Goal: Task Accomplishment & Management: Manage account settings

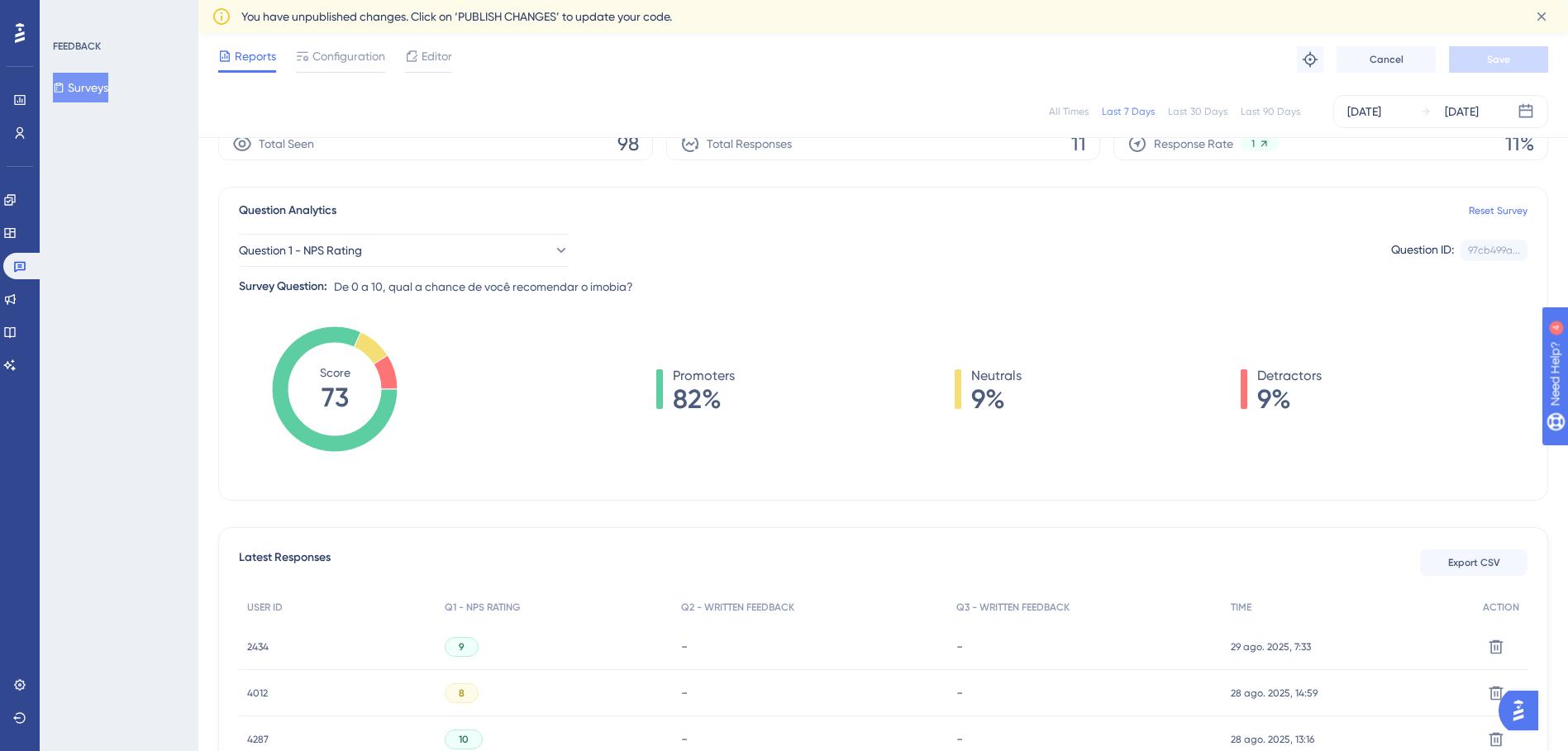
click at [1092, 218] on div "Question Analytics Reset Survey" at bounding box center [883, 211] width 1289 height 20
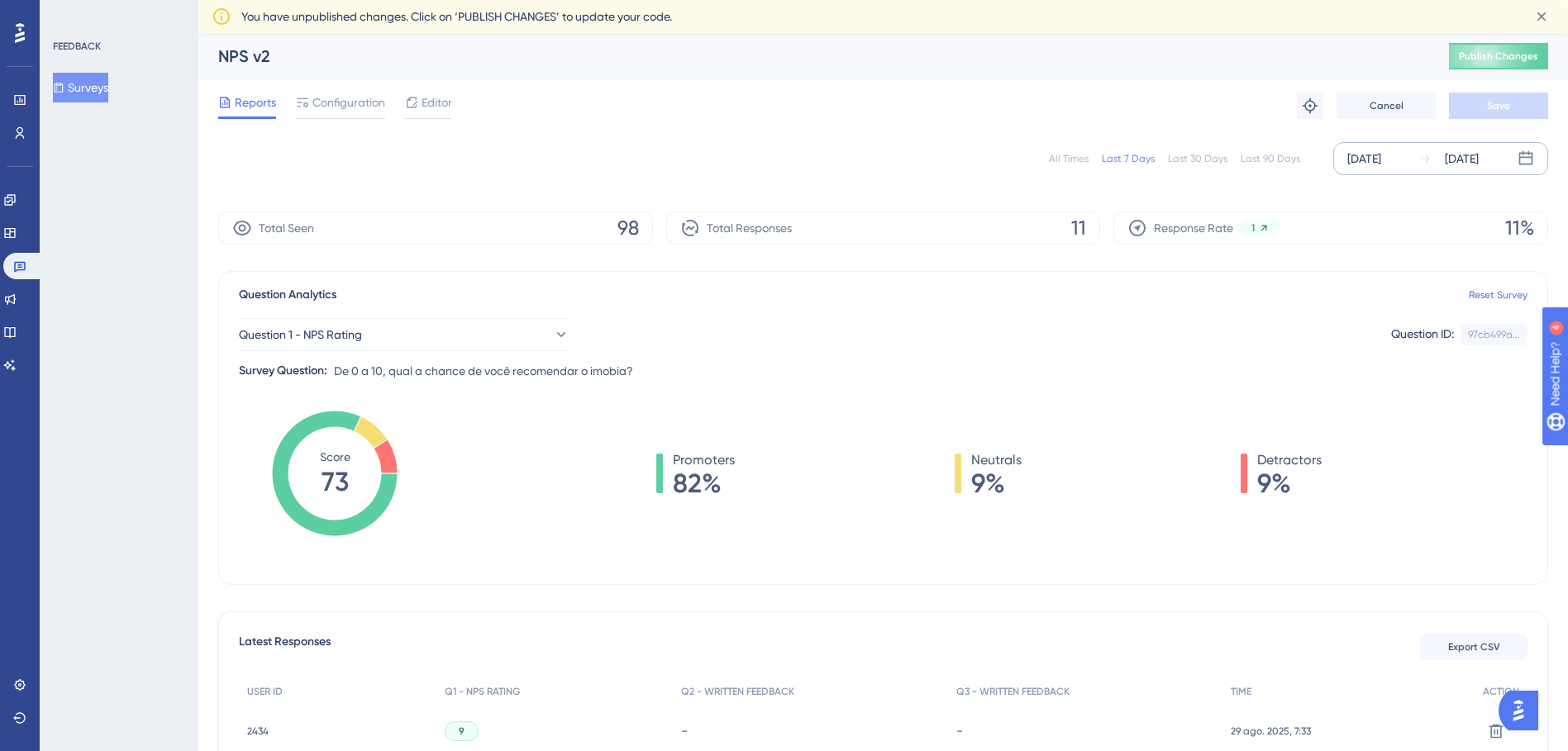
click at [1381, 167] on div "[DATE]" at bounding box center [1364, 158] width 34 height 20
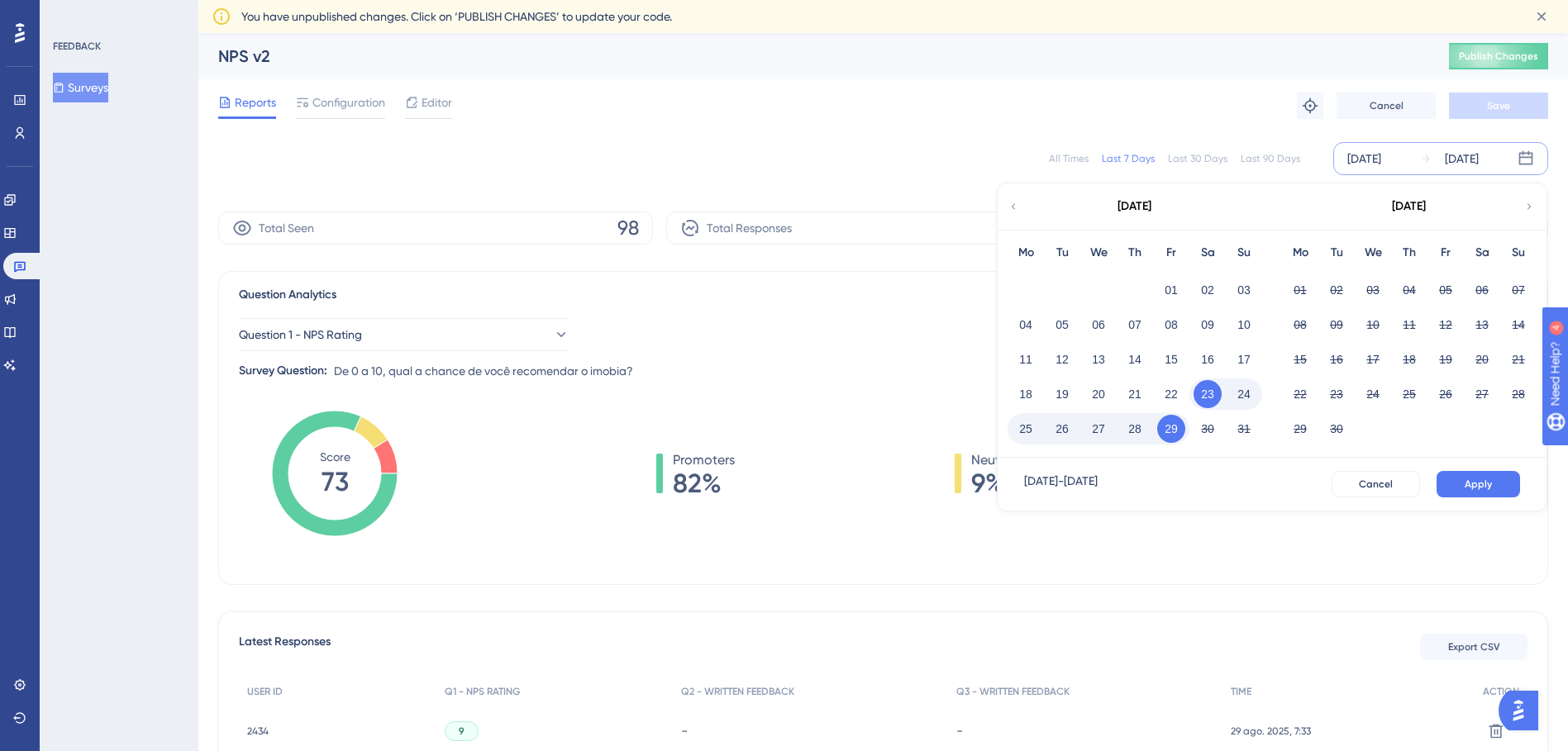
click at [1022, 213] on div "[DATE]" at bounding box center [1134, 207] width 273 height 46
click at [1008, 207] on icon at bounding box center [1014, 207] width 12 height 15
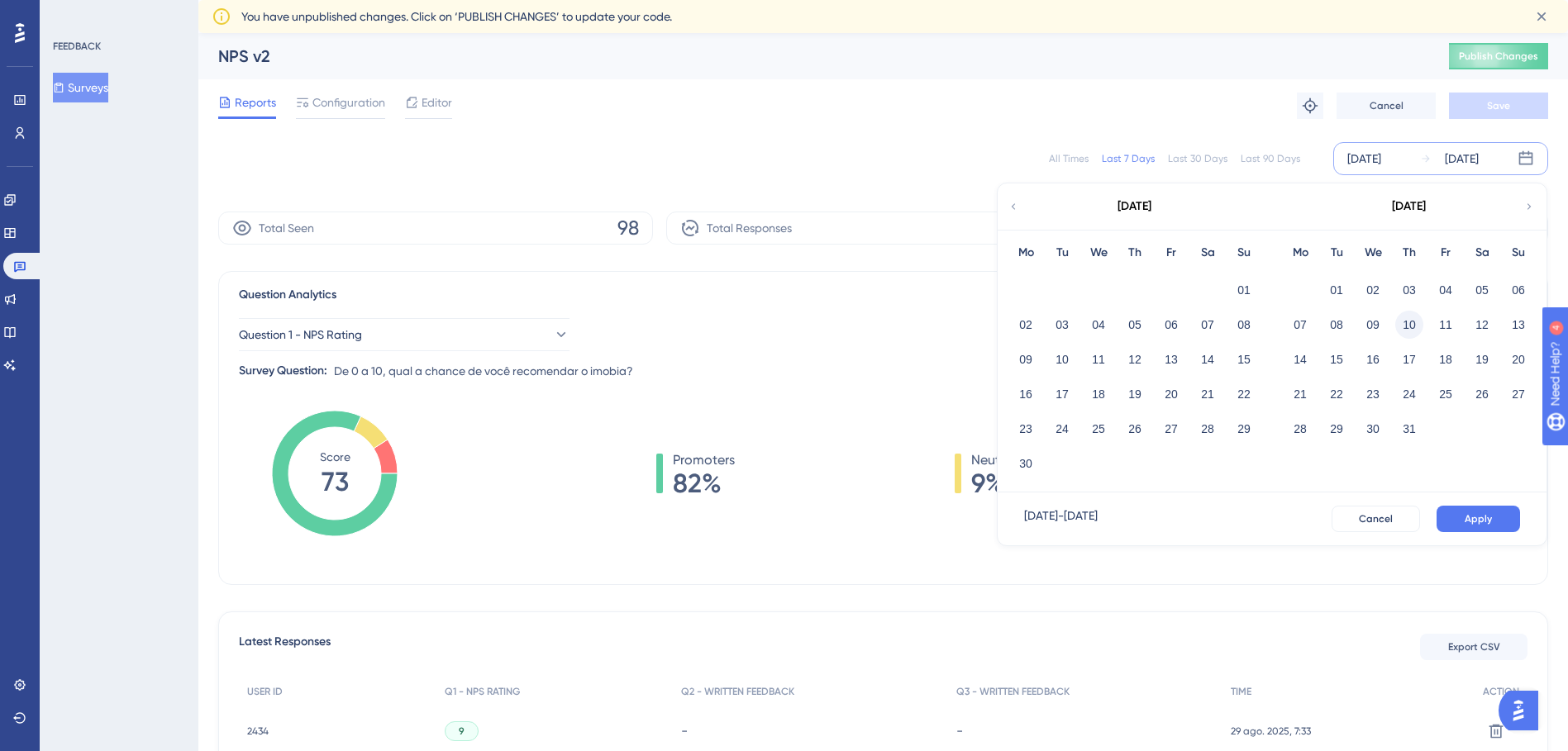
click at [1409, 325] on button "10" at bounding box center [1409, 324] width 28 height 28
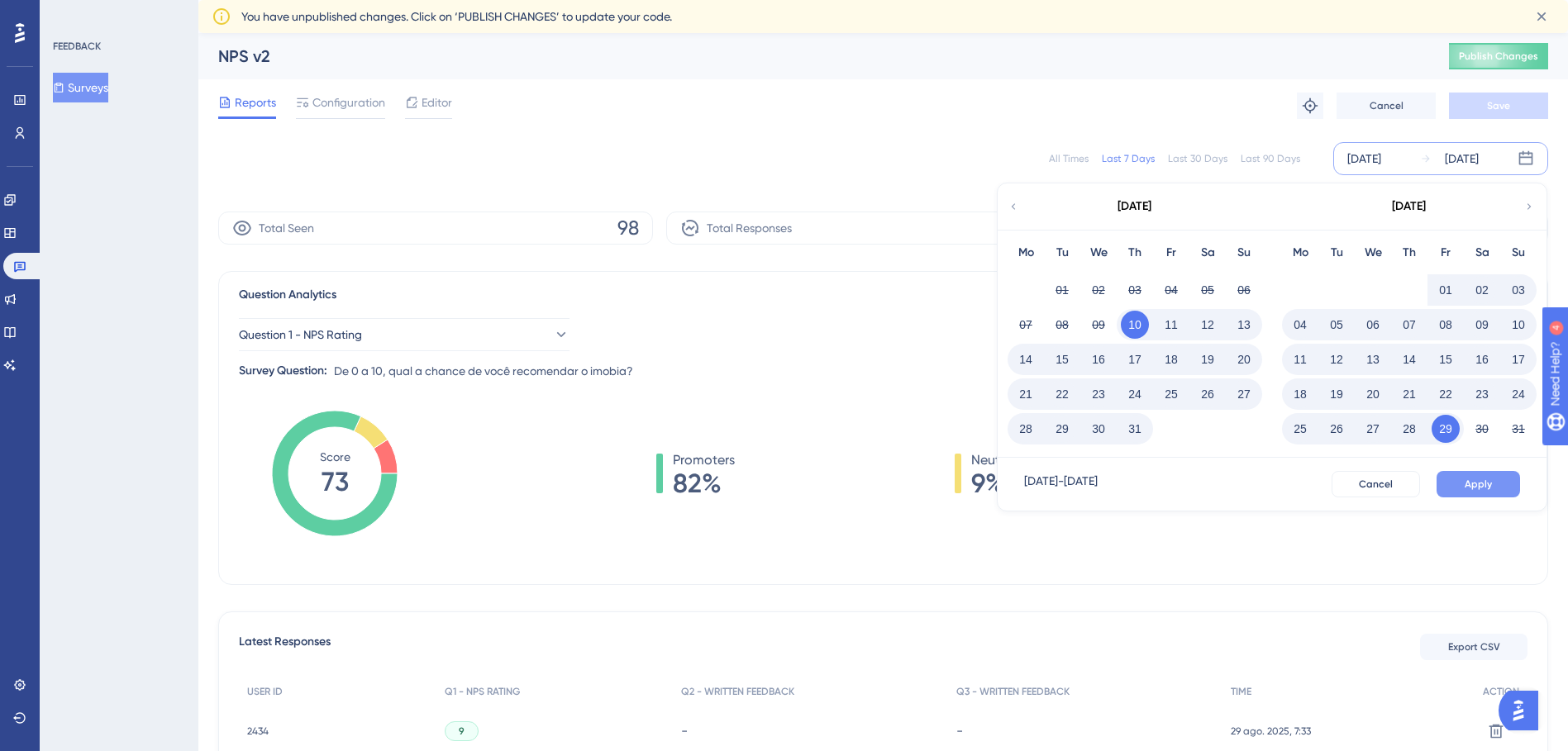
click at [1459, 480] on button "Apply" at bounding box center [1478, 485] width 84 height 27
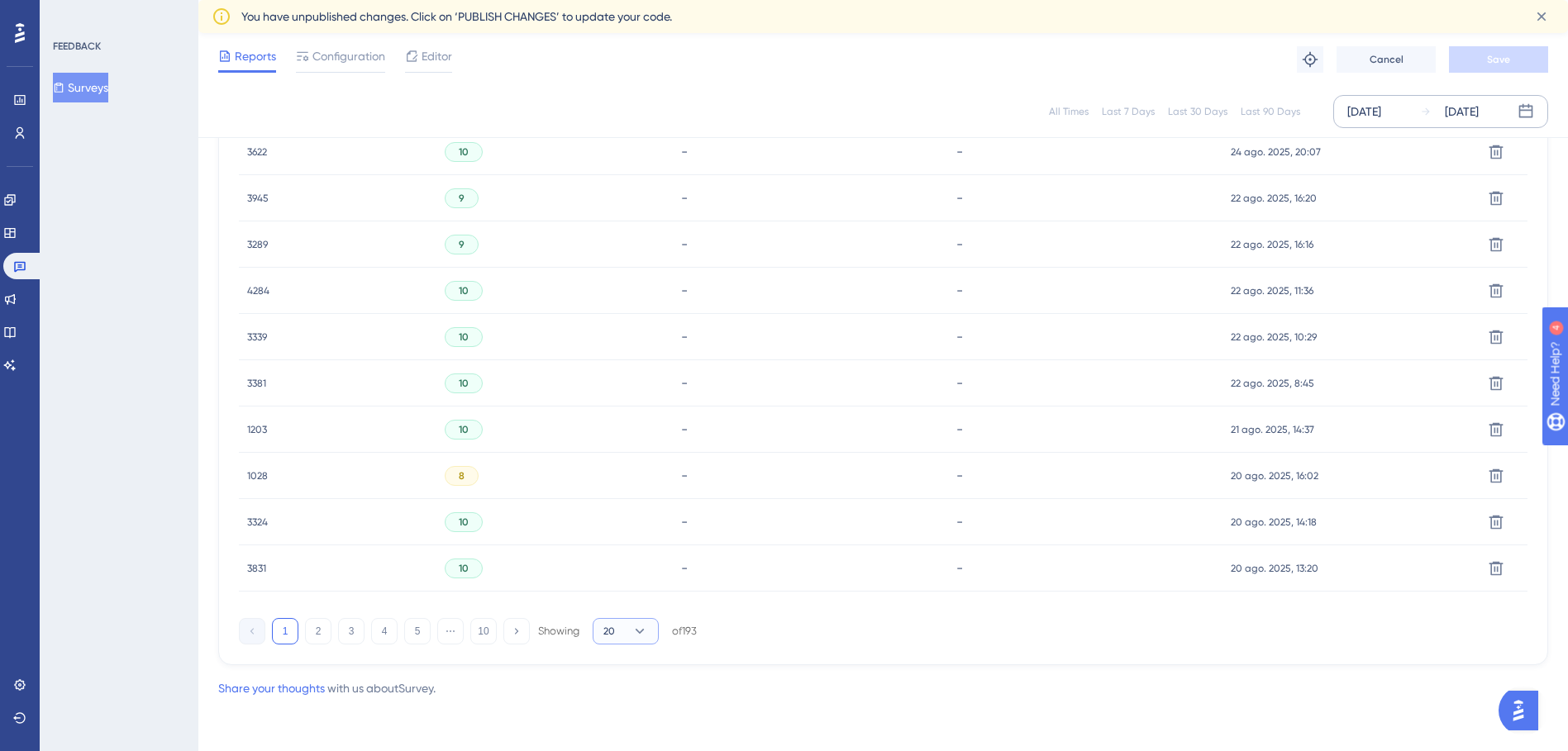
click at [620, 644] on button "20" at bounding box center [626, 632] width 66 height 27
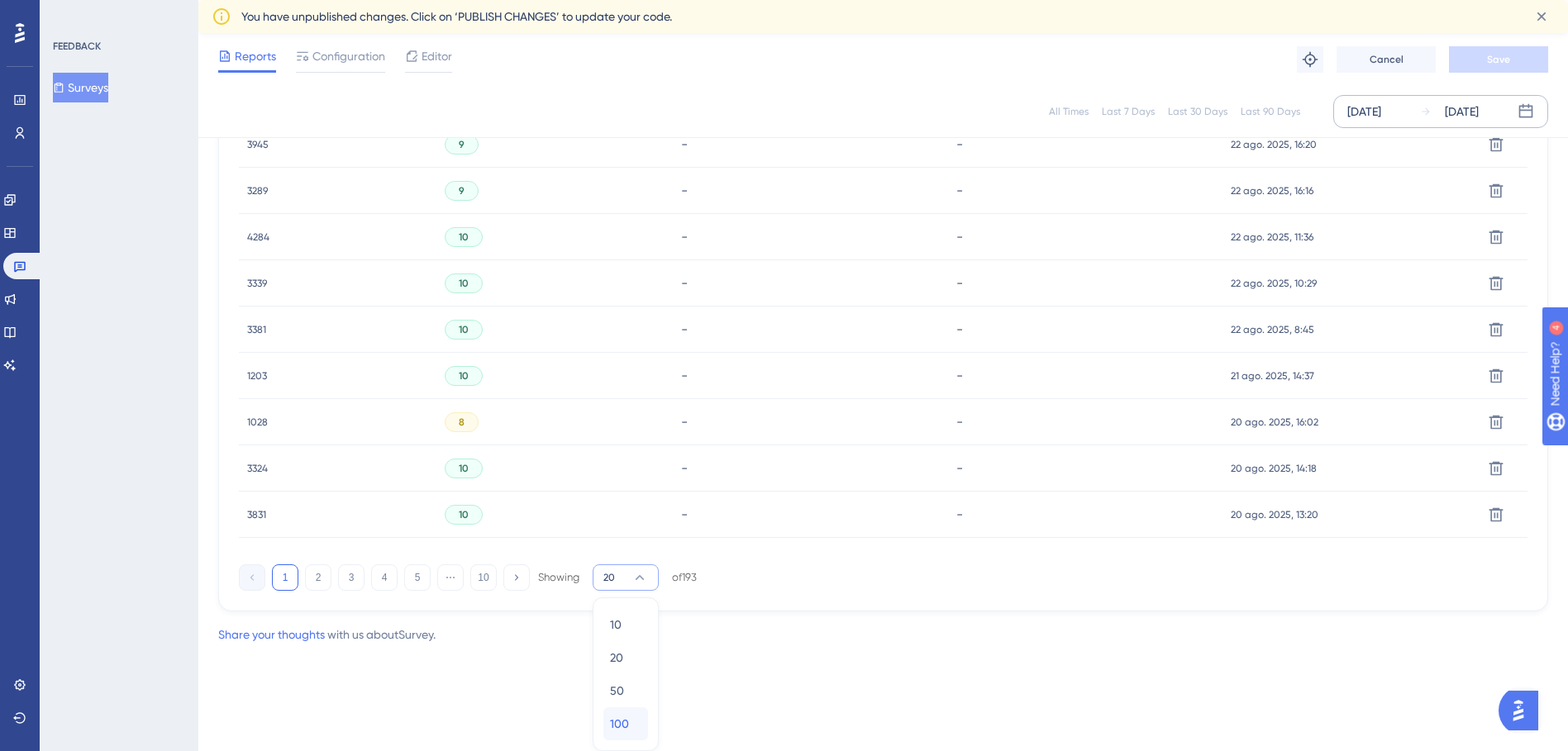
click at [622, 727] on span "100" at bounding box center [619, 724] width 19 height 20
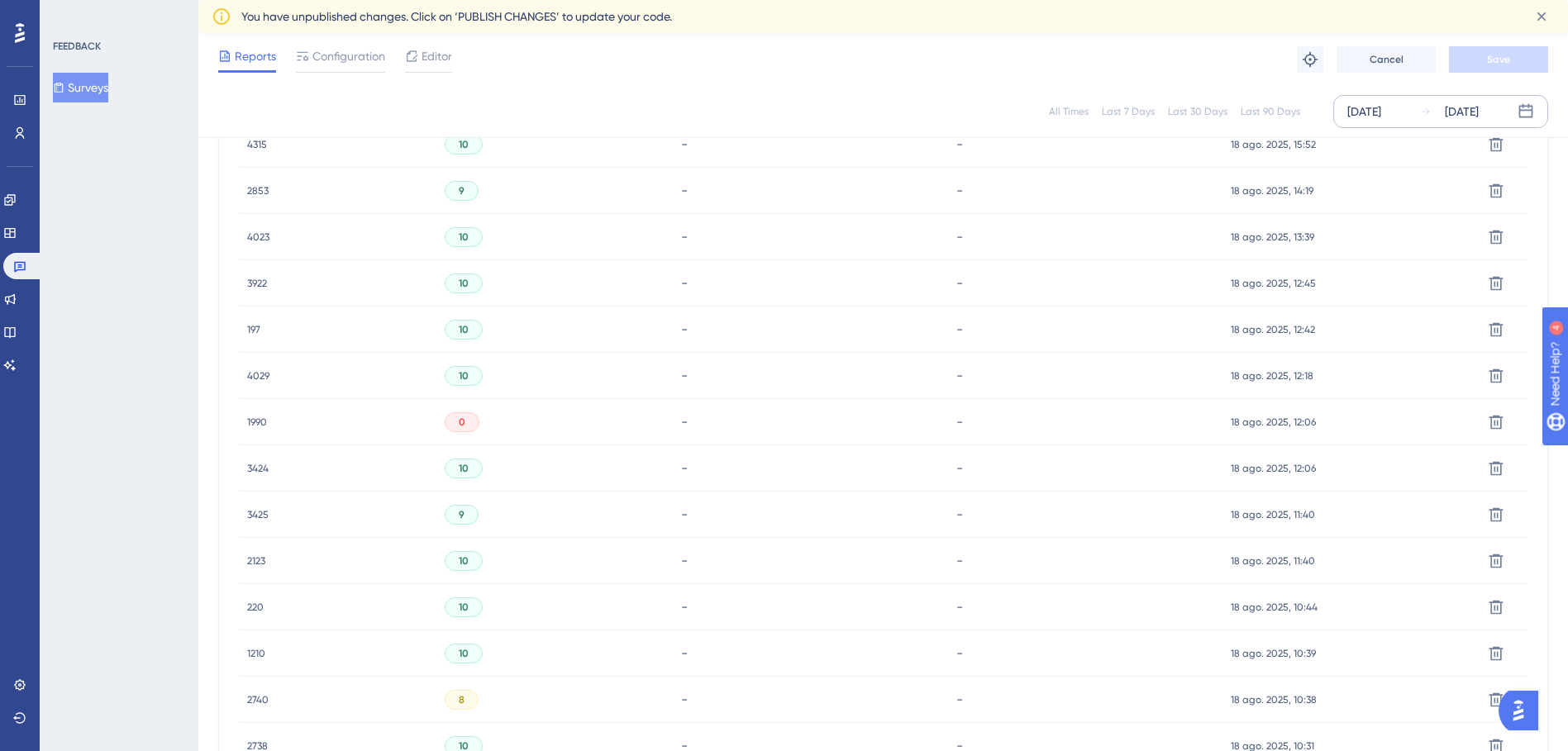
scroll to position [2663, 0]
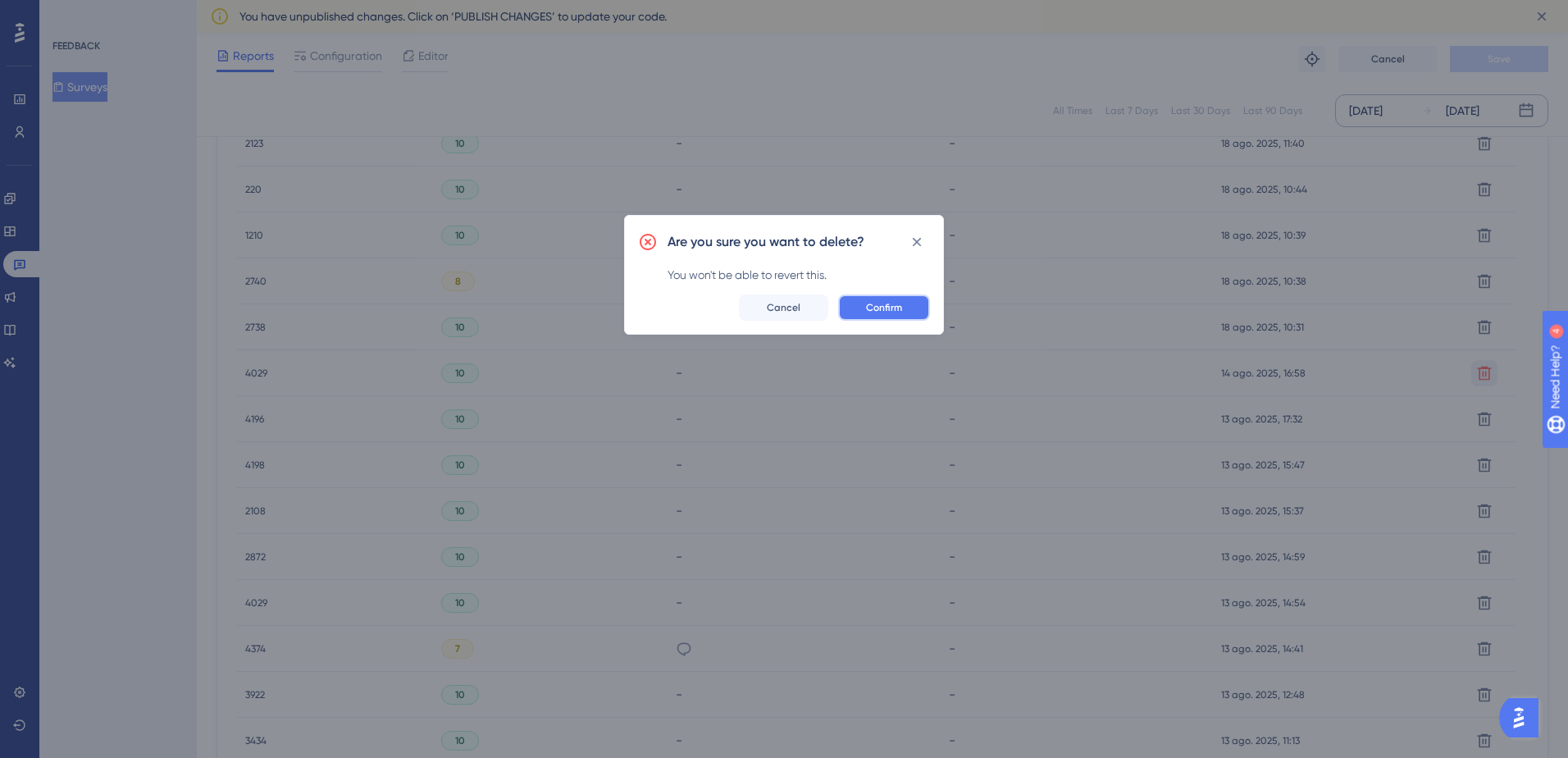
click at [900, 304] on span "Confirm" at bounding box center [884, 308] width 36 height 13
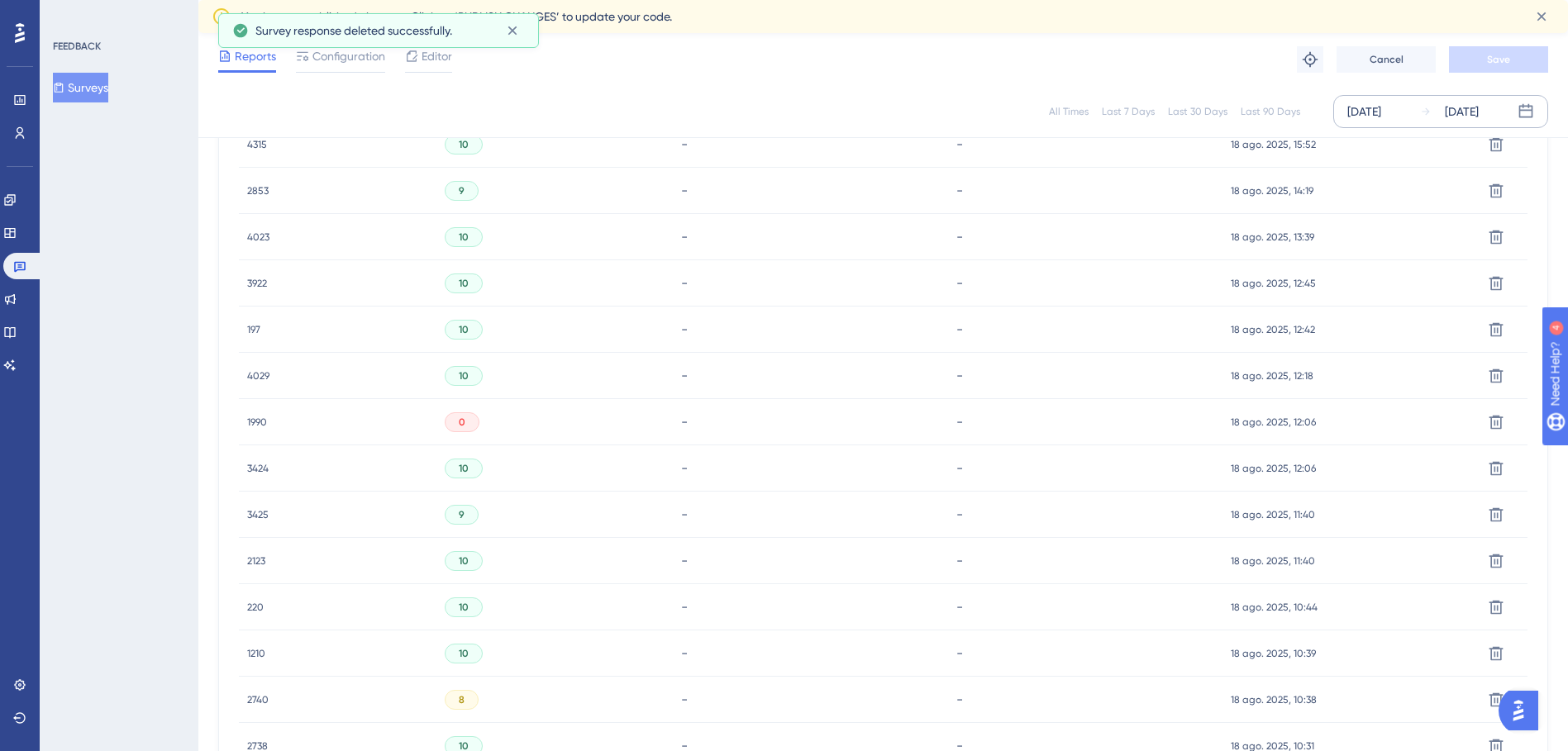
scroll to position [2848, 0]
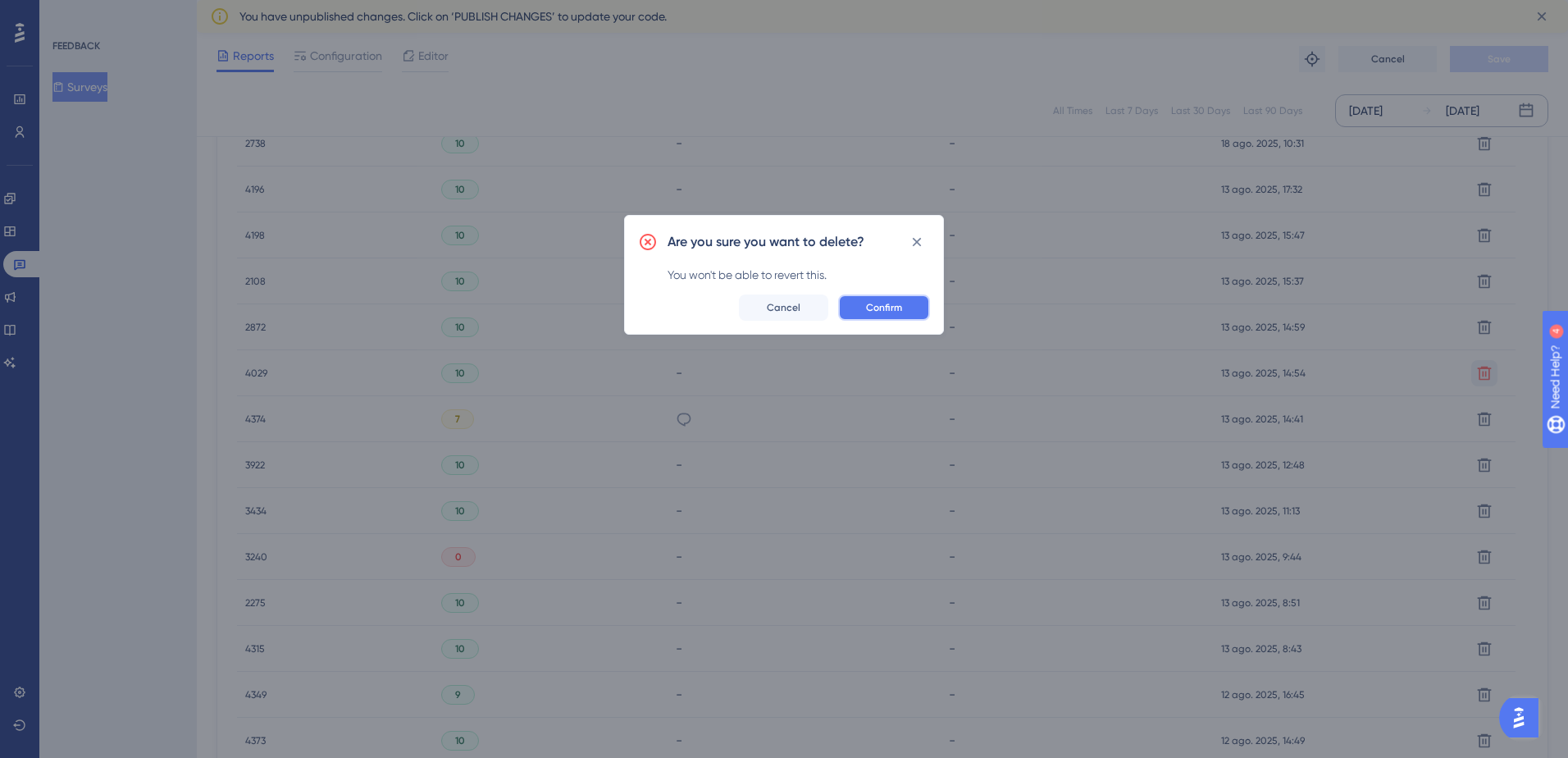
click at [867, 302] on span "Confirm" at bounding box center [884, 308] width 36 height 13
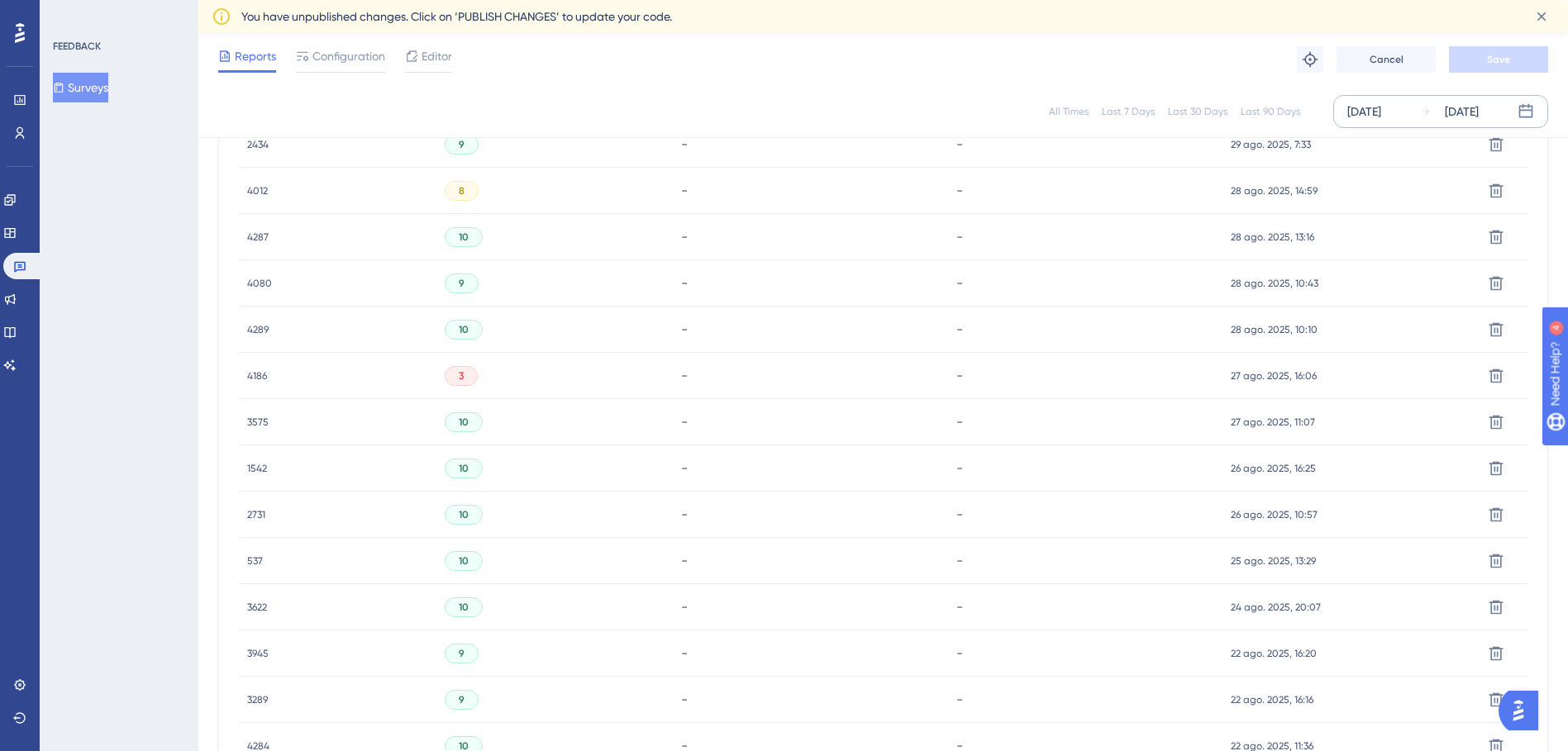
scroll to position [3311, 0]
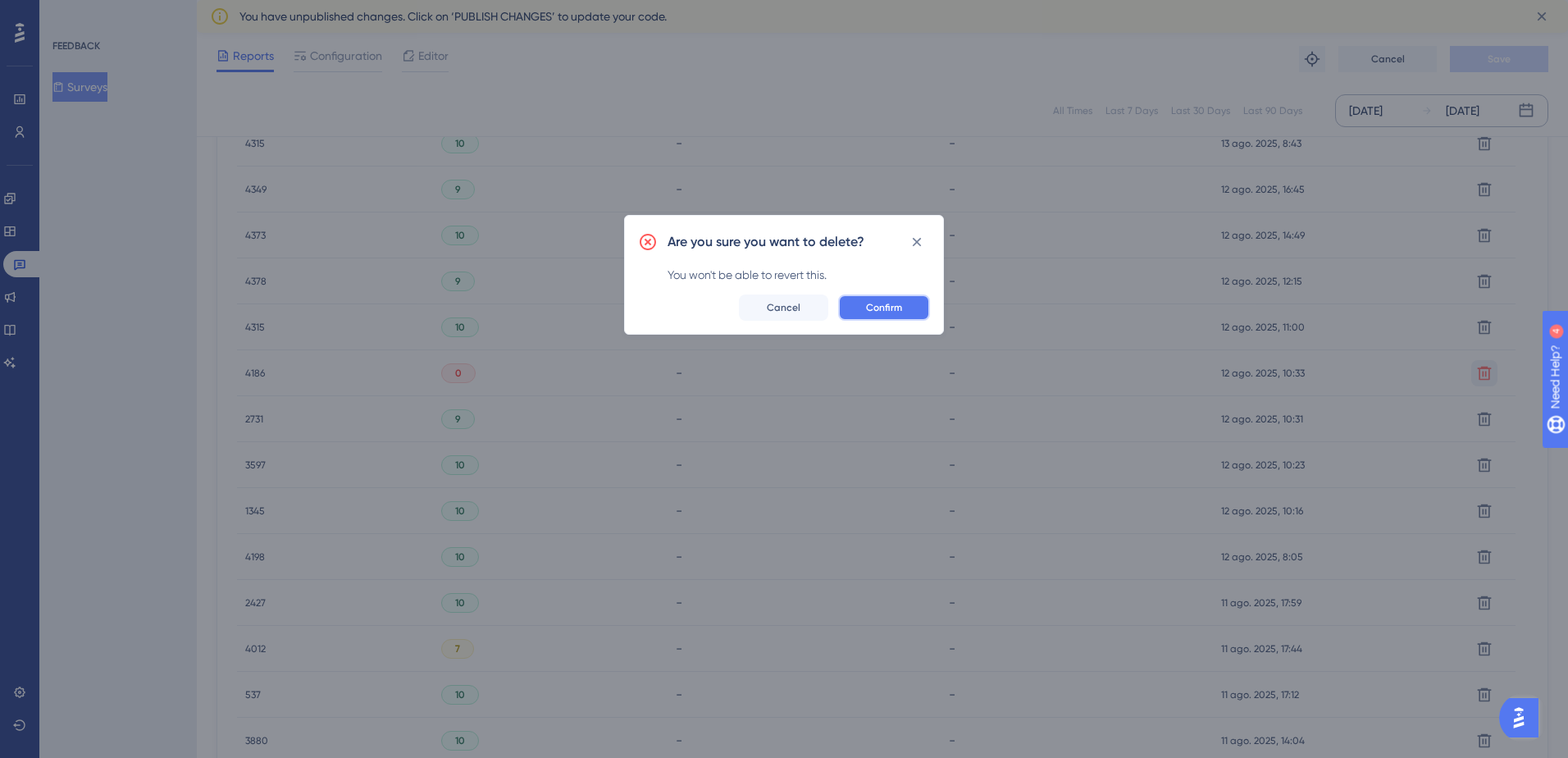
click at [899, 305] on span "Confirm" at bounding box center [884, 308] width 36 height 13
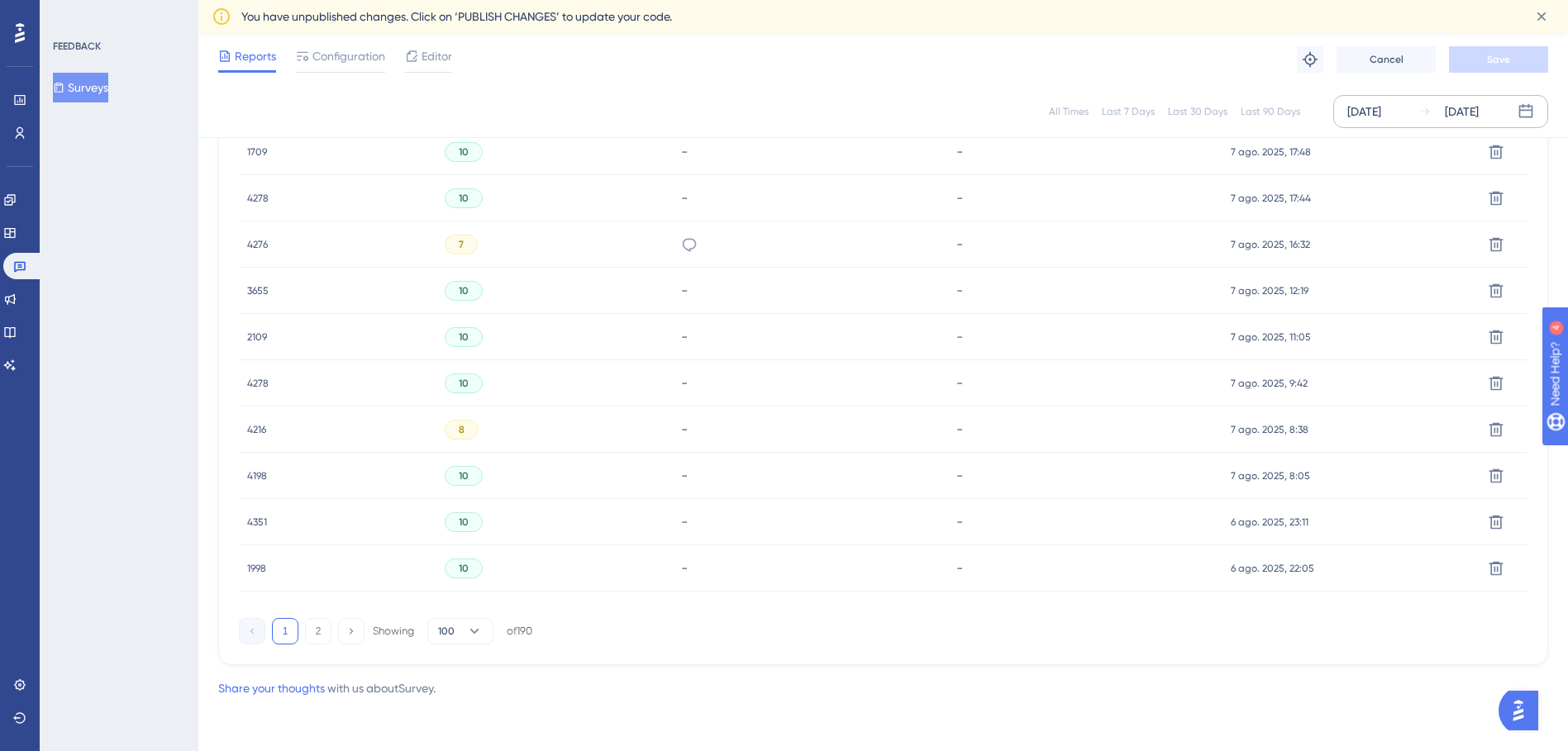
scroll to position [1830, 0]
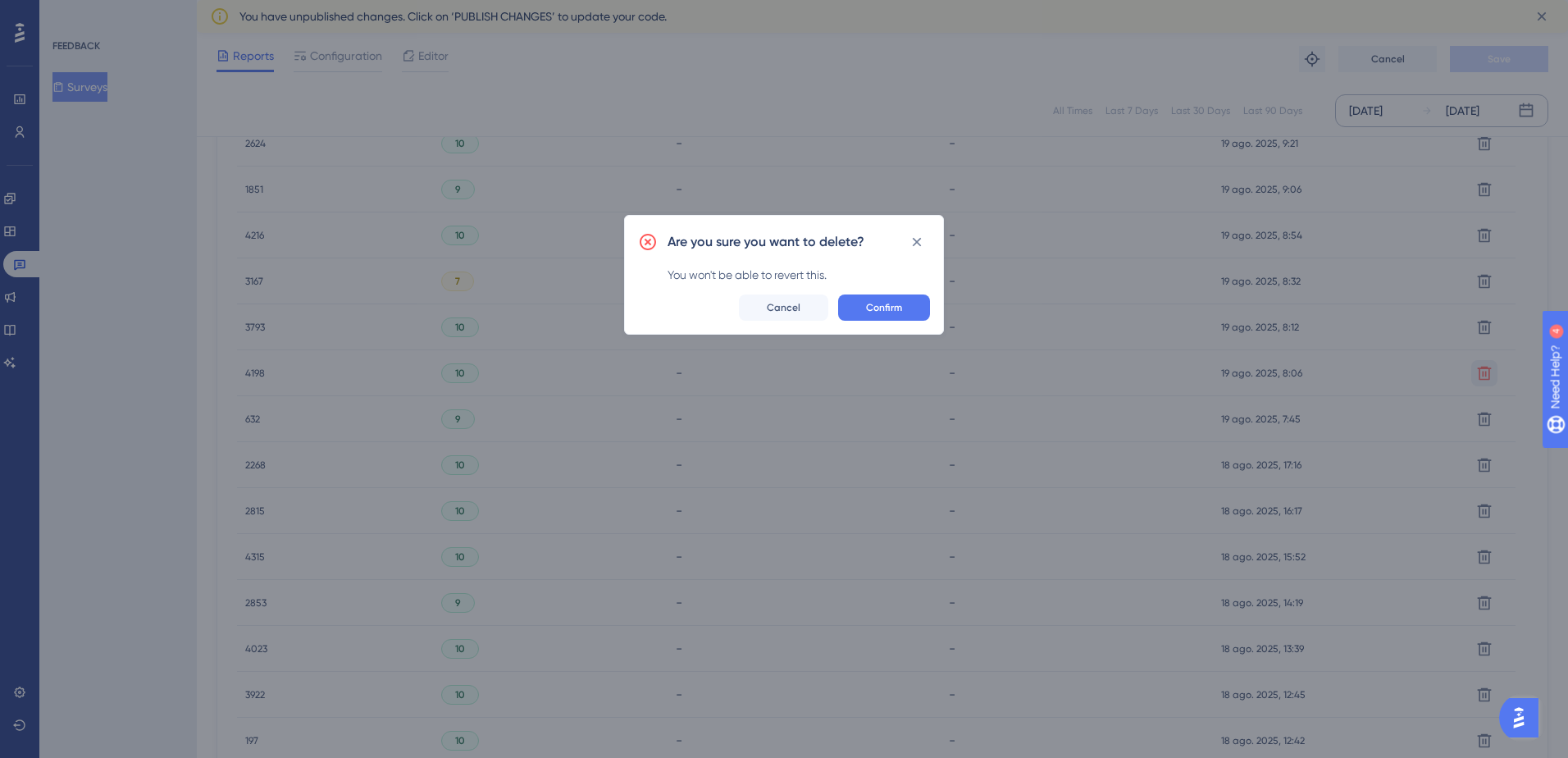
click at [893, 323] on div "Are you sure you want to delete? You won't be able to revert this. Confirm Canc…" at bounding box center [784, 274] width 320 height 119
click at [895, 311] on span "Confirm" at bounding box center [884, 308] width 36 height 13
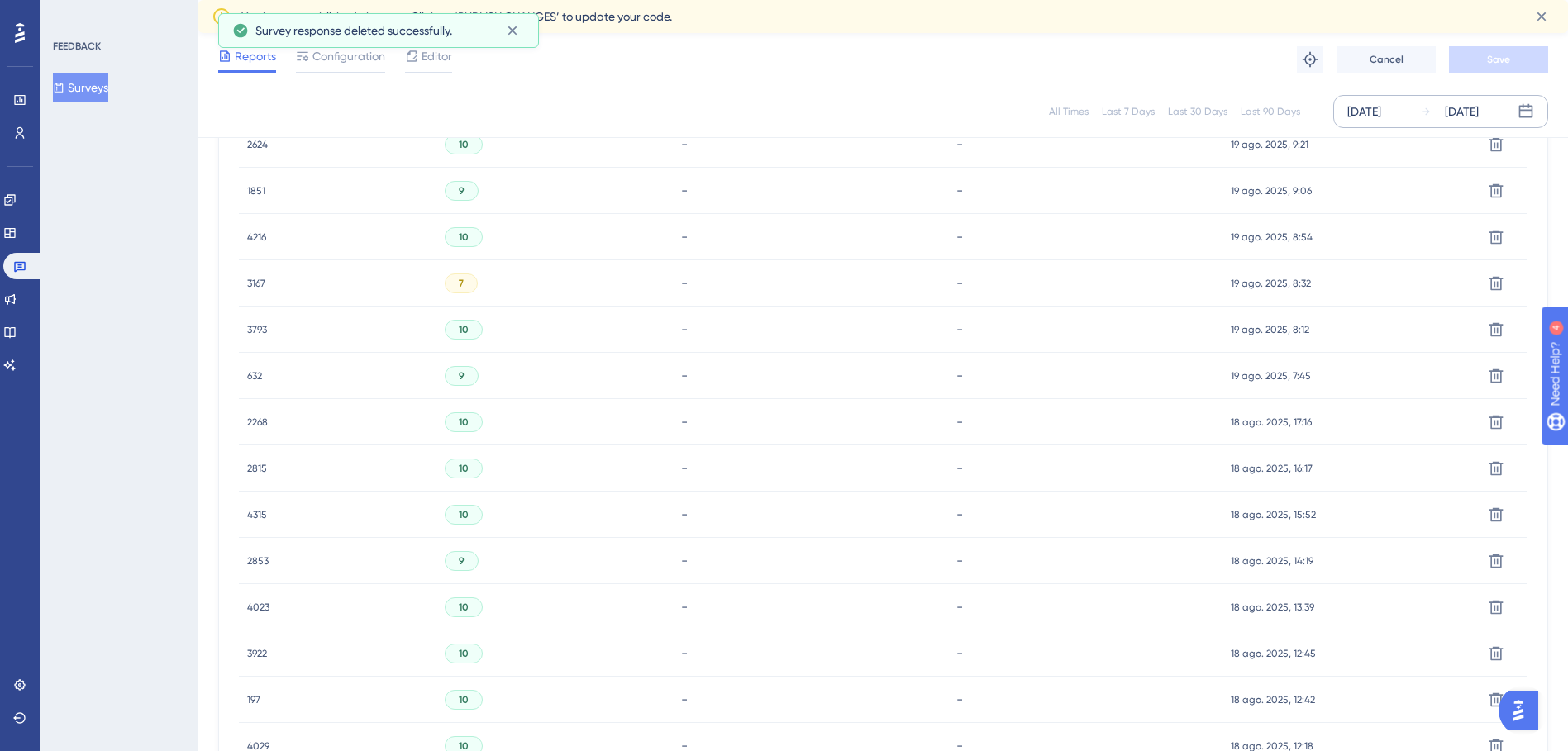
scroll to position [2663, 0]
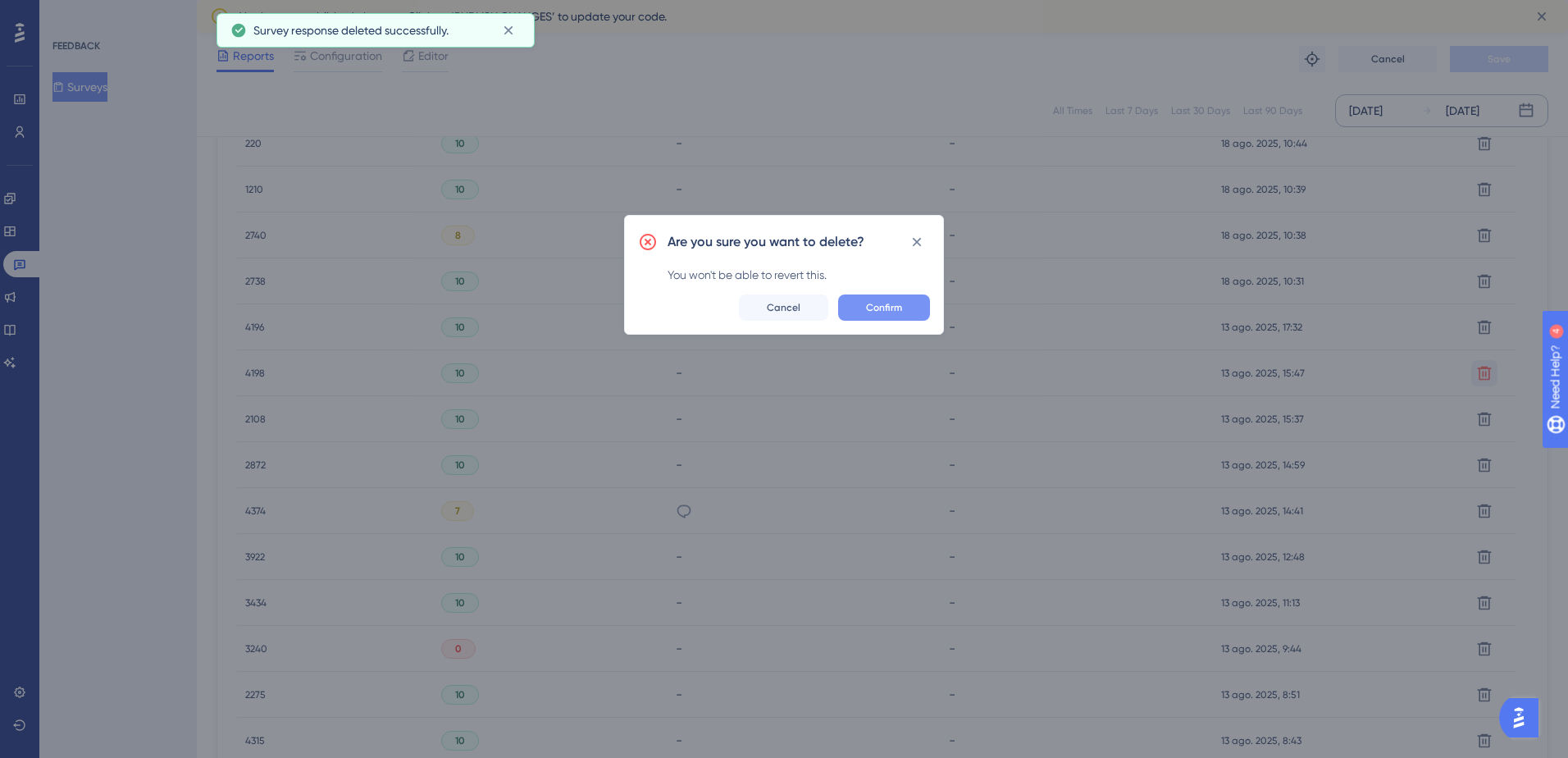
click at [890, 297] on button "Confirm" at bounding box center [884, 308] width 92 height 26
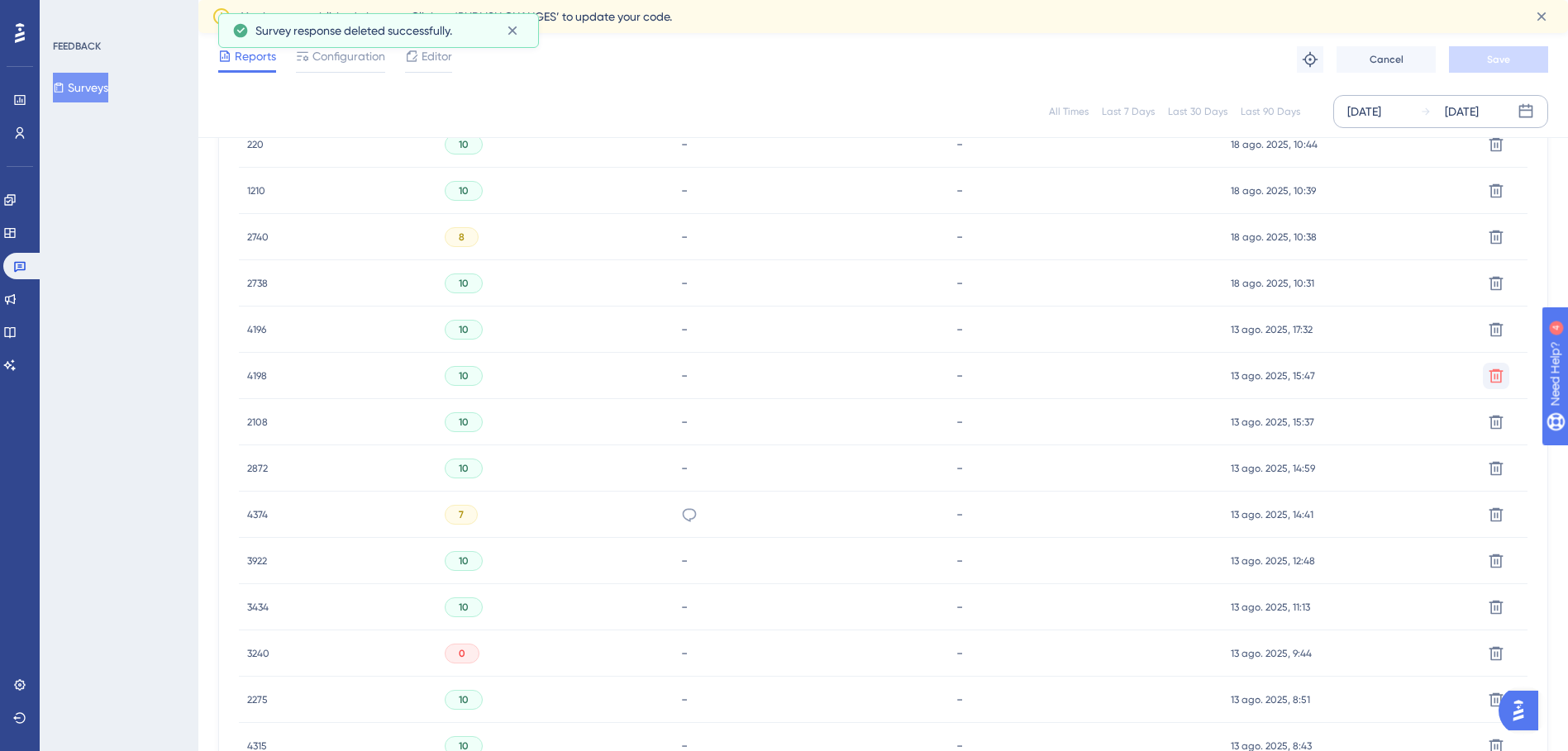
scroll to position [3403, 0]
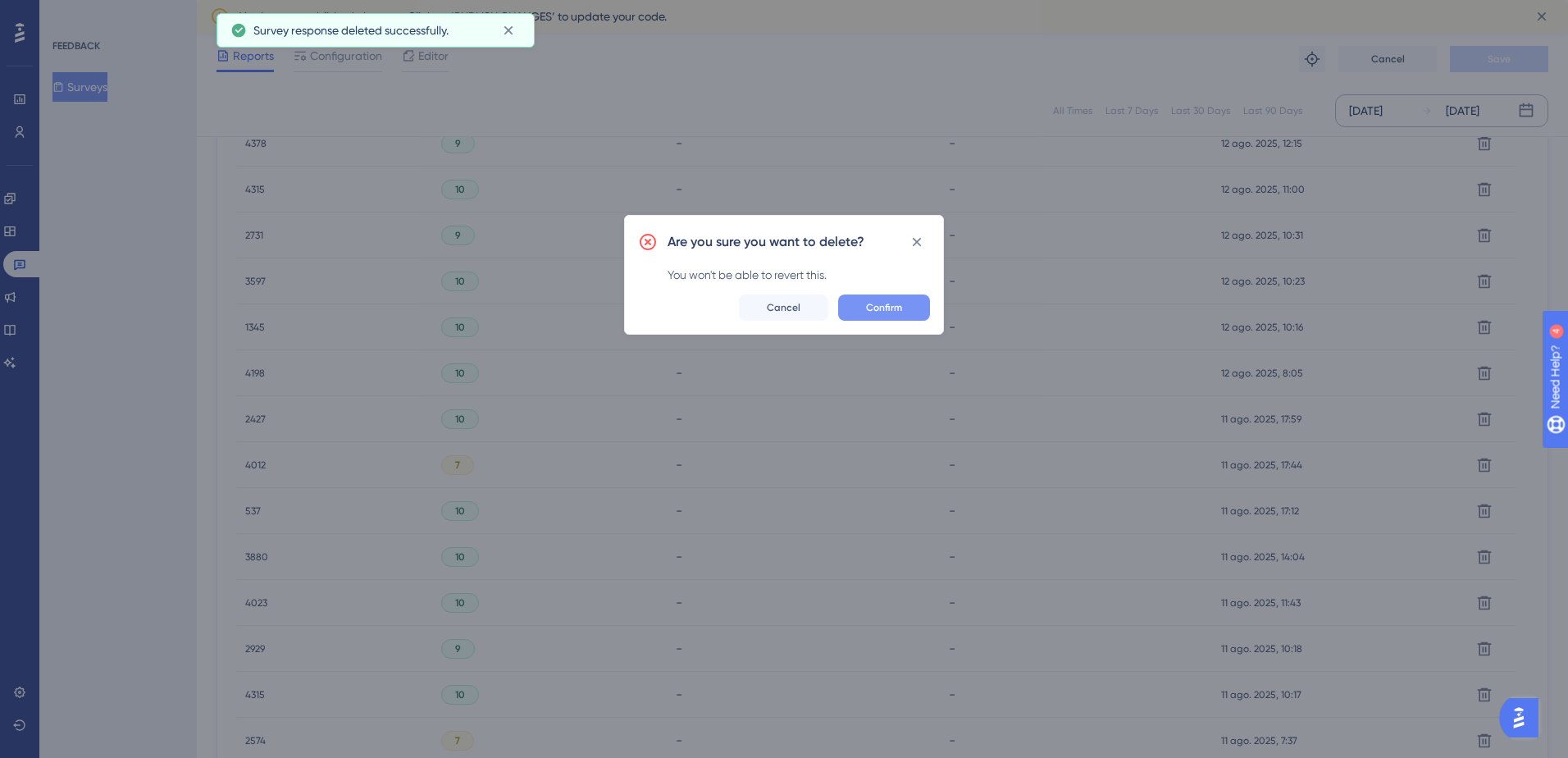
click at [873, 310] on span "Confirm" at bounding box center [884, 308] width 36 height 13
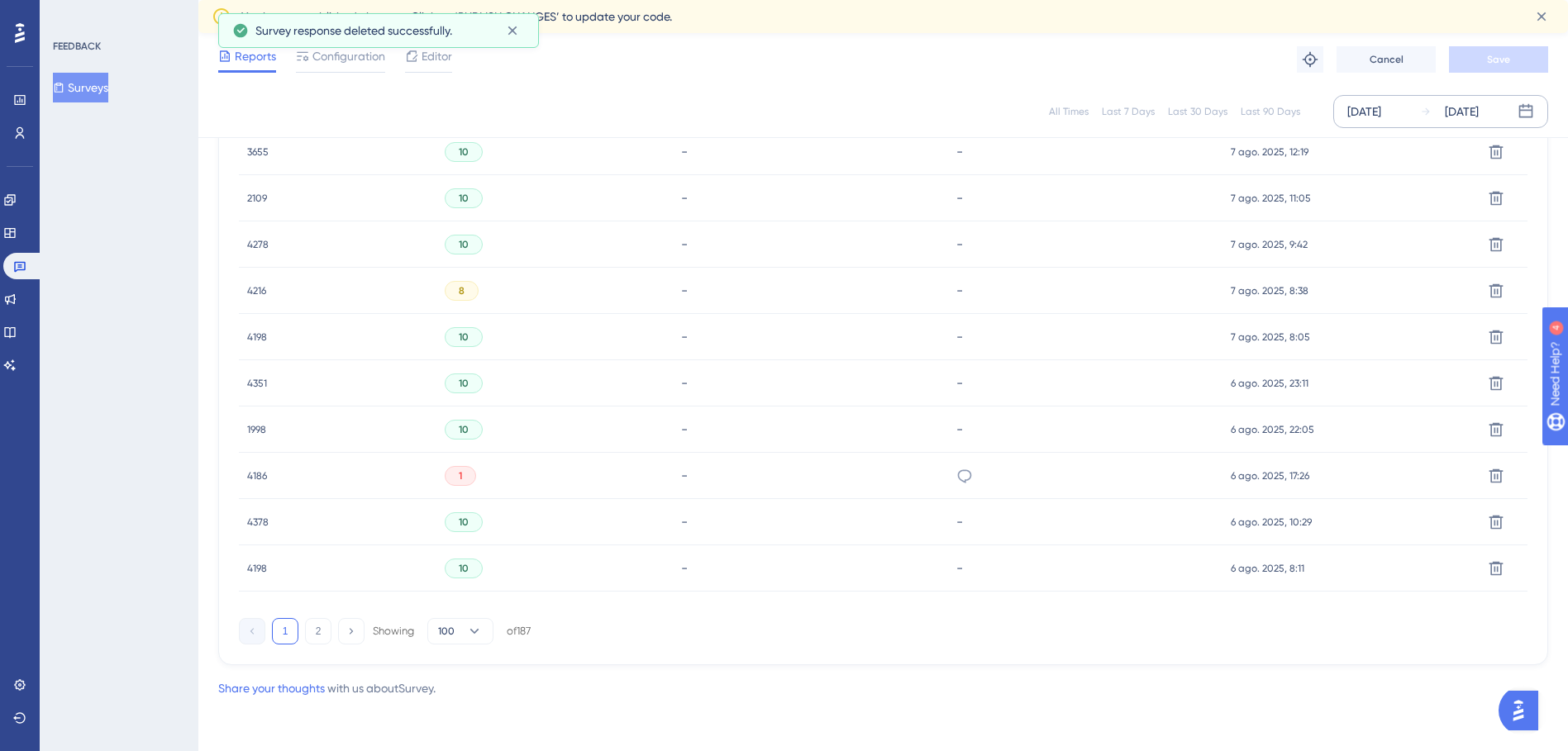
scroll to position [4236, 0]
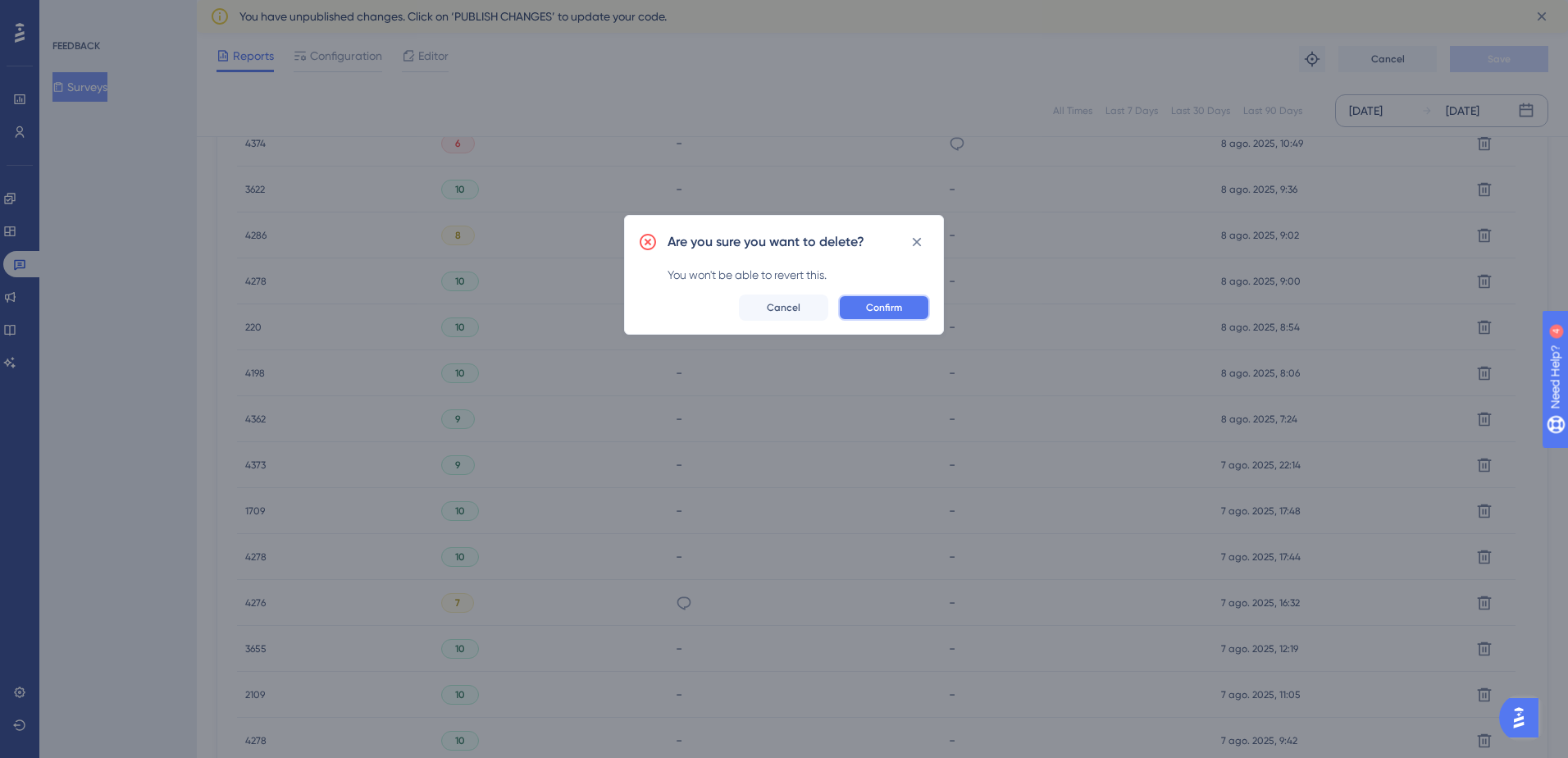
click at [926, 297] on button "Confirm" at bounding box center [884, 308] width 92 height 26
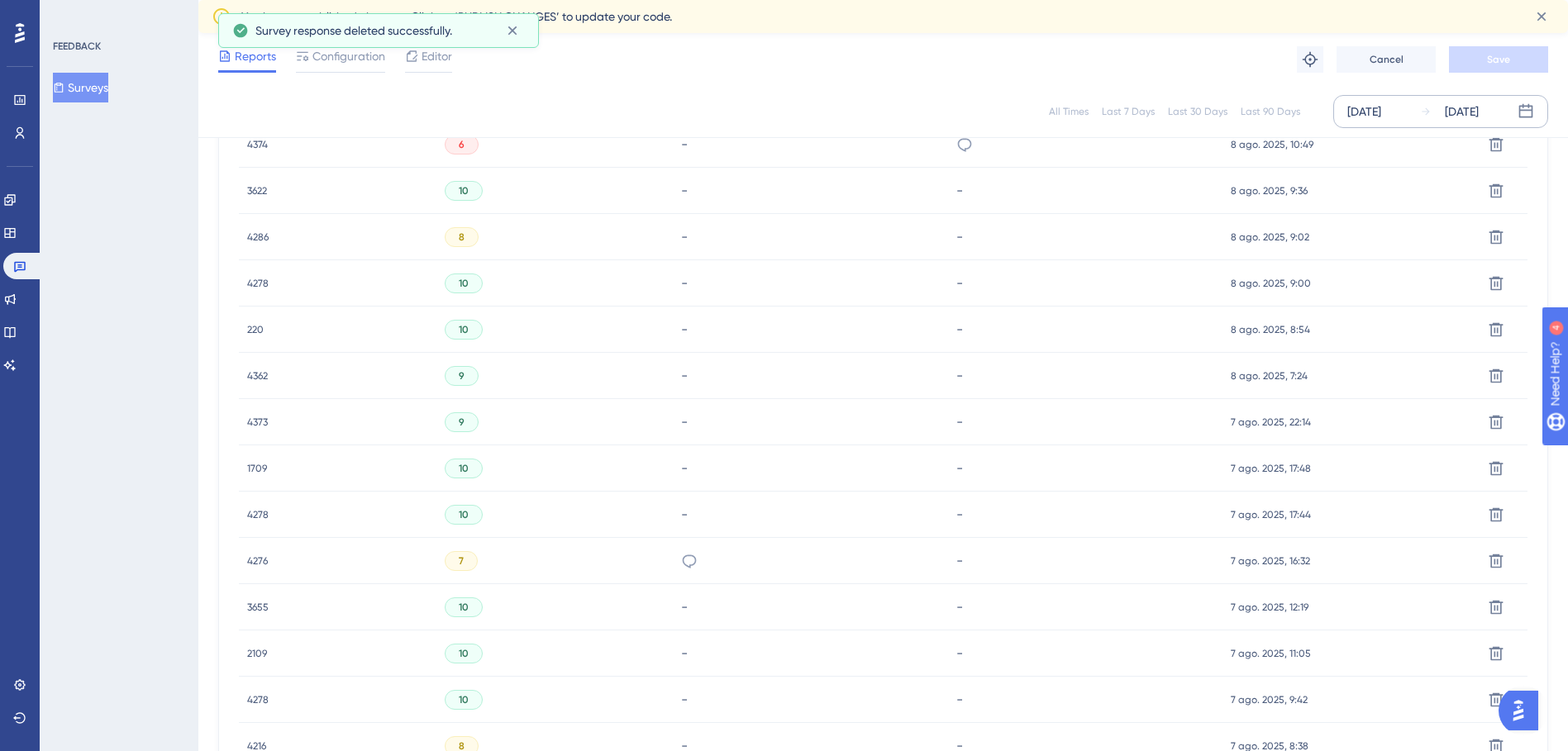
scroll to position [4653, 0]
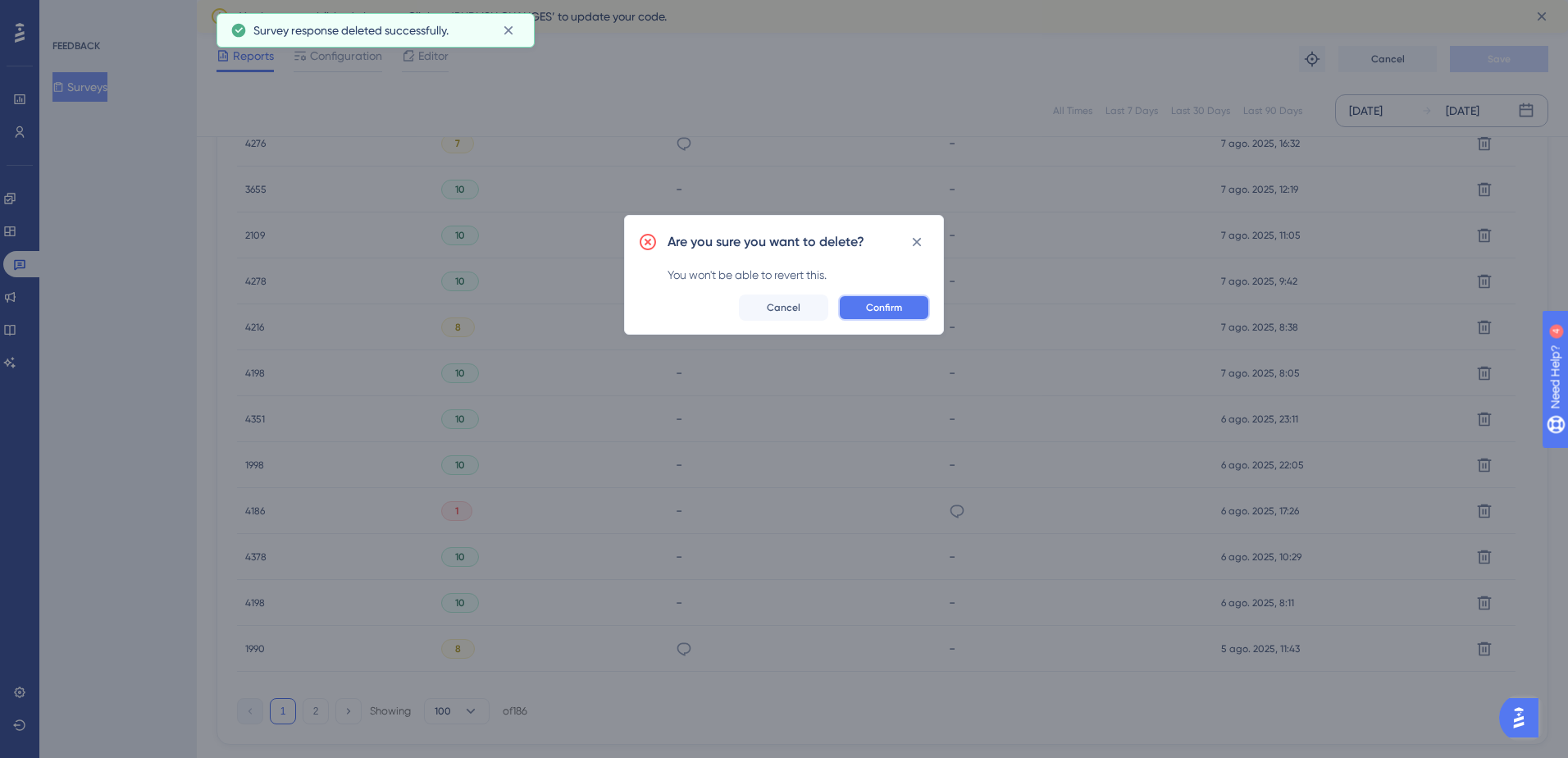
click at [900, 311] on span "Confirm" at bounding box center [884, 308] width 36 height 13
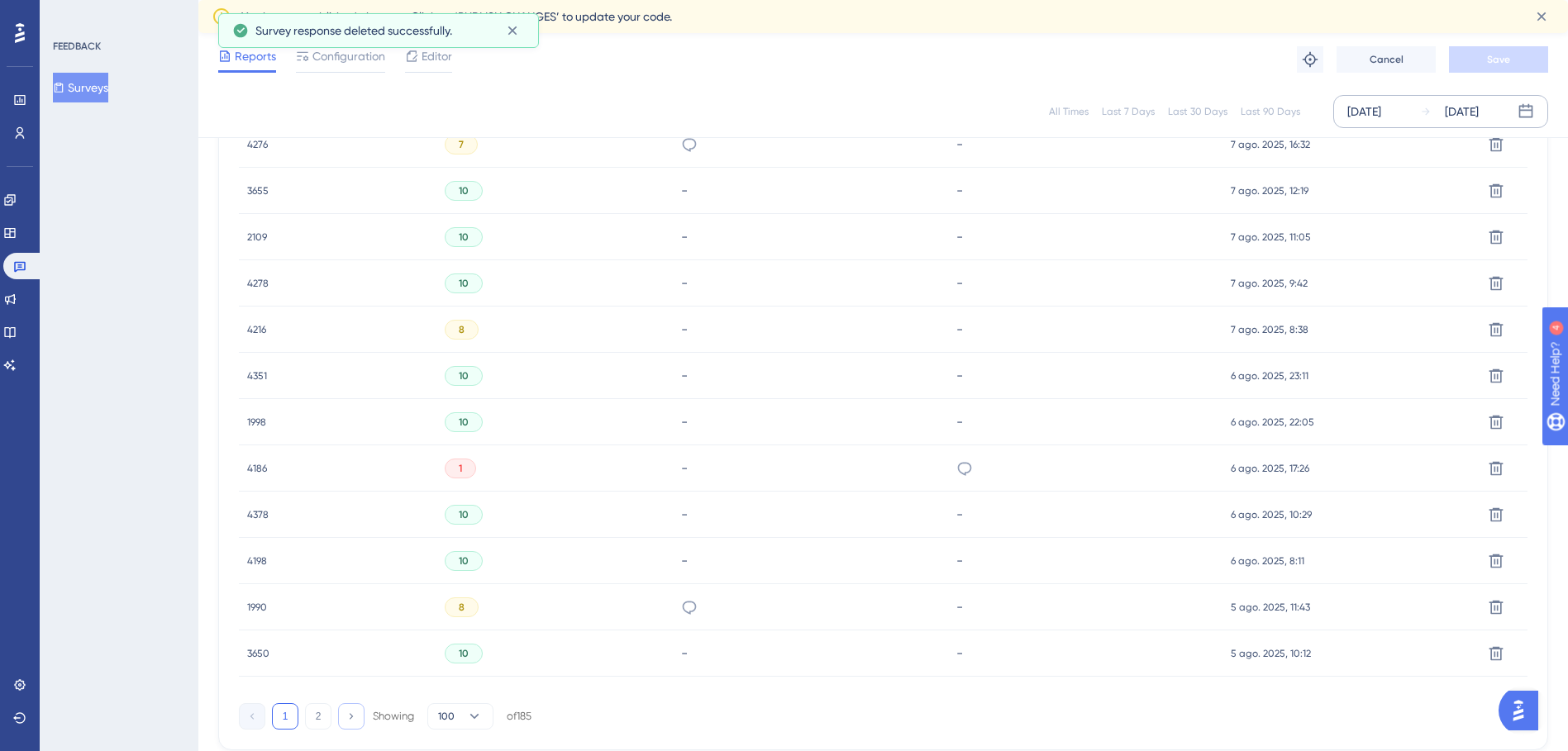
click at [347, 708] on button at bounding box center [351, 717] width 27 height 27
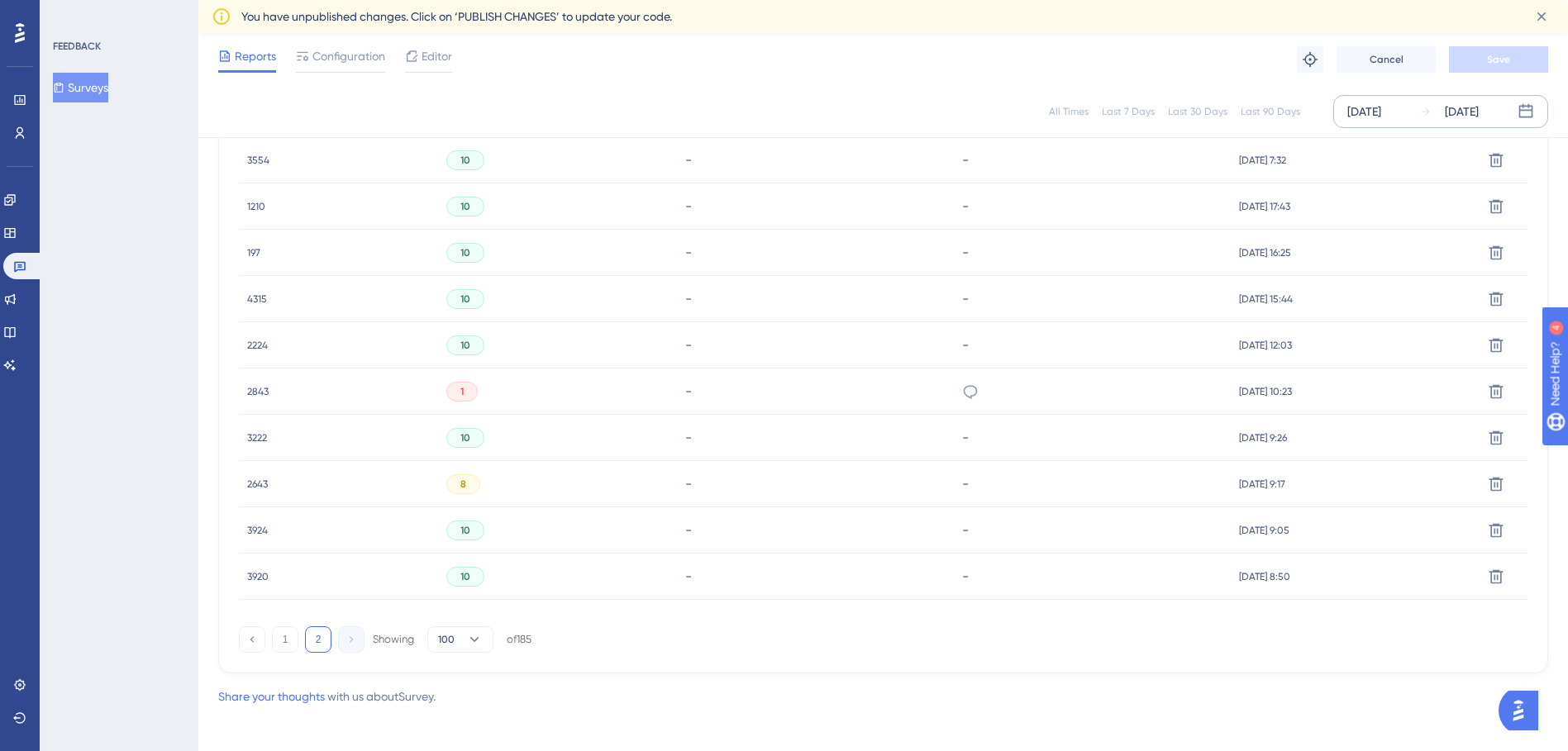
scroll to position [4044, 0]
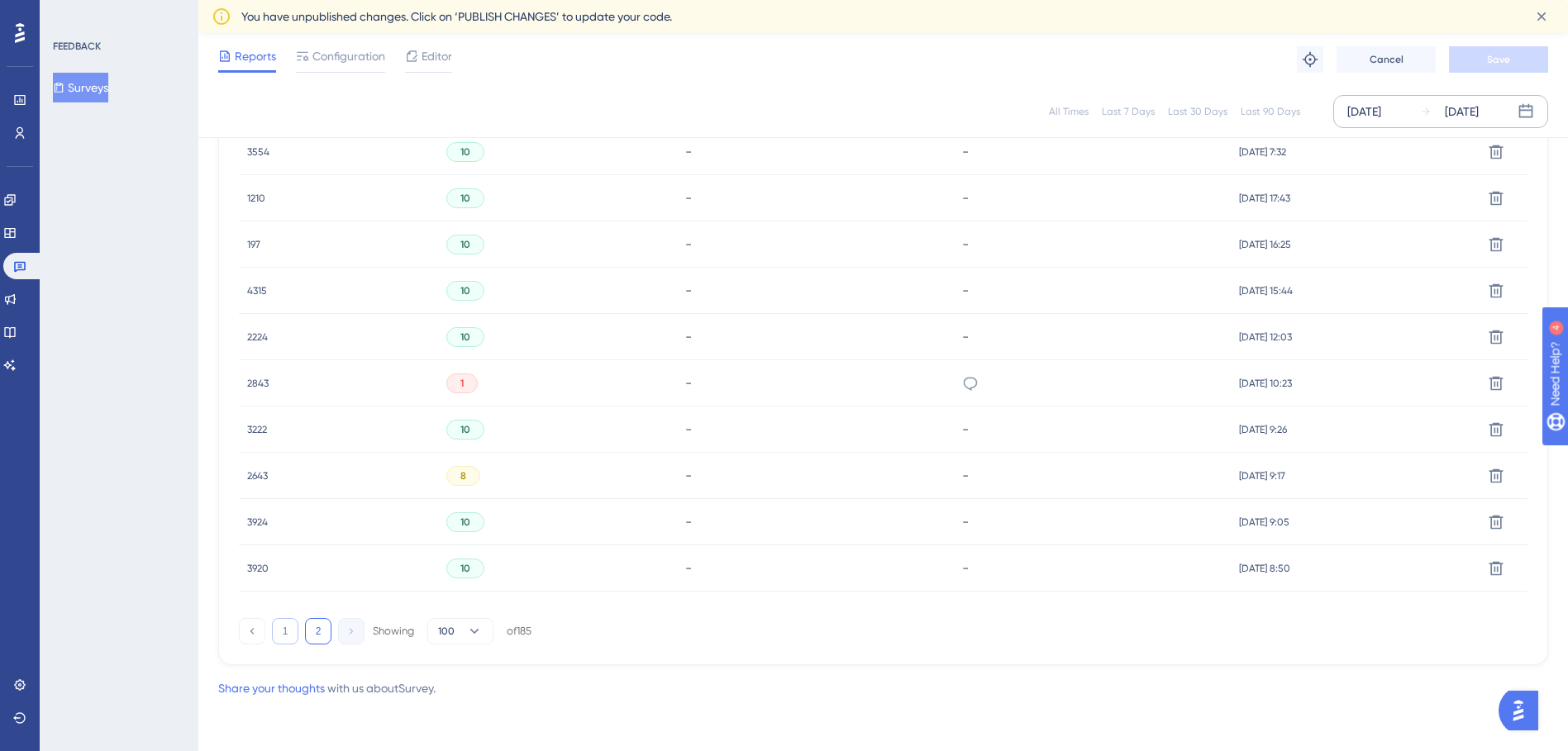
click at [291, 631] on button "1" at bounding box center [286, 632] width 27 height 27
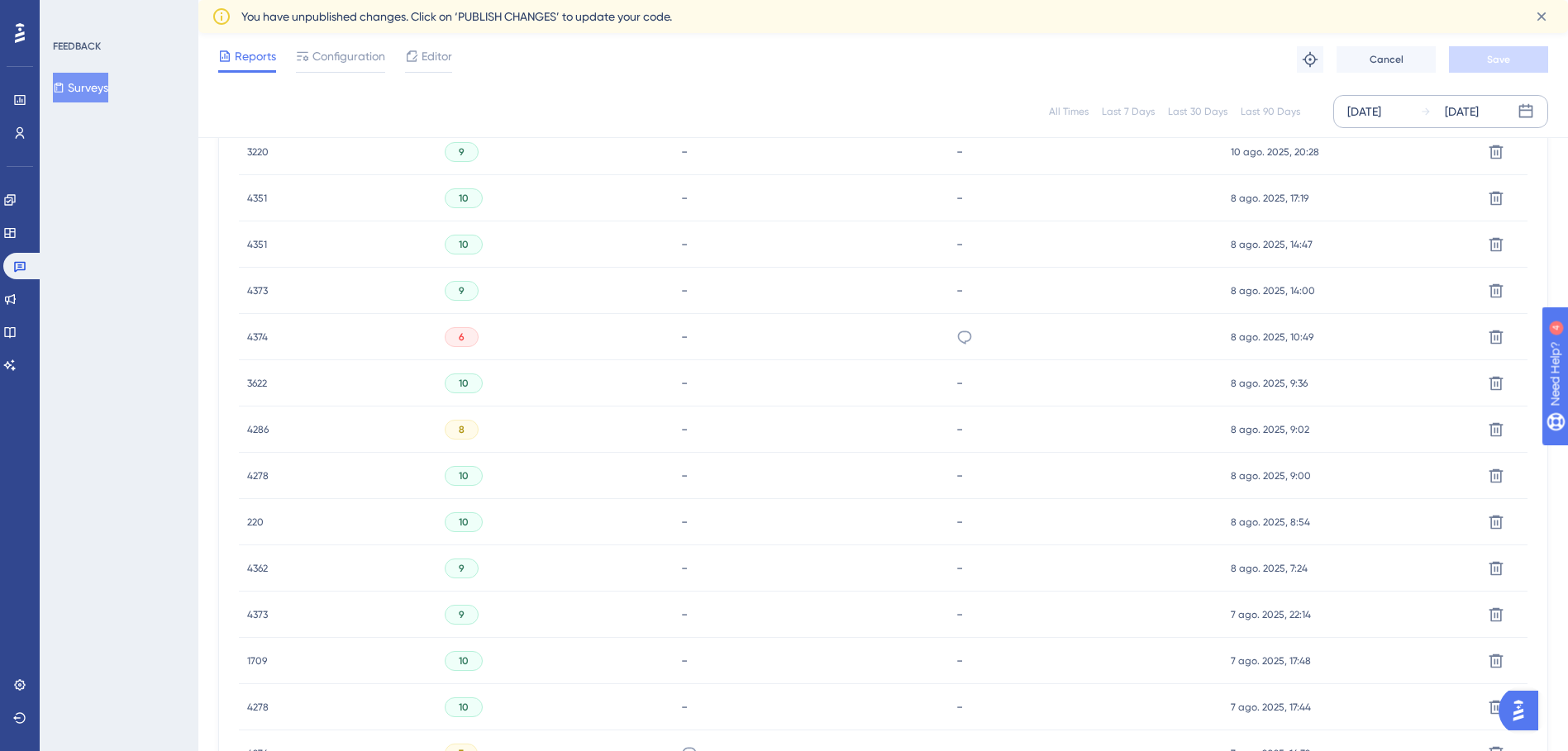
scroll to position [4738, 0]
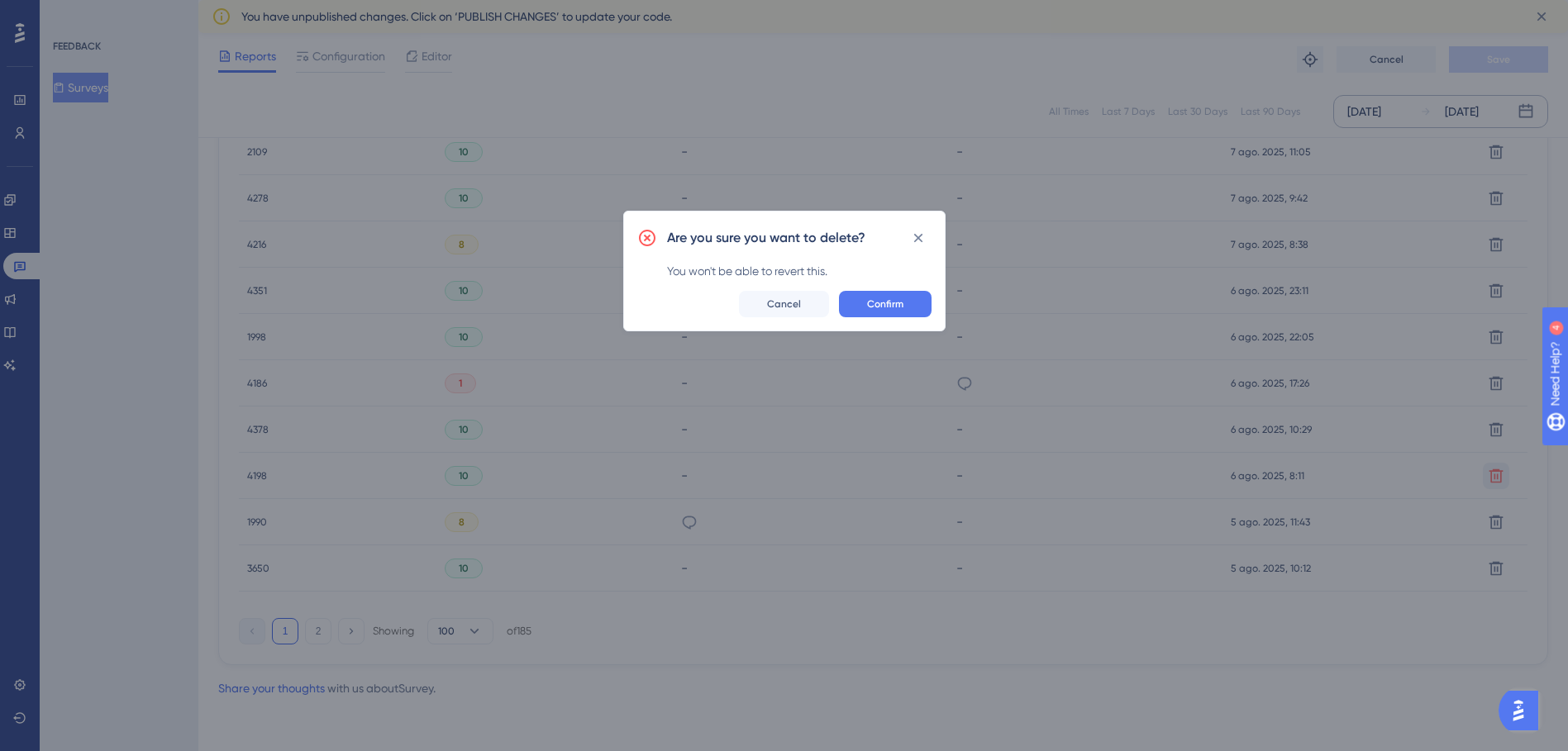
scroll to position [4726, 0]
click at [884, 305] on span "Confirm" at bounding box center [891, 310] width 37 height 13
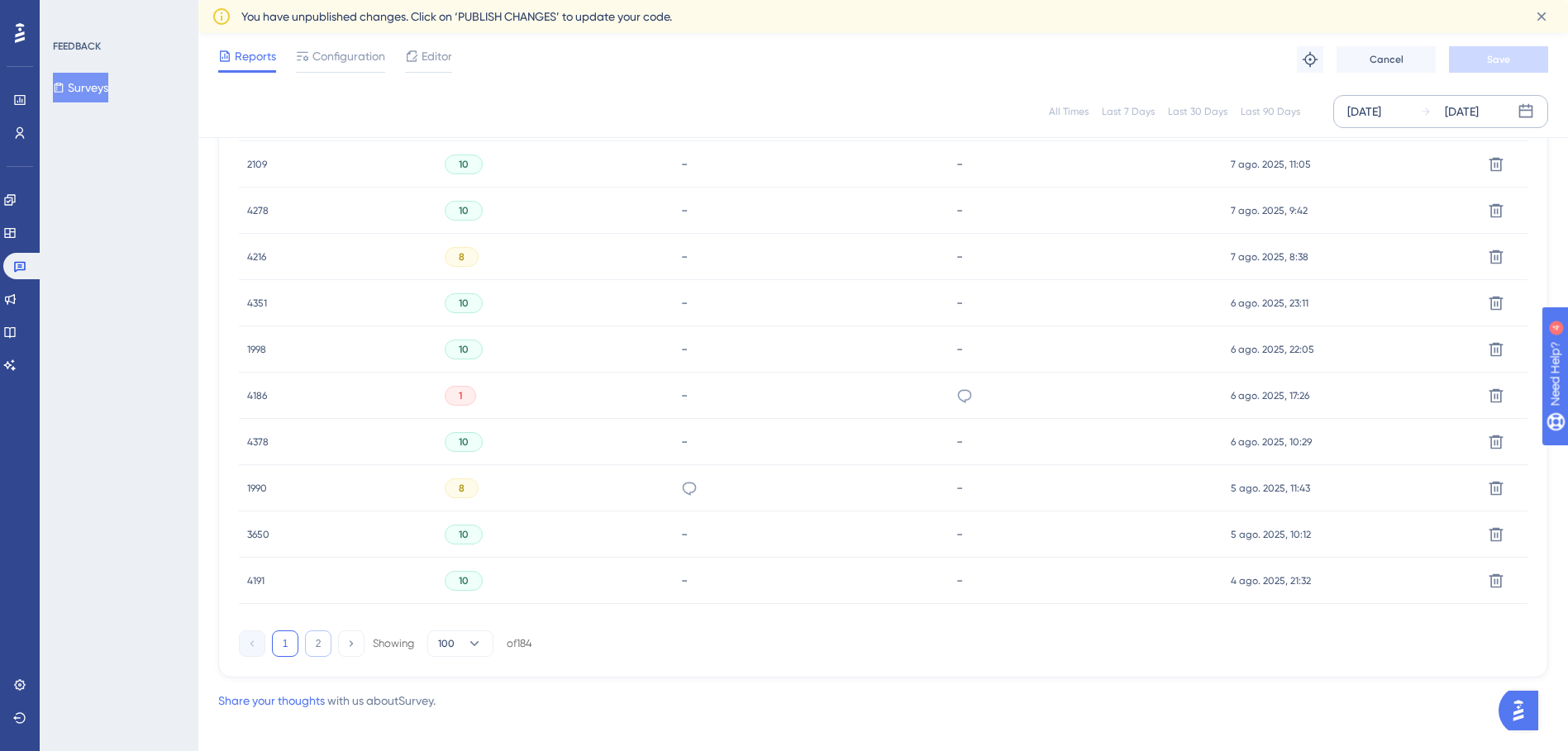
click at [315, 638] on button "2" at bounding box center [319, 644] width 27 height 27
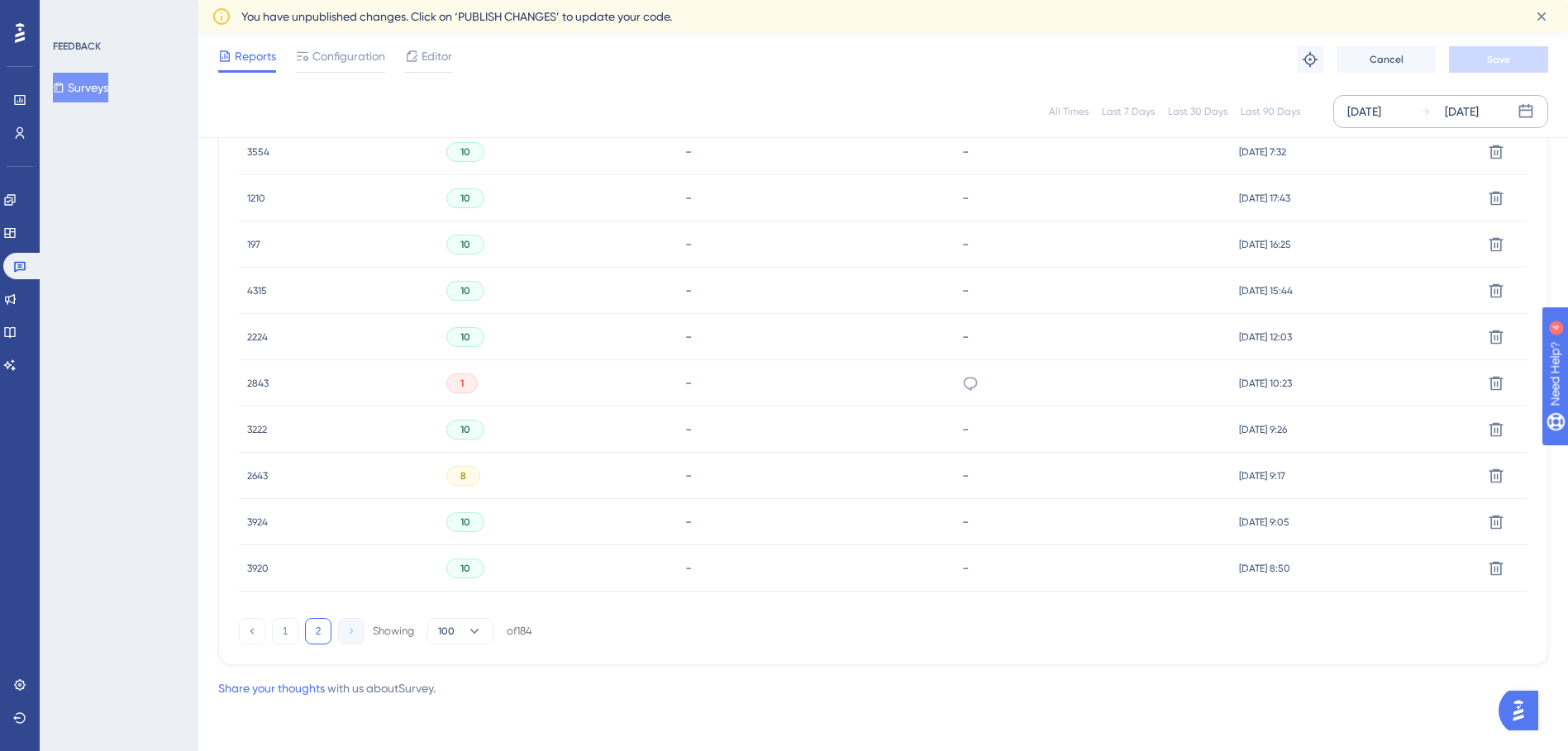
scroll to position [1738, 0]
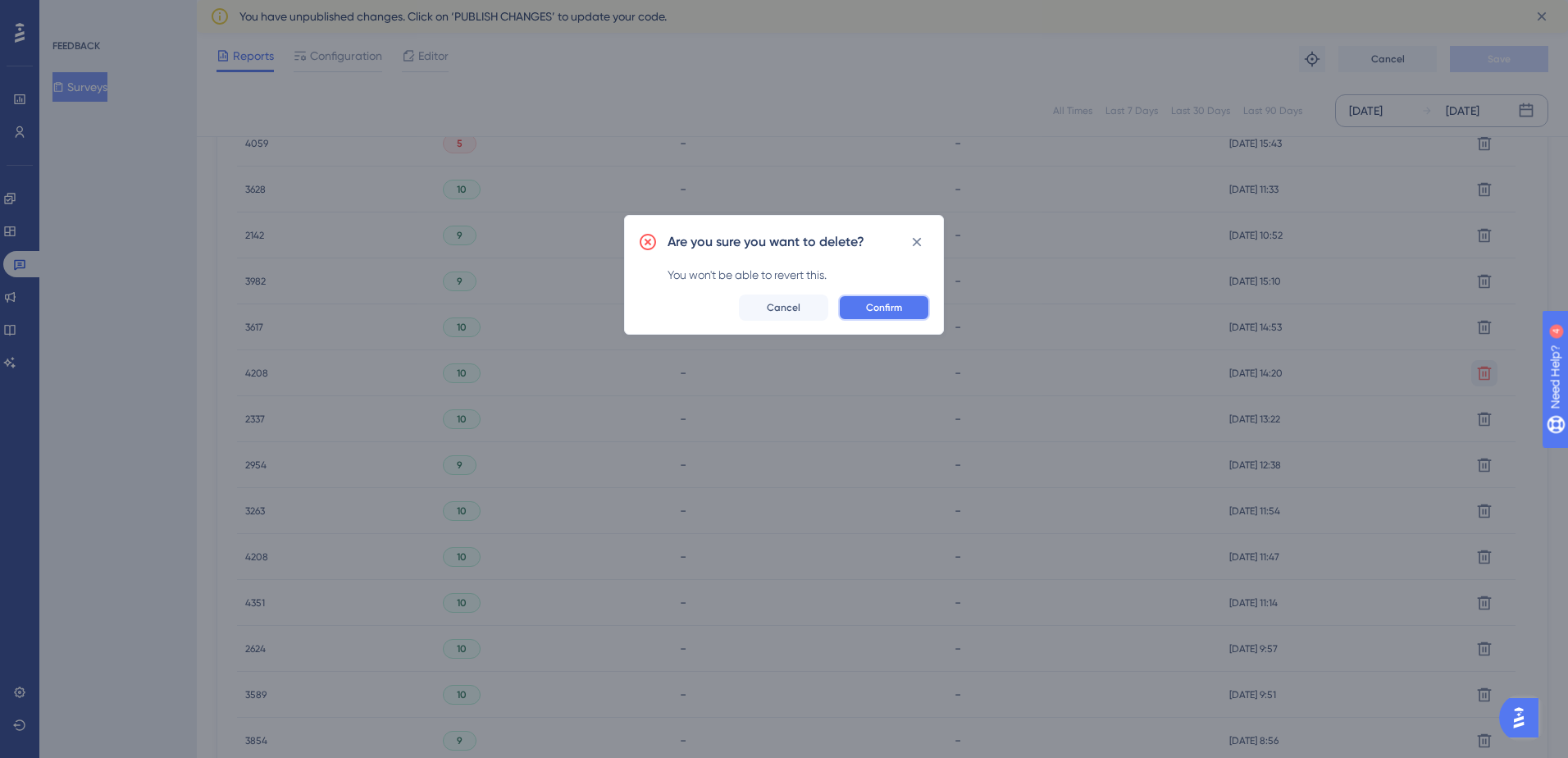
click at [870, 306] on span "Confirm" at bounding box center [884, 308] width 36 height 13
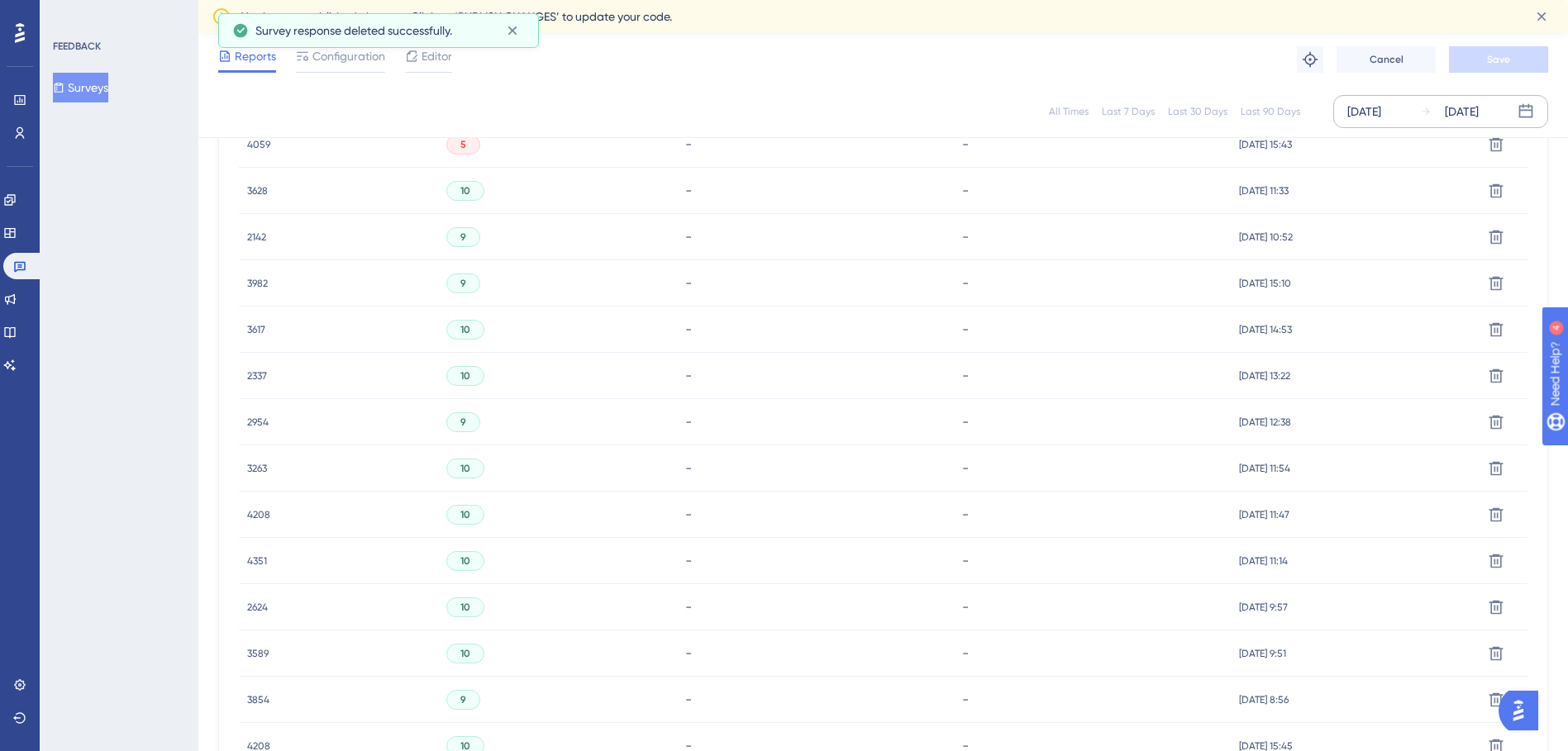
scroll to position [1739, 0]
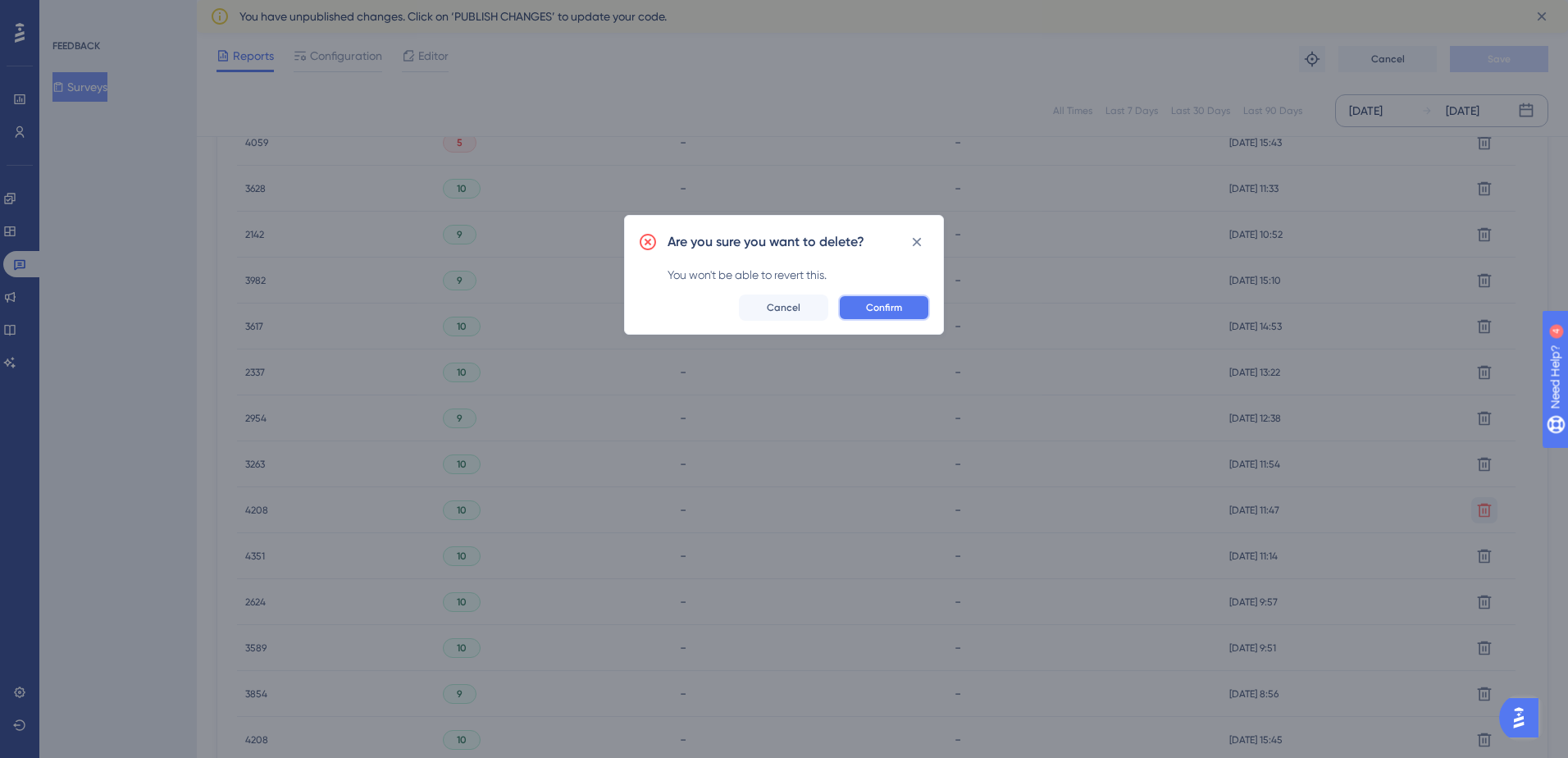
click at [884, 297] on button "Confirm" at bounding box center [884, 308] width 92 height 26
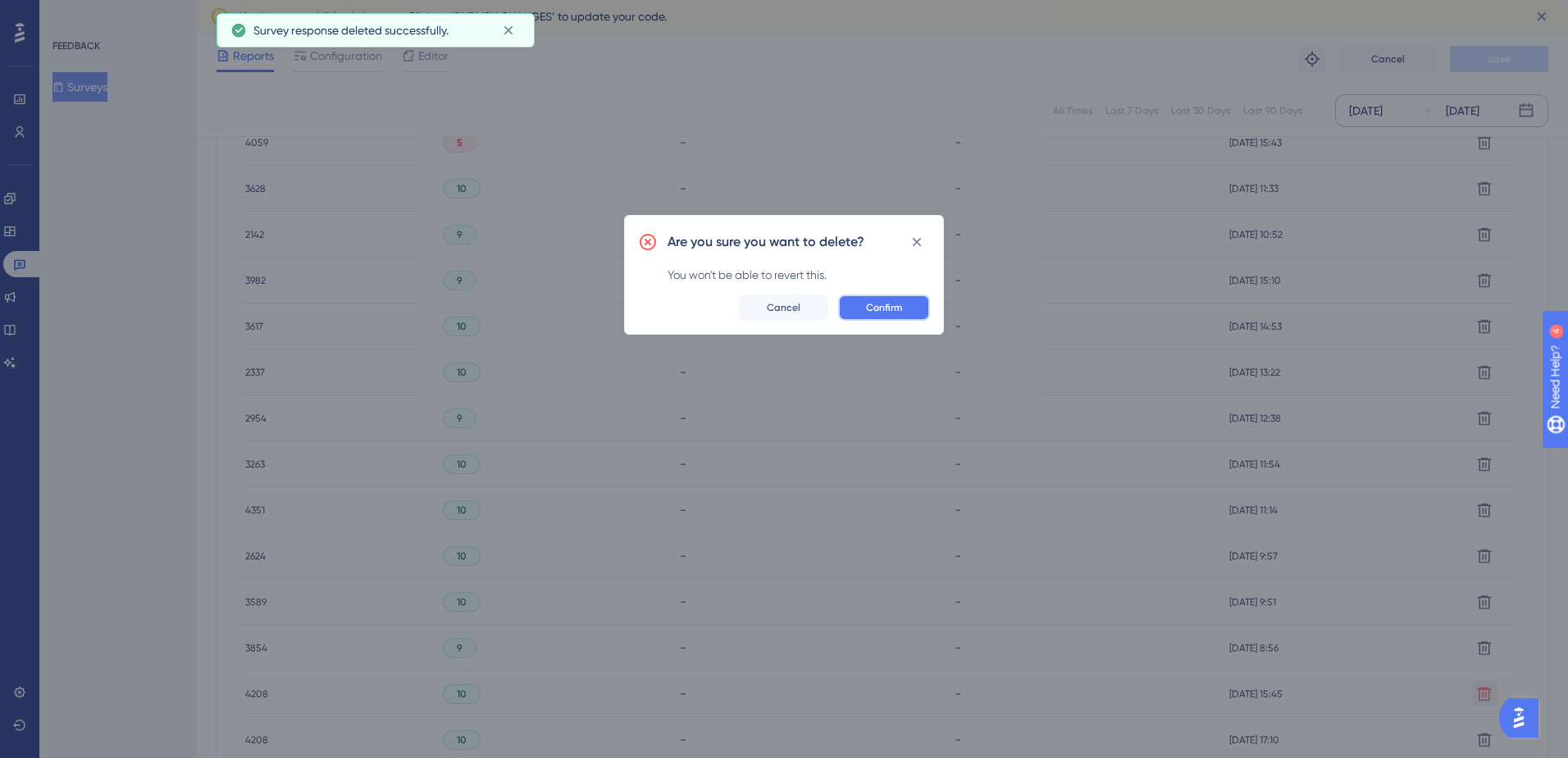
click at [877, 309] on span "Confirm" at bounding box center [884, 308] width 36 height 13
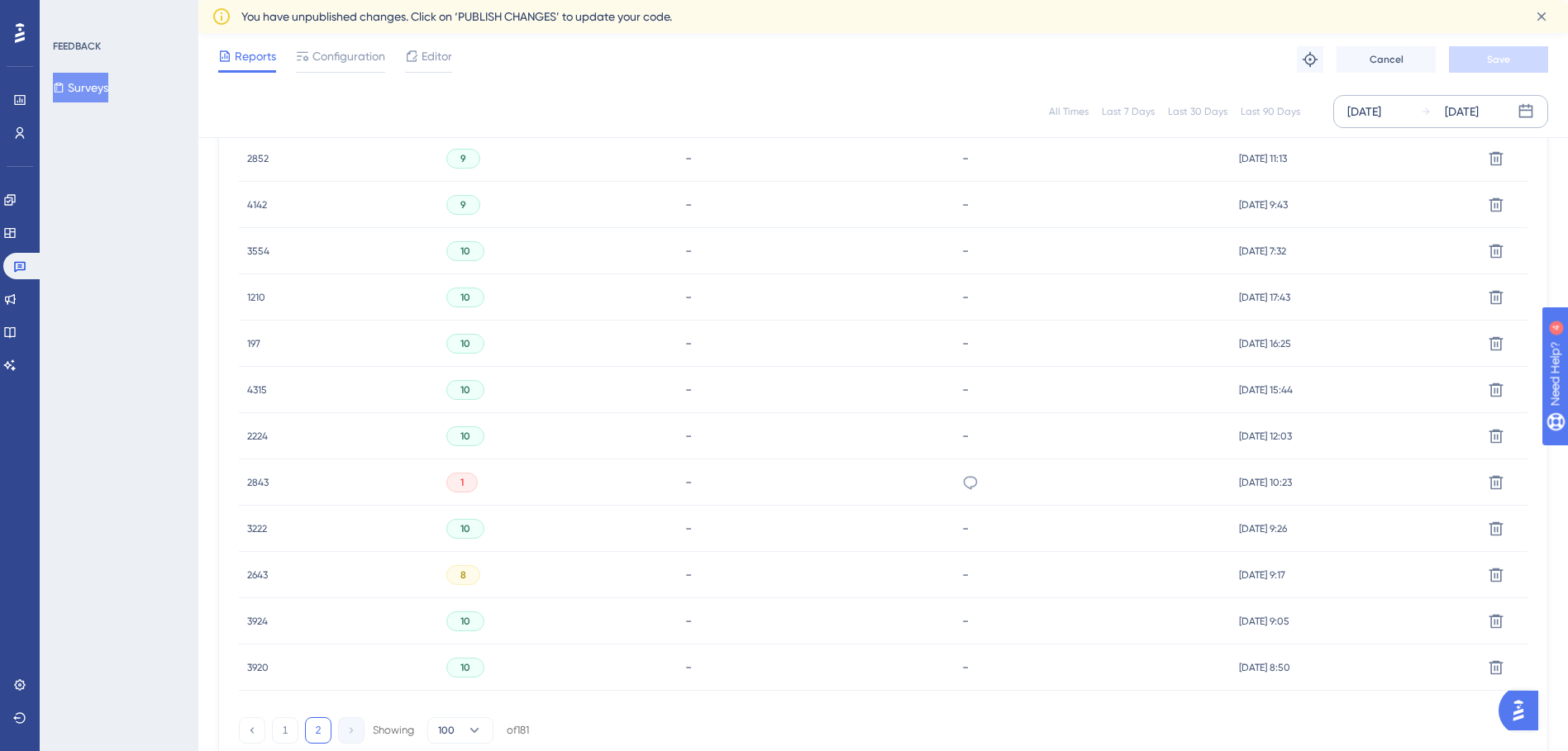
scroll to position [3859, 0]
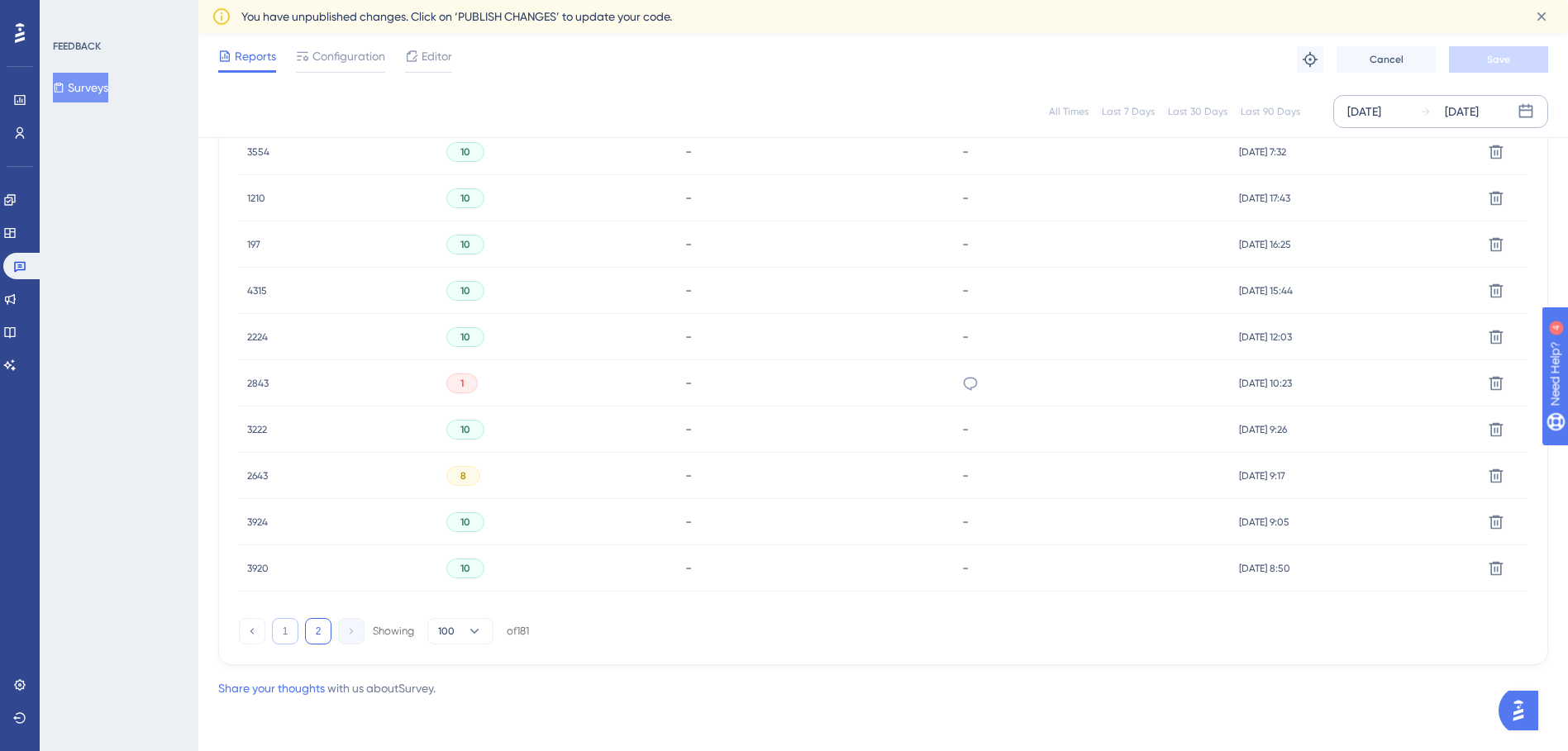
click at [297, 627] on button "1" at bounding box center [286, 632] width 27 height 27
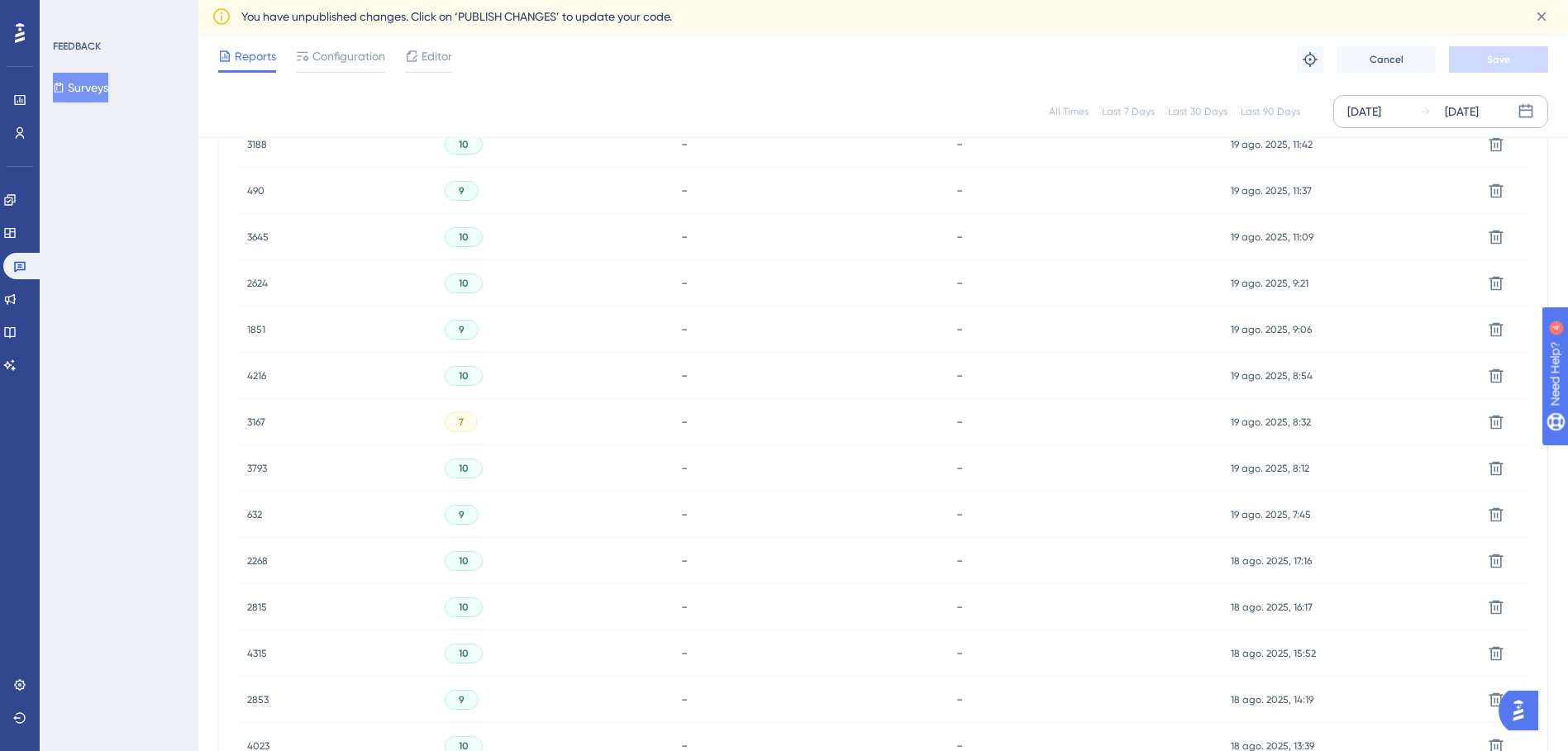
scroll to position [4607, 0]
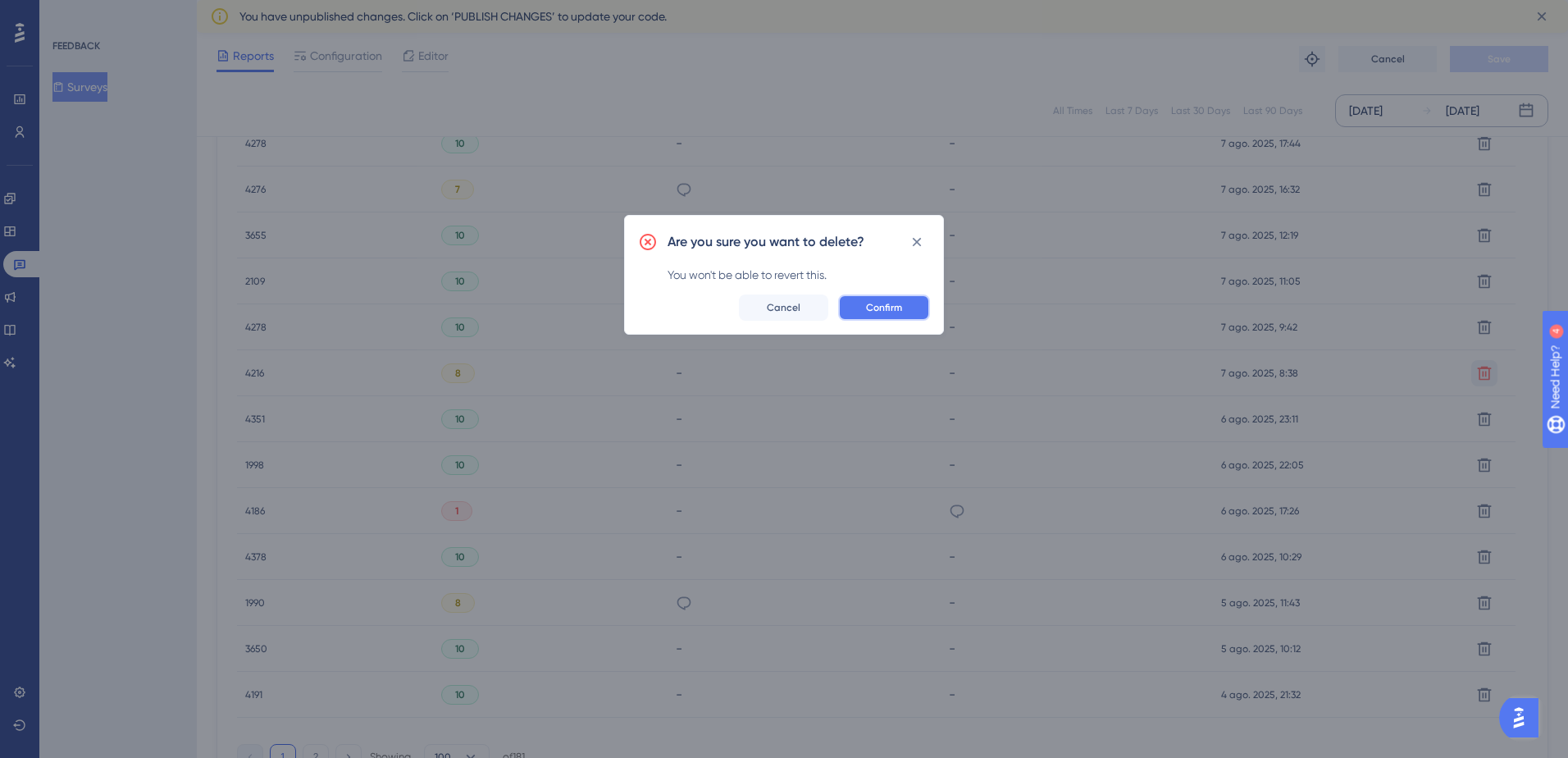
click at [875, 300] on button "Confirm" at bounding box center [884, 308] width 92 height 26
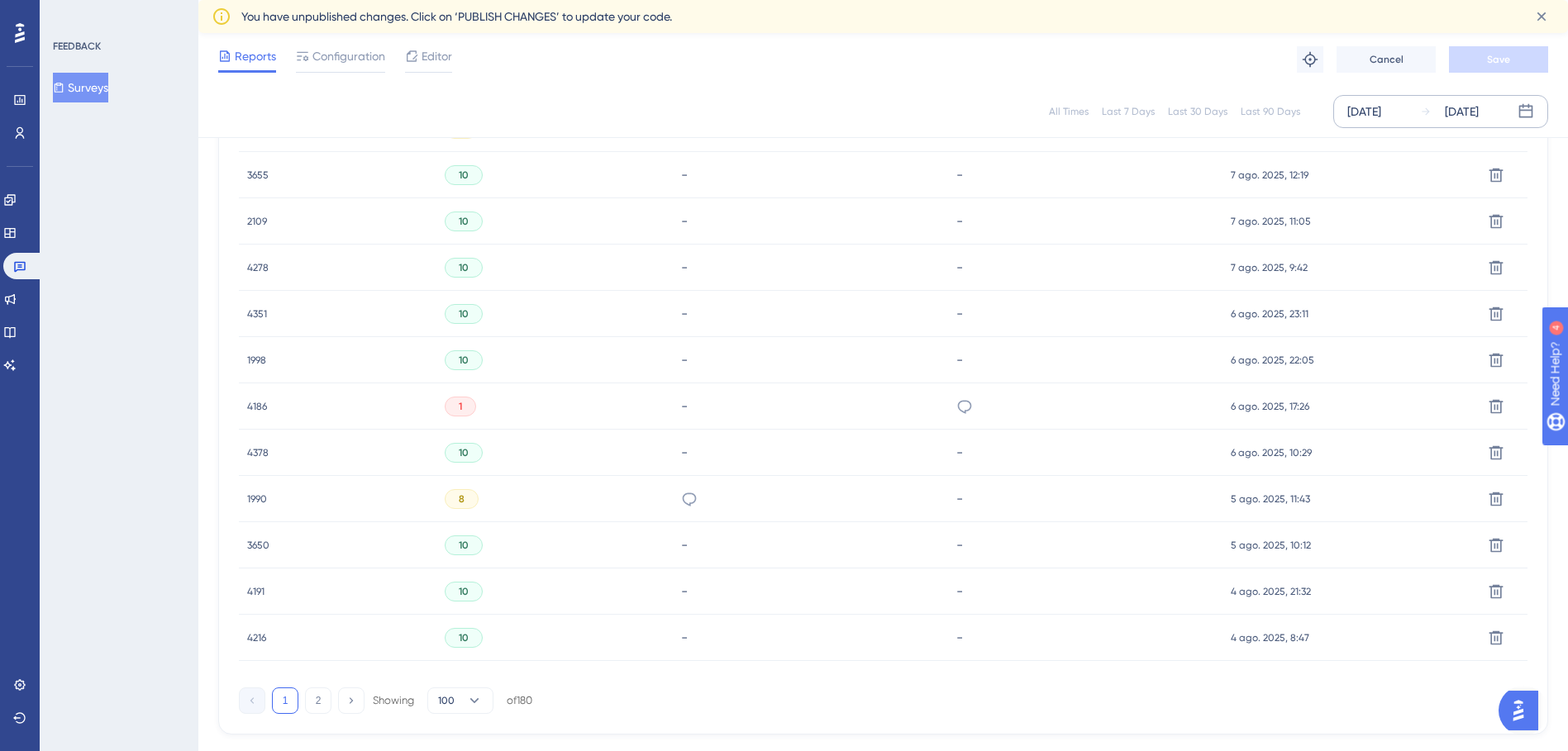
scroll to position [4738, 0]
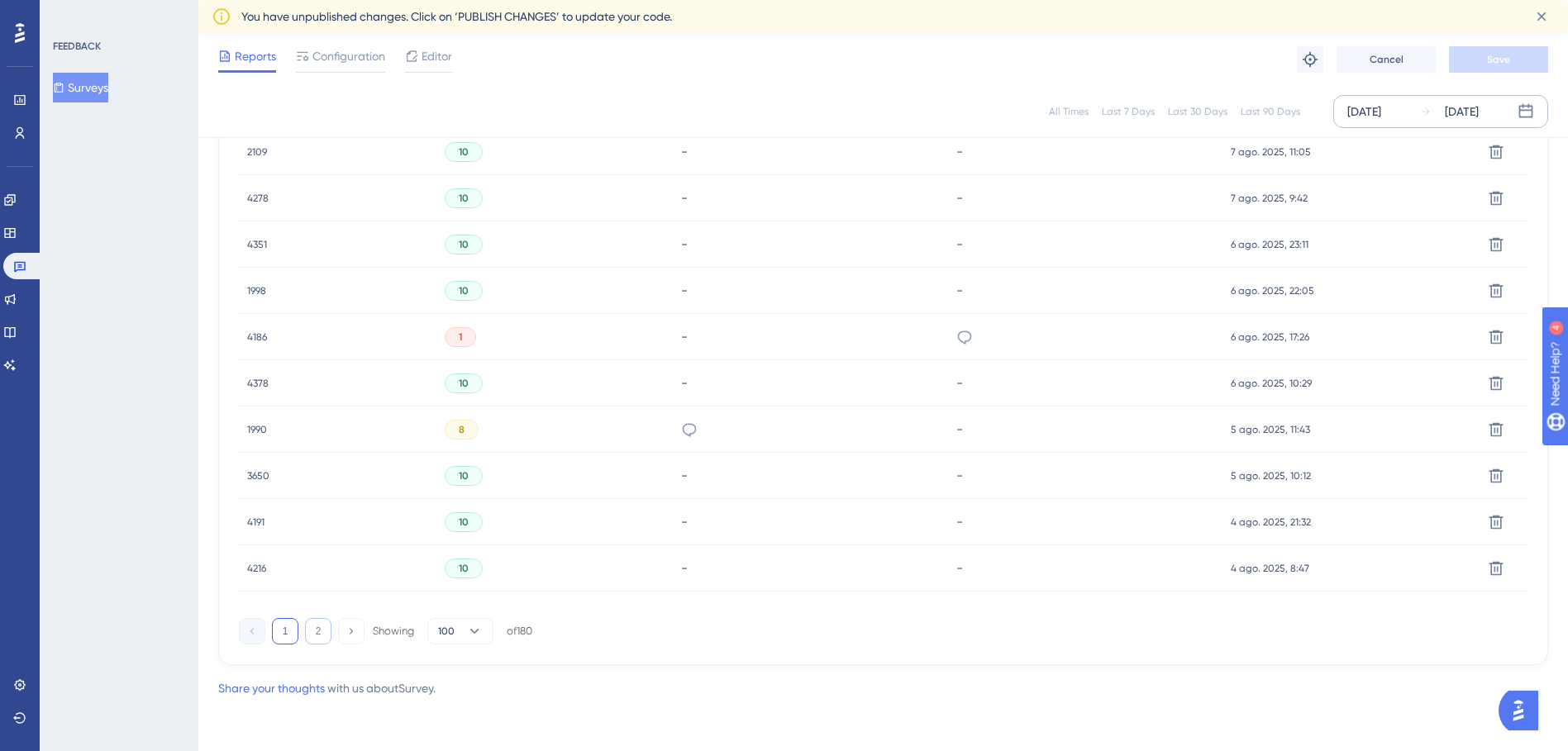
click at [321, 630] on button "2" at bounding box center [319, 632] width 27 height 27
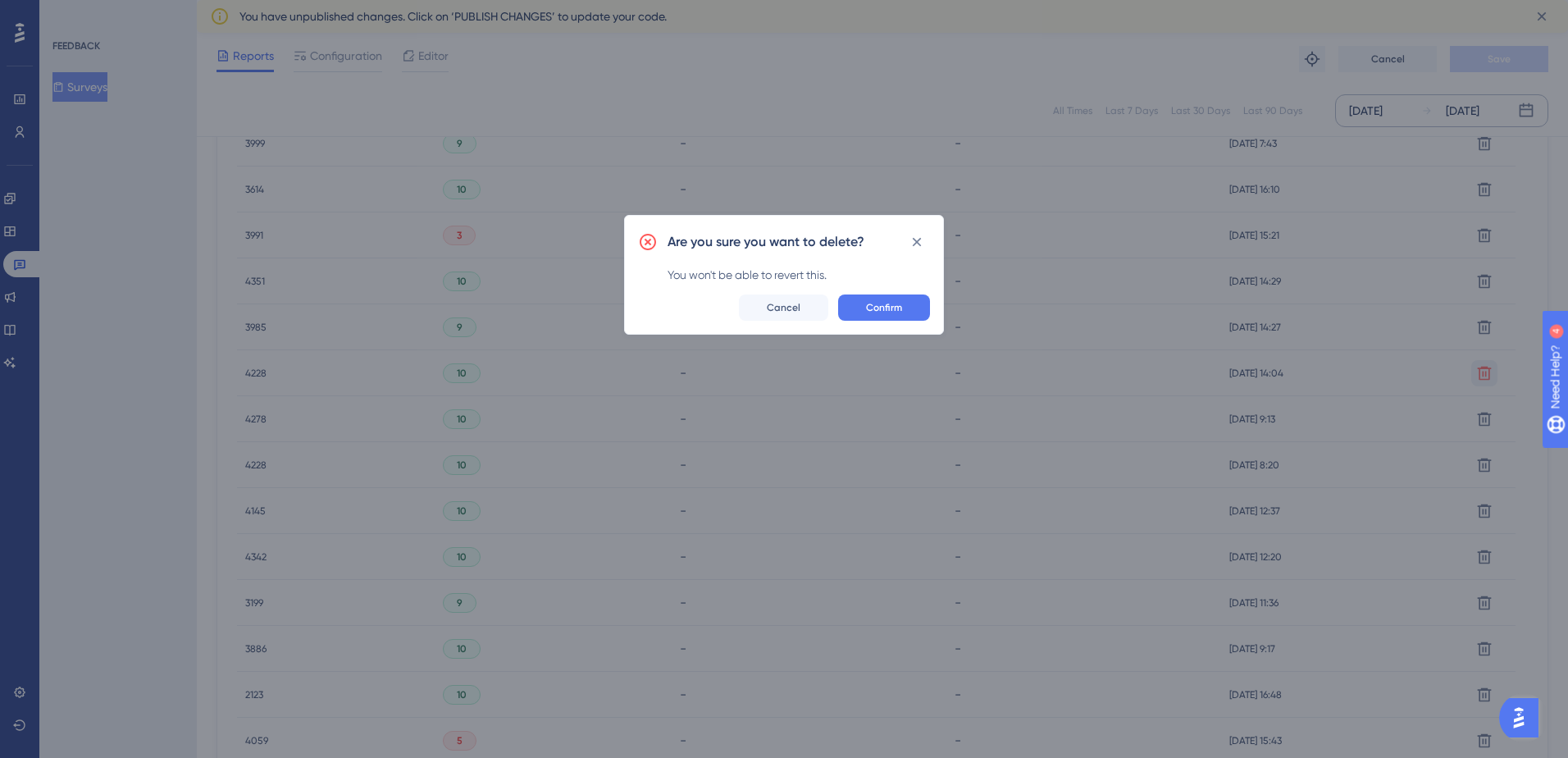
click at [835, 310] on div "Confirm Cancel" at bounding box center [784, 308] width 292 height 26
click at [868, 309] on span "Confirm" at bounding box center [884, 308] width 36 height 13
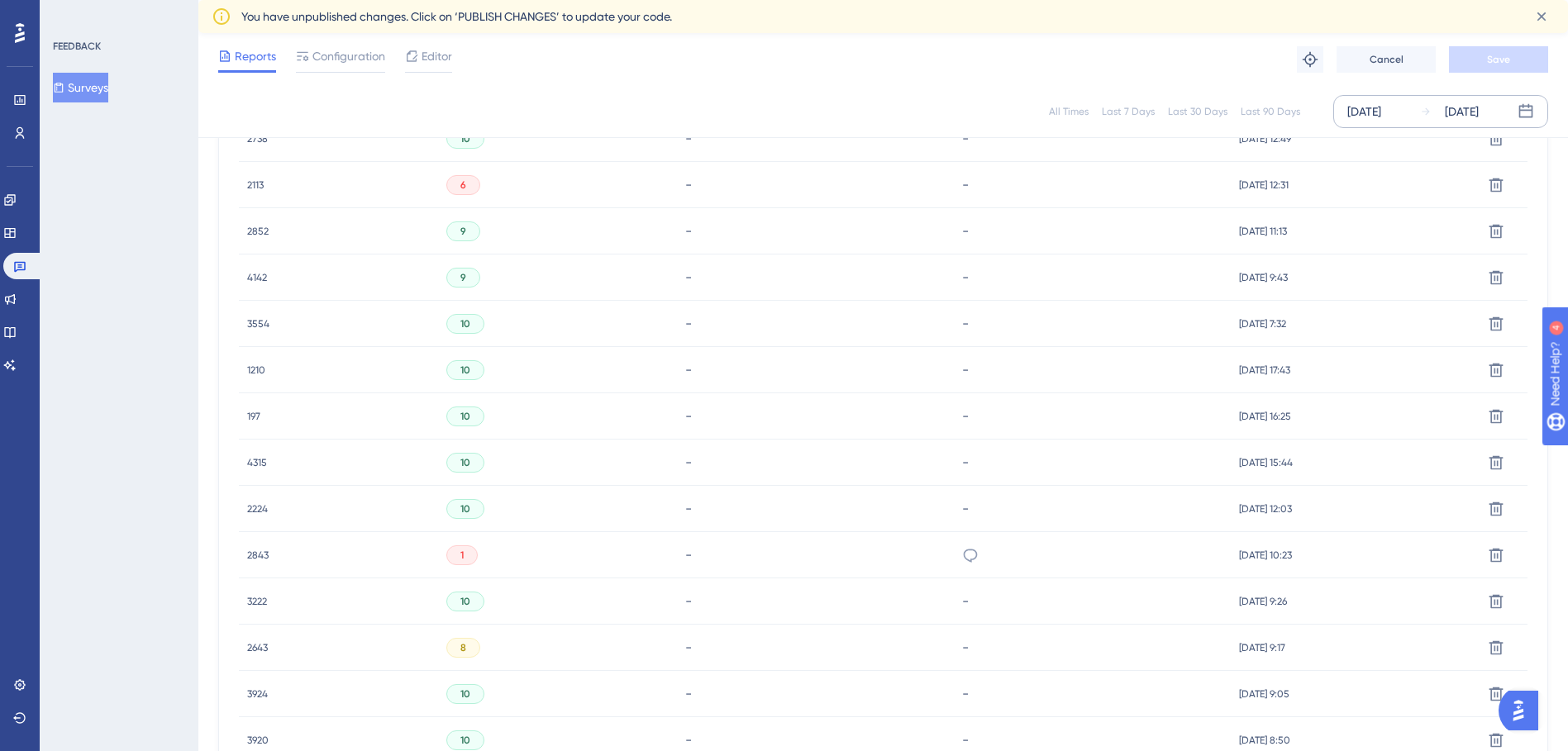
scroll to position [3767, 0]
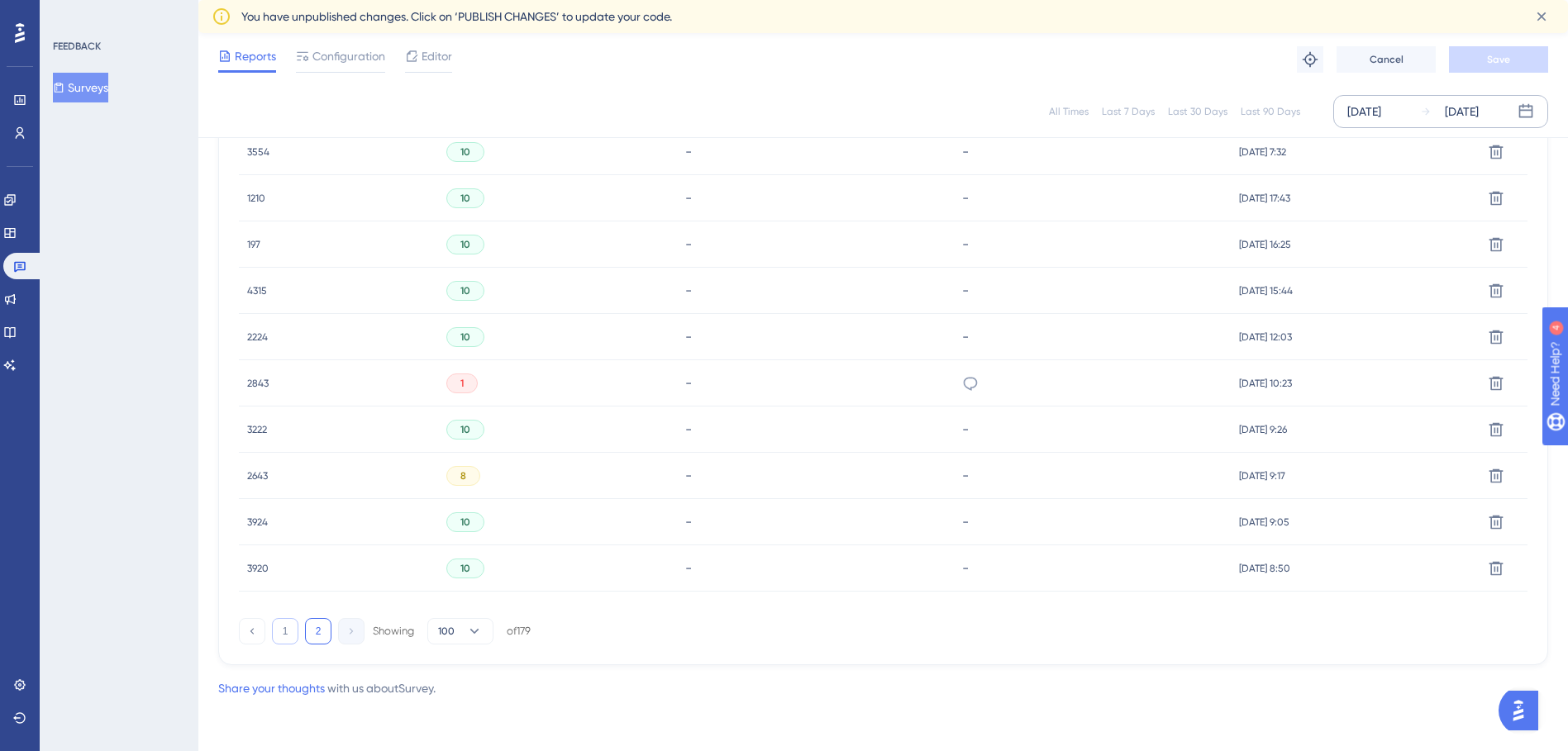
click at [291, 641] on button "1" at bounding box center [286, 632] width 27 height 27
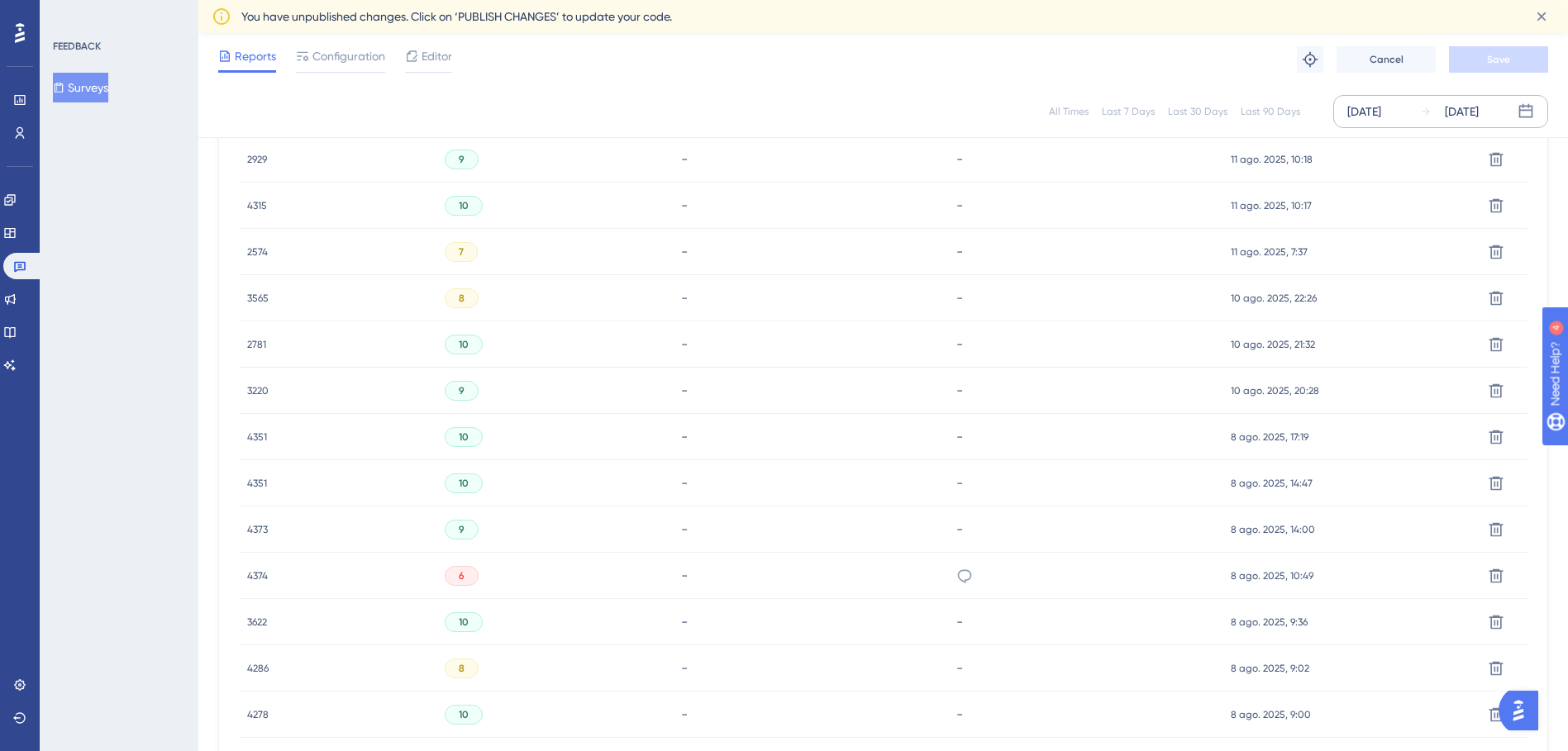
scroll to position [3857, 0]
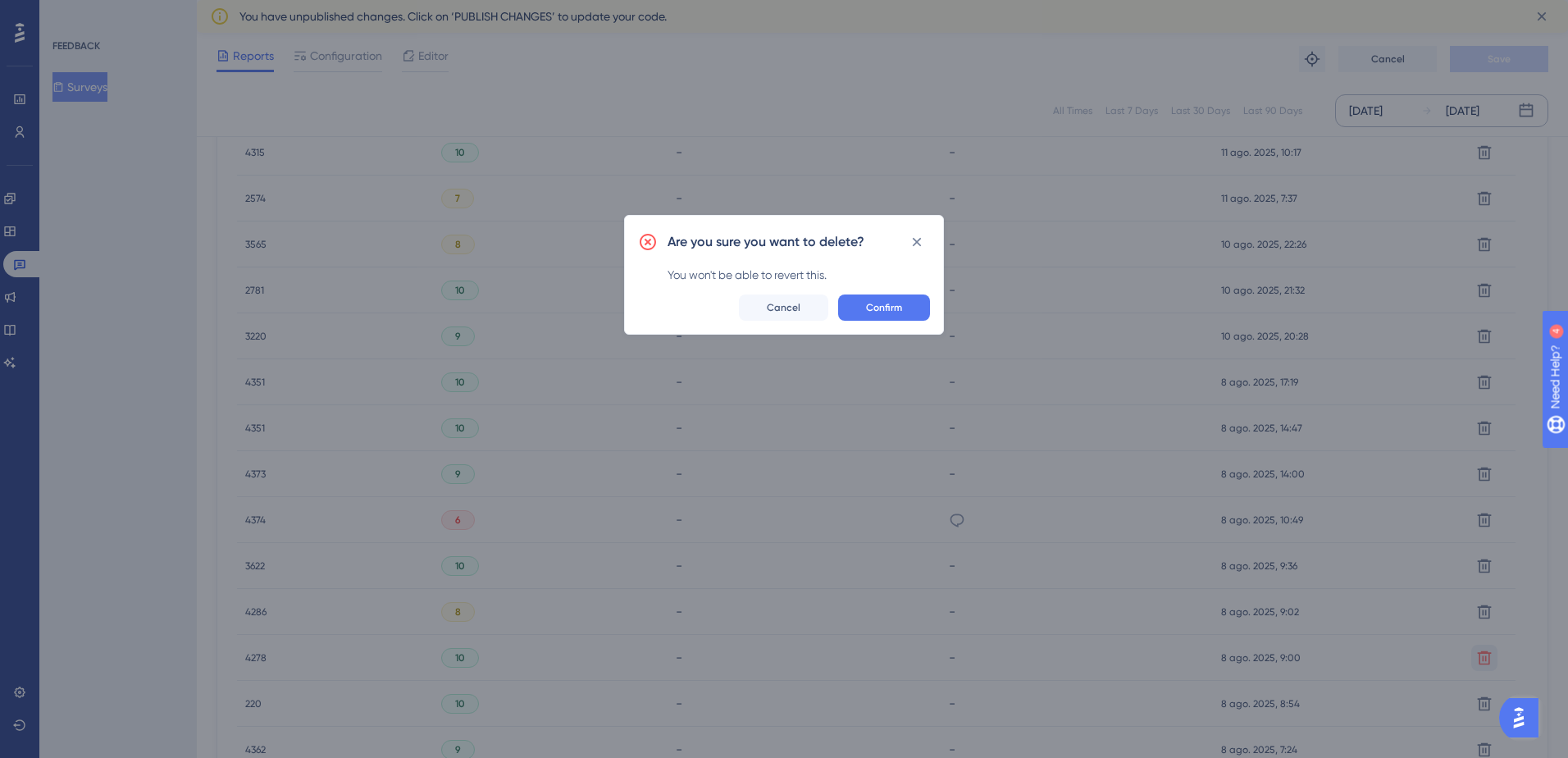
click at [875, 312] on span "Confirm" at bounding box center [884, 308] width 36 height 13
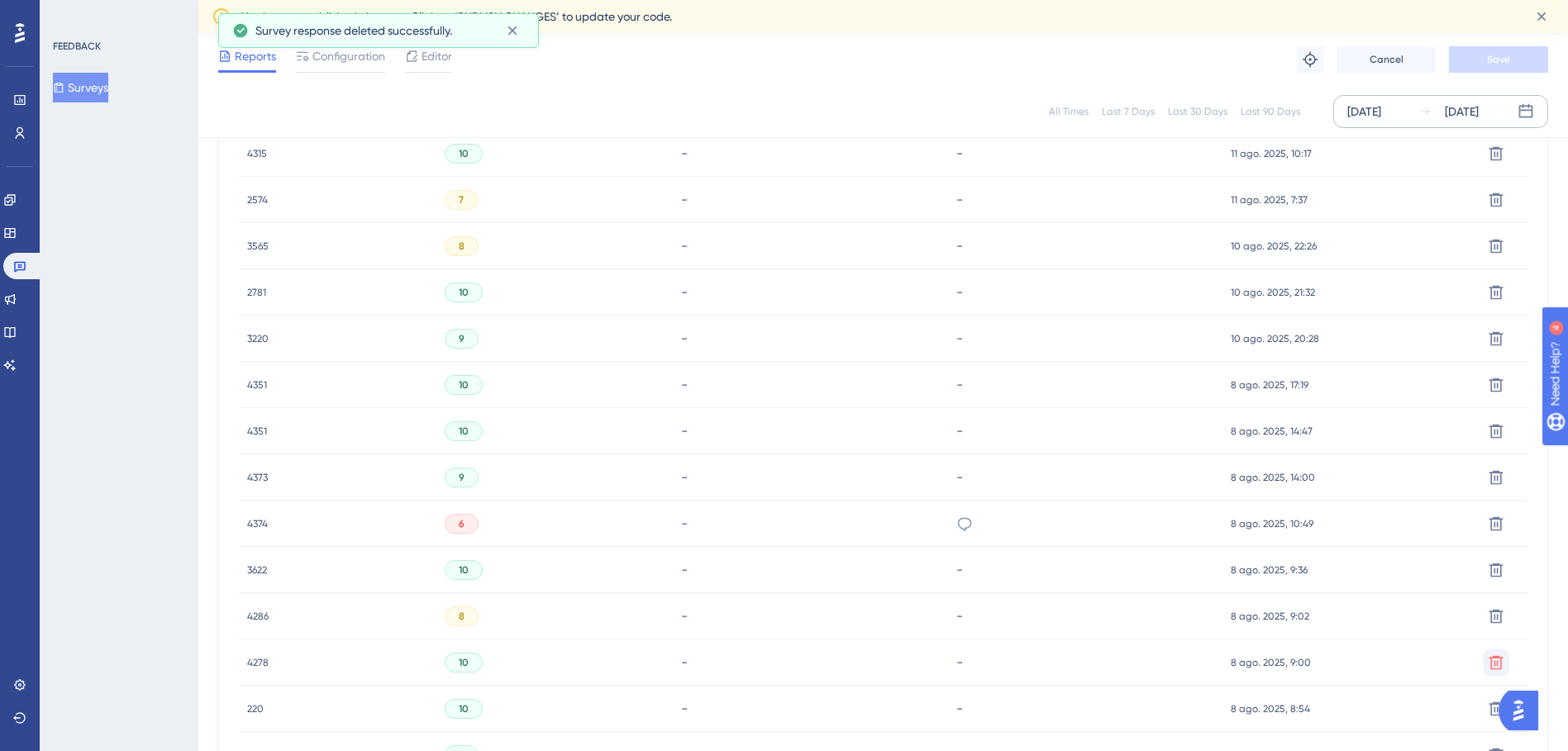
scroll to position [4376, 0]
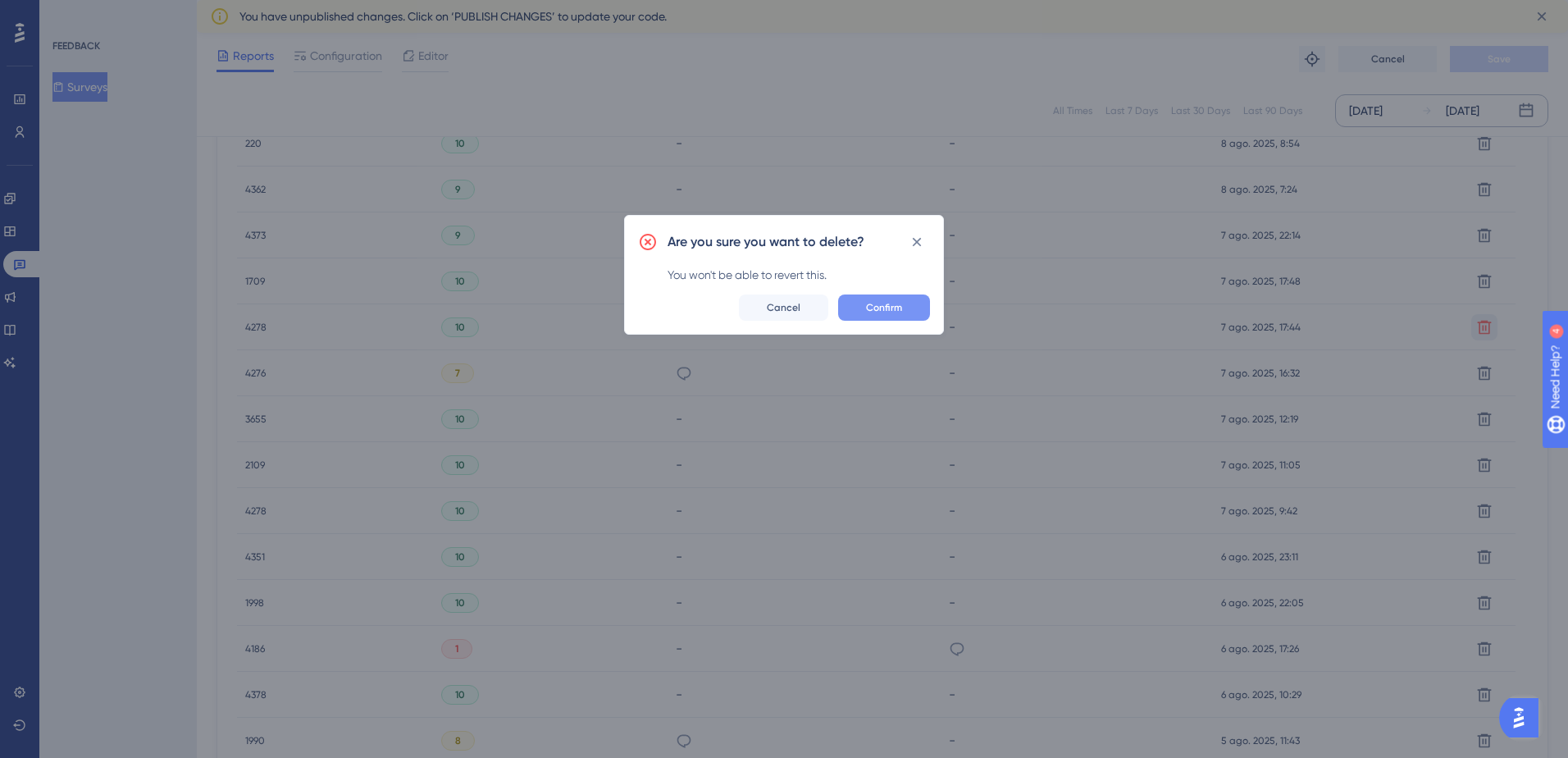
click at [889, 293] on div "Are you sure you want to delete? You won't be able to revert this. Confirm Canc…" at bounding box center [784, 274] width 320 height 119
click at [883, 306] on span "Confirm" at bounding box center [884, 308] width 36 height 13
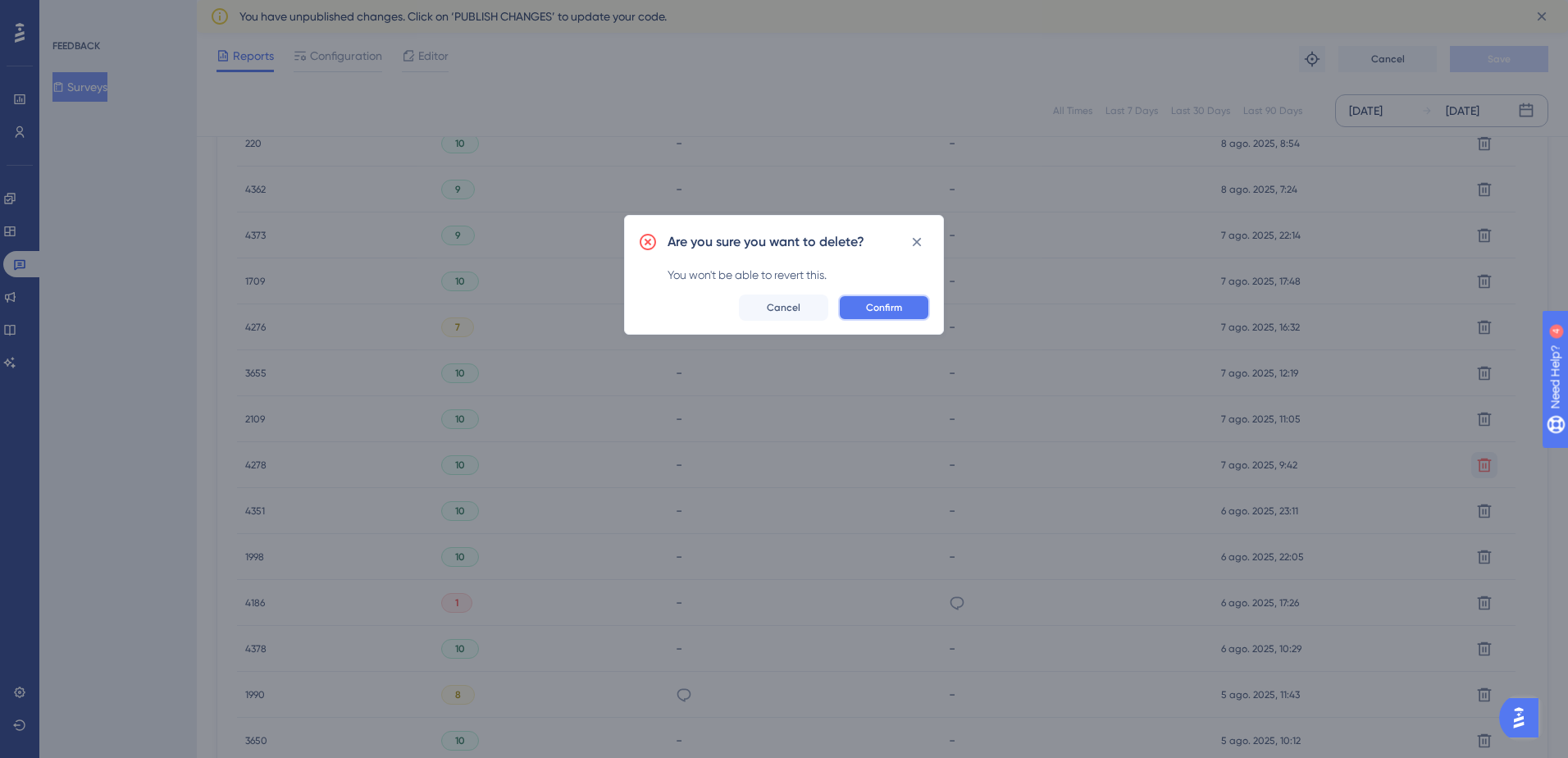
click at [862, 306] on button "Confirm" at bounding box center [884, 308] width 92 height 26
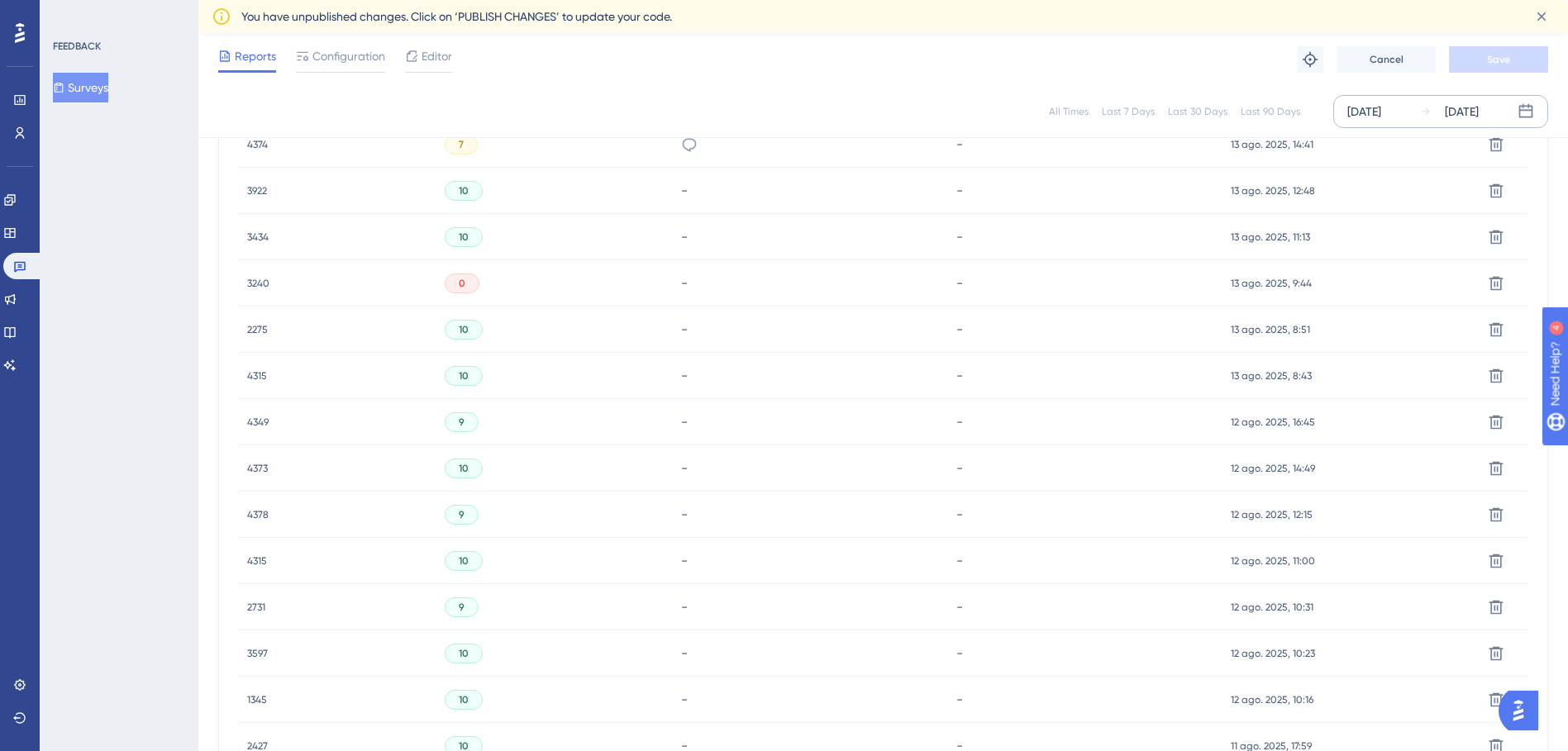
scroll to position [3635, 0]
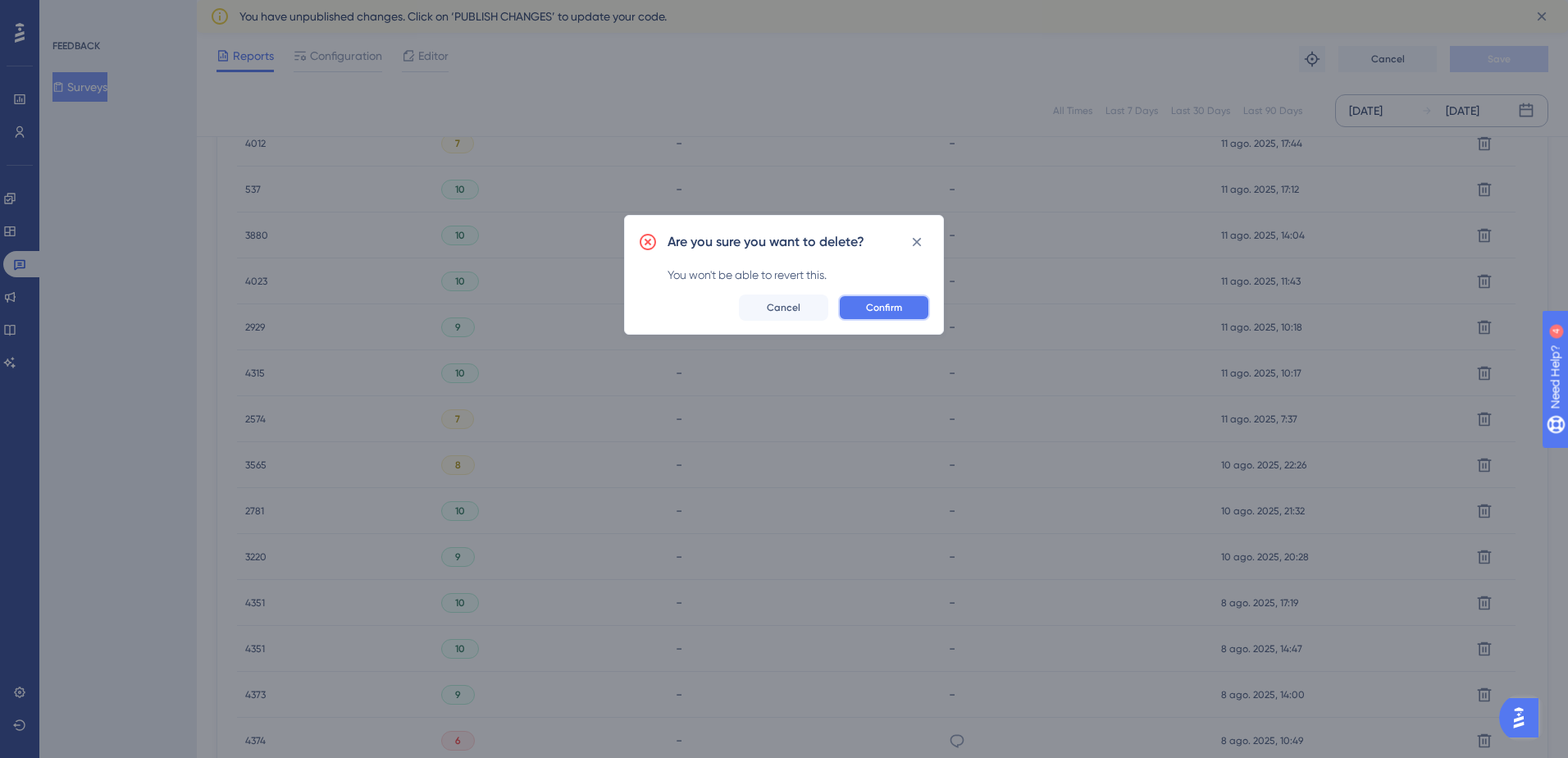
click at [885, 305] on span "Confirm" at bounding box center [884, 308] width 36 height 13
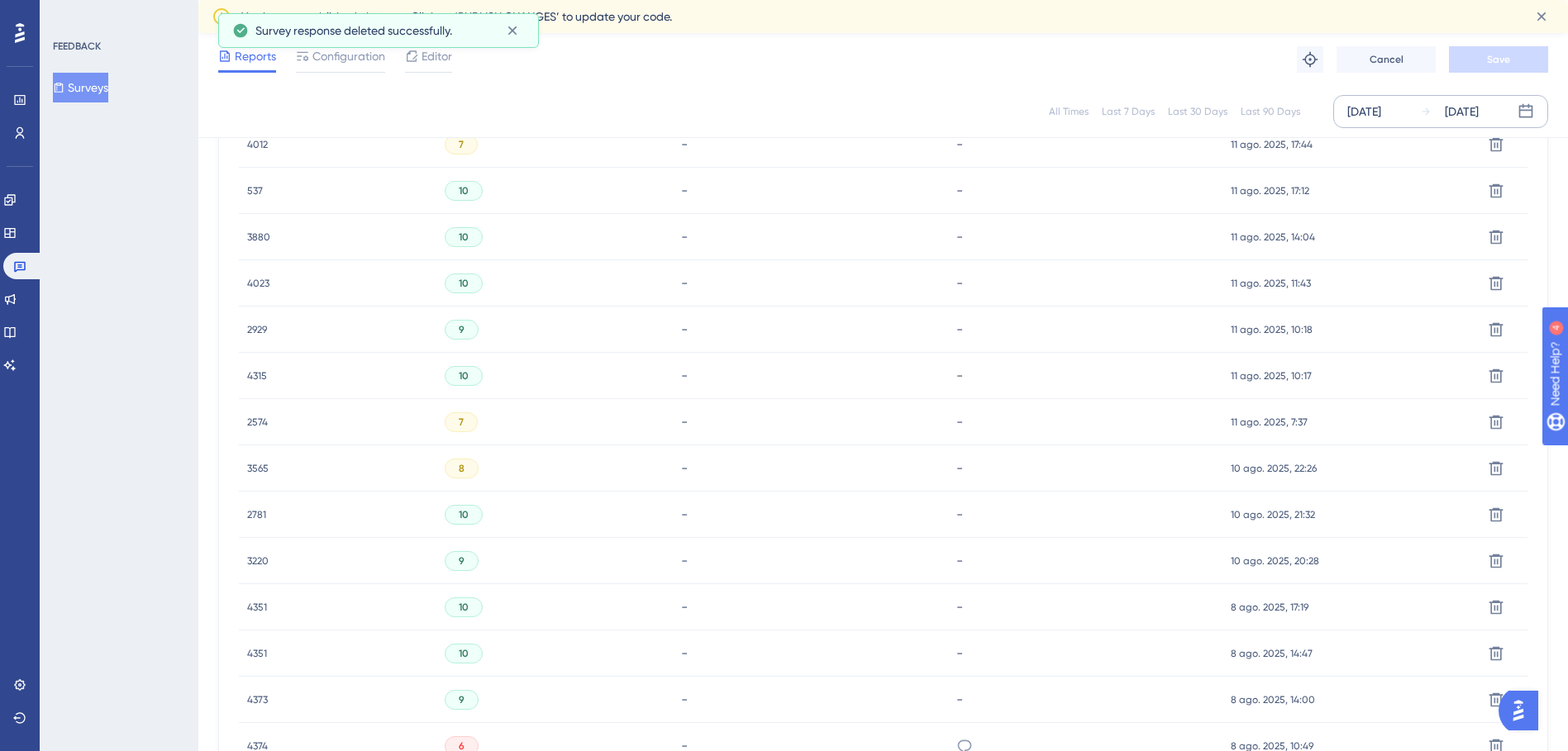
scroll to position [1968, 0]
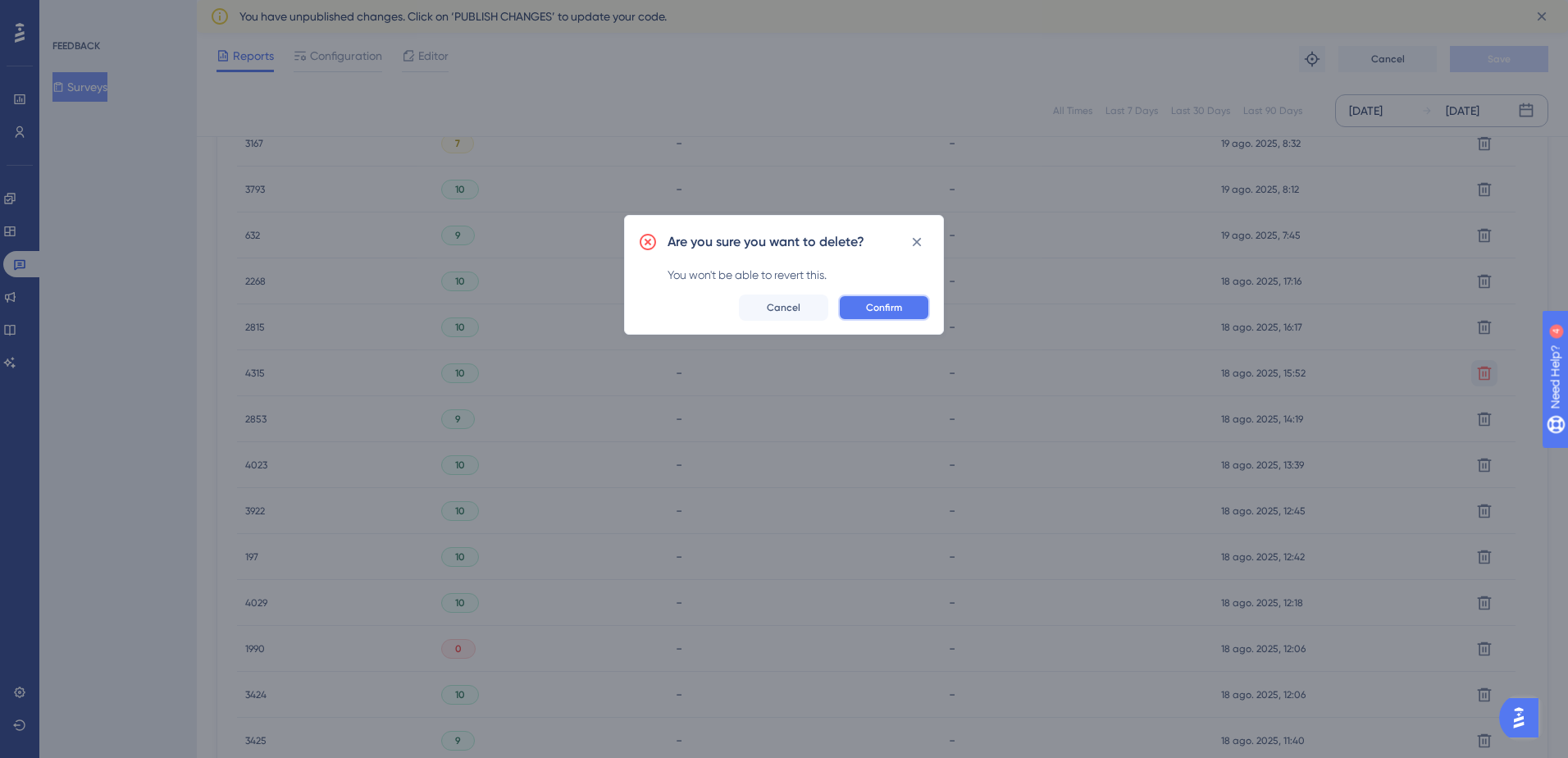
click at [899, 315] on button "Confirm" at bounding box center [884, 308] width 92 height 26
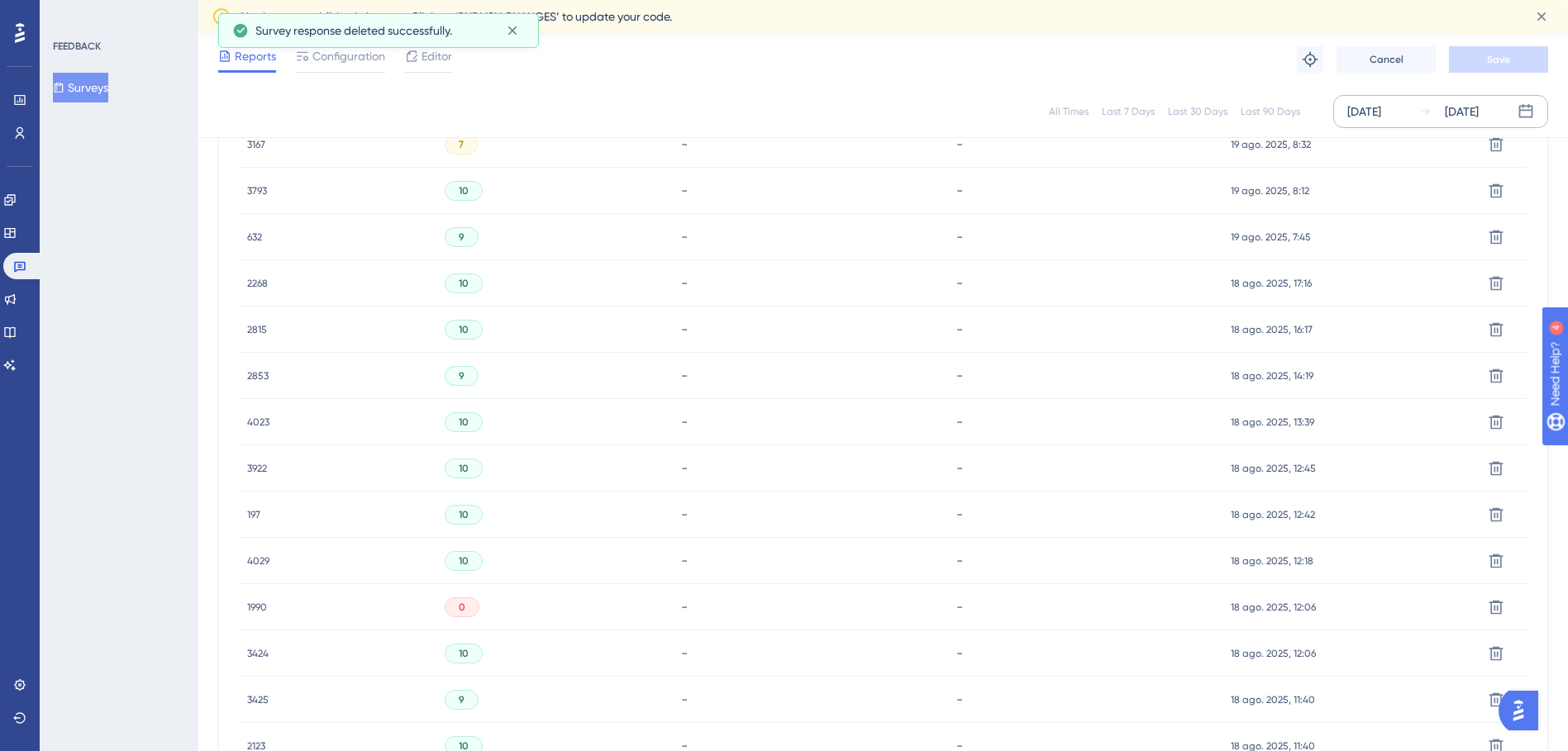
scroll to position [2941, 0]
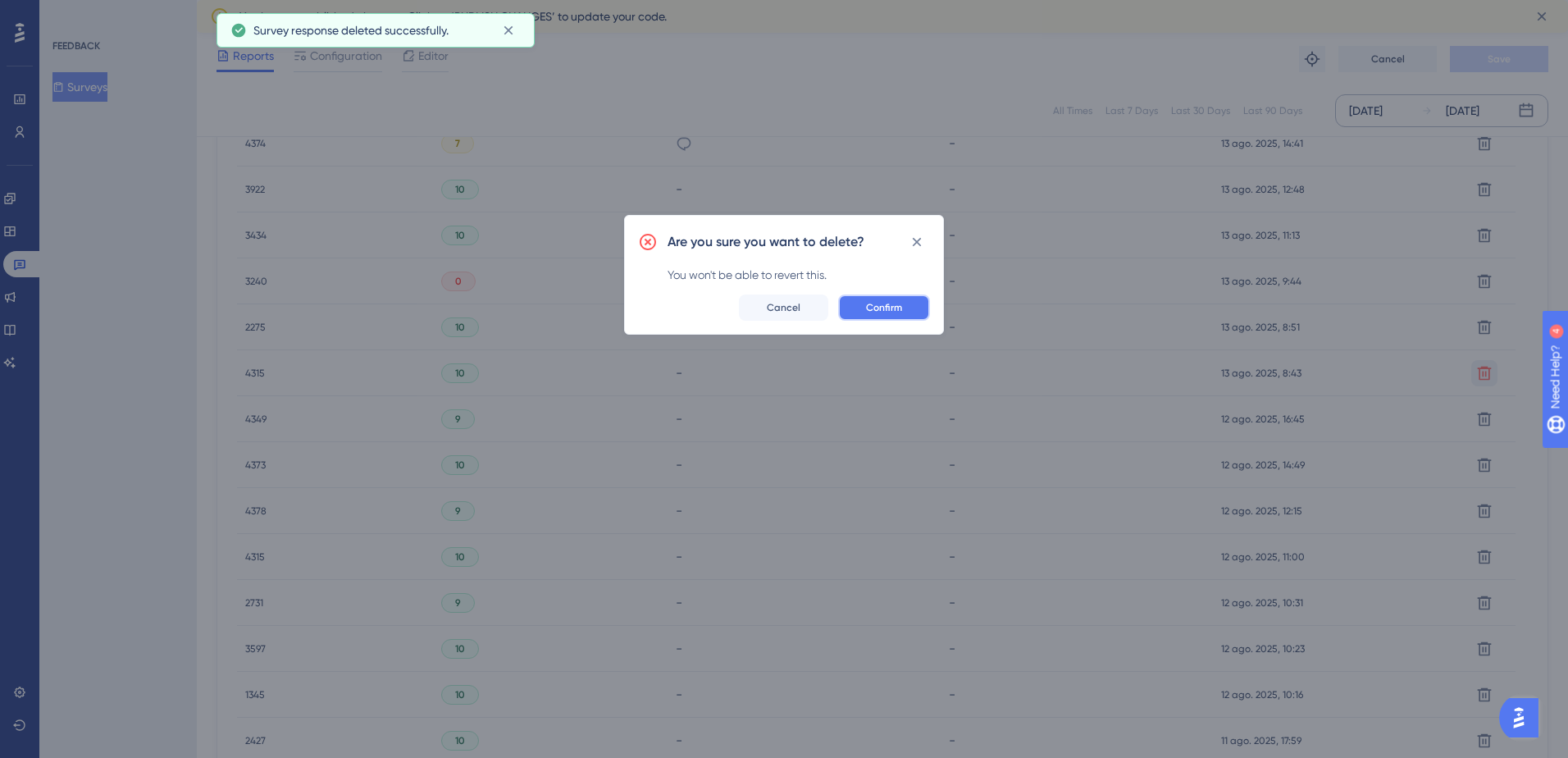
click at [884, 311] on span "Confirm" at bounding box center [884, 308] width 36 height 13
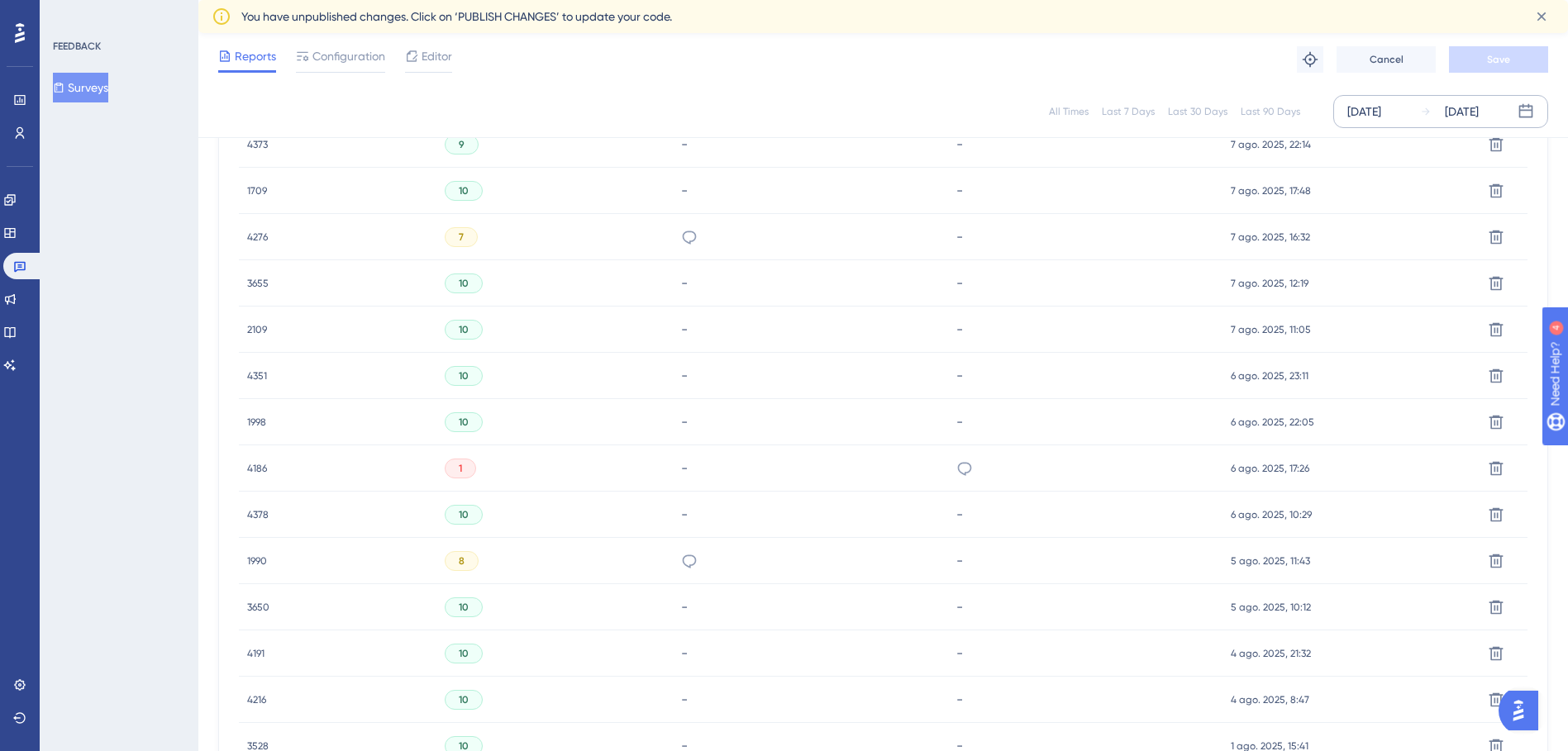
scroll to position [3728, 0]
click at [1512, 368] on div "Delete" at bounding box center [1502, 376] width 53 height 46
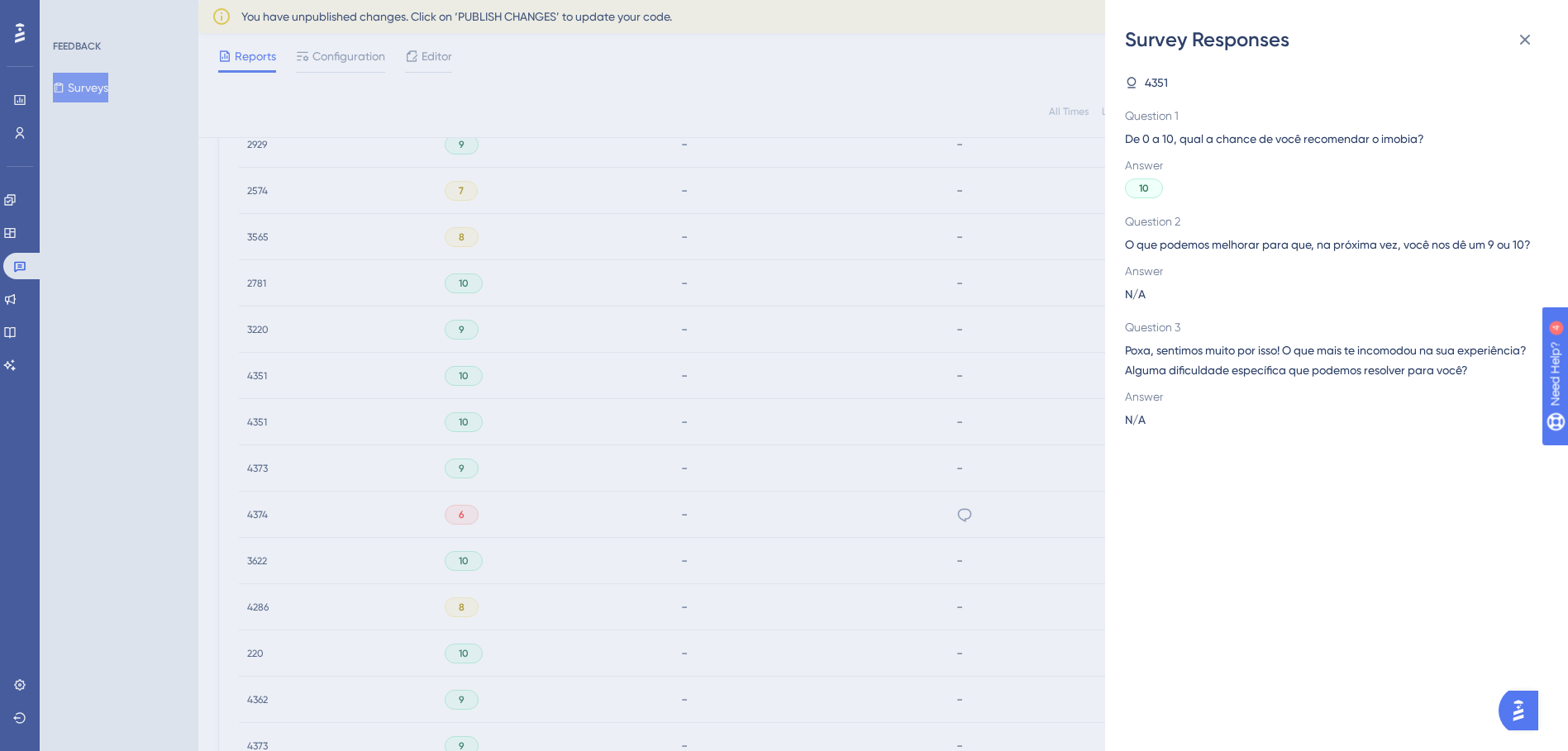
click at [1504, 370] on span "Poxa, sentimos muito por isso! O que mais te incomodou na sua experiência? Algu…" at bounding box center [1331, 360] width 410 height 40
click at [1071, 359] on div "Survey Responses 4351 Question 1 De 0 a 10, qual a chance de você recomendar o …" at bounding box center [784, 375] width 1568 height 751
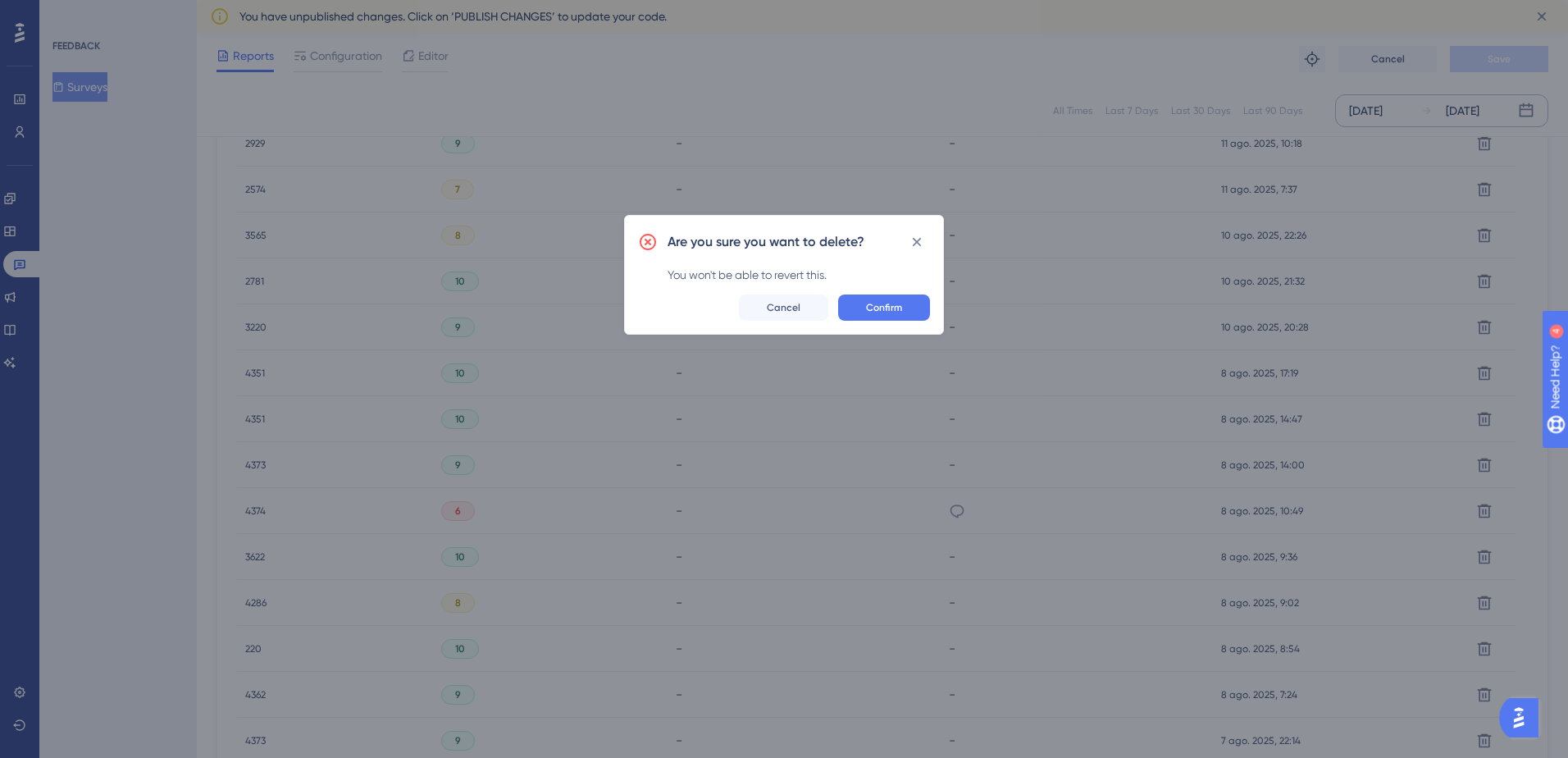
click at [915, 304] on button "Confirm" at bounding box center [884, 308] width 92 height 26
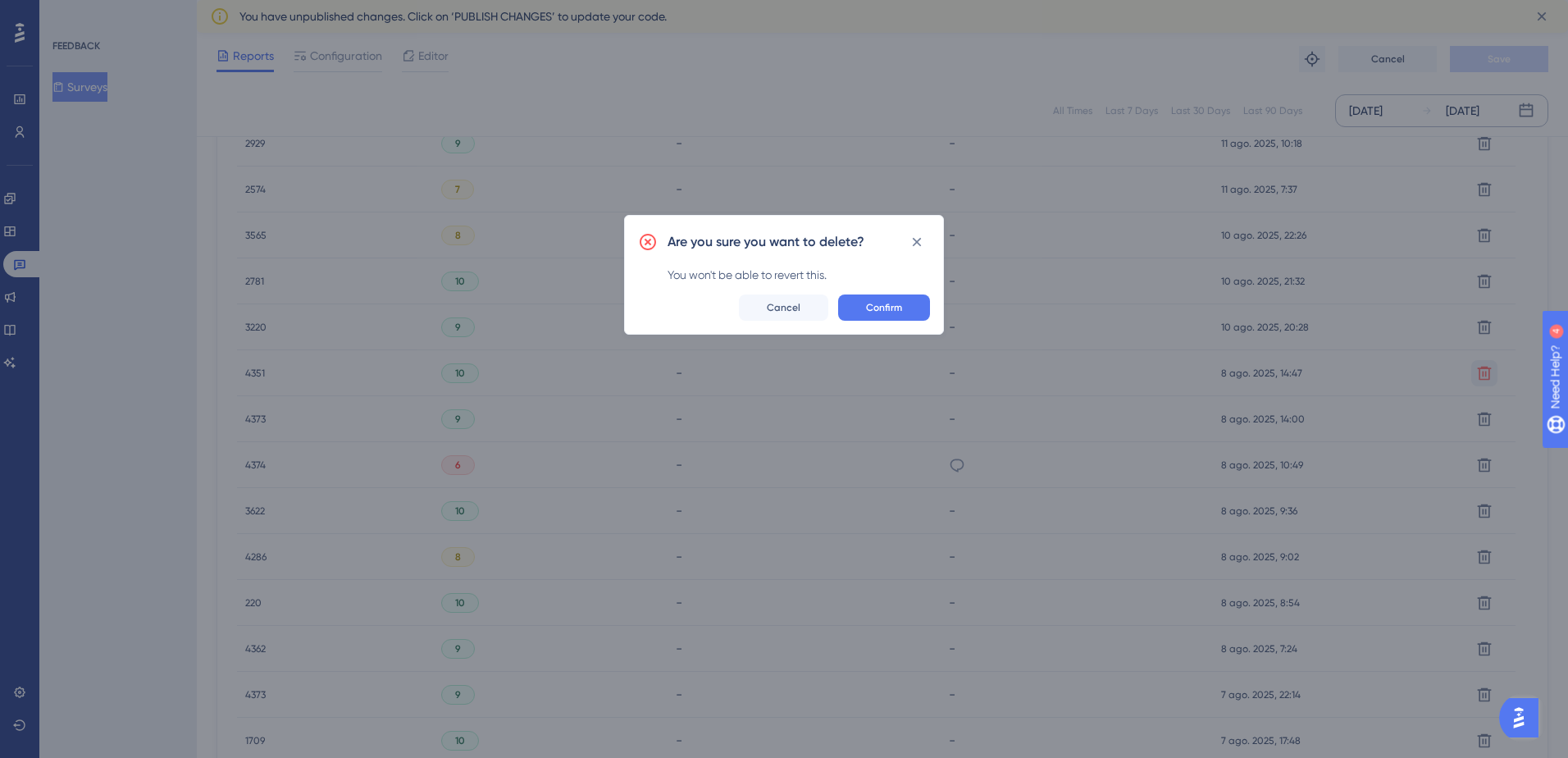
click at [854, 289] on div "Are you sure you want to delete? You won't be able to revert this. Confirm Canc…" at bounding box center [784, 274] width 320 height 119
click at [859, 293] on div "Are you sure you want to delete? You won't be able to revert this. Confirm Canc…" at bounding box center [784, 274] width 320 height 119
click at [862, 305] on button "Confirm" at bounding box center [884, 308] width 92 height 26
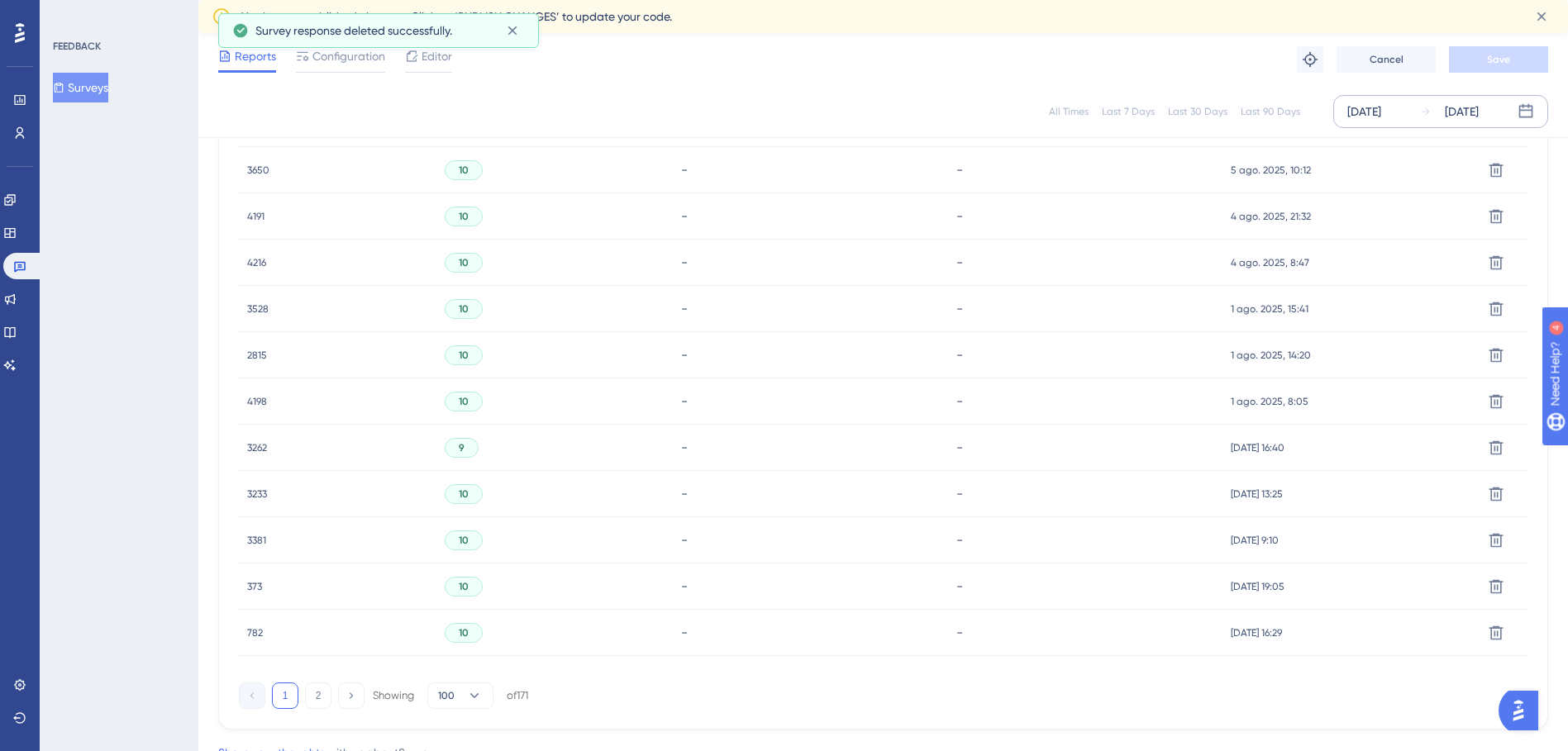
scroll to position [4738, 0]
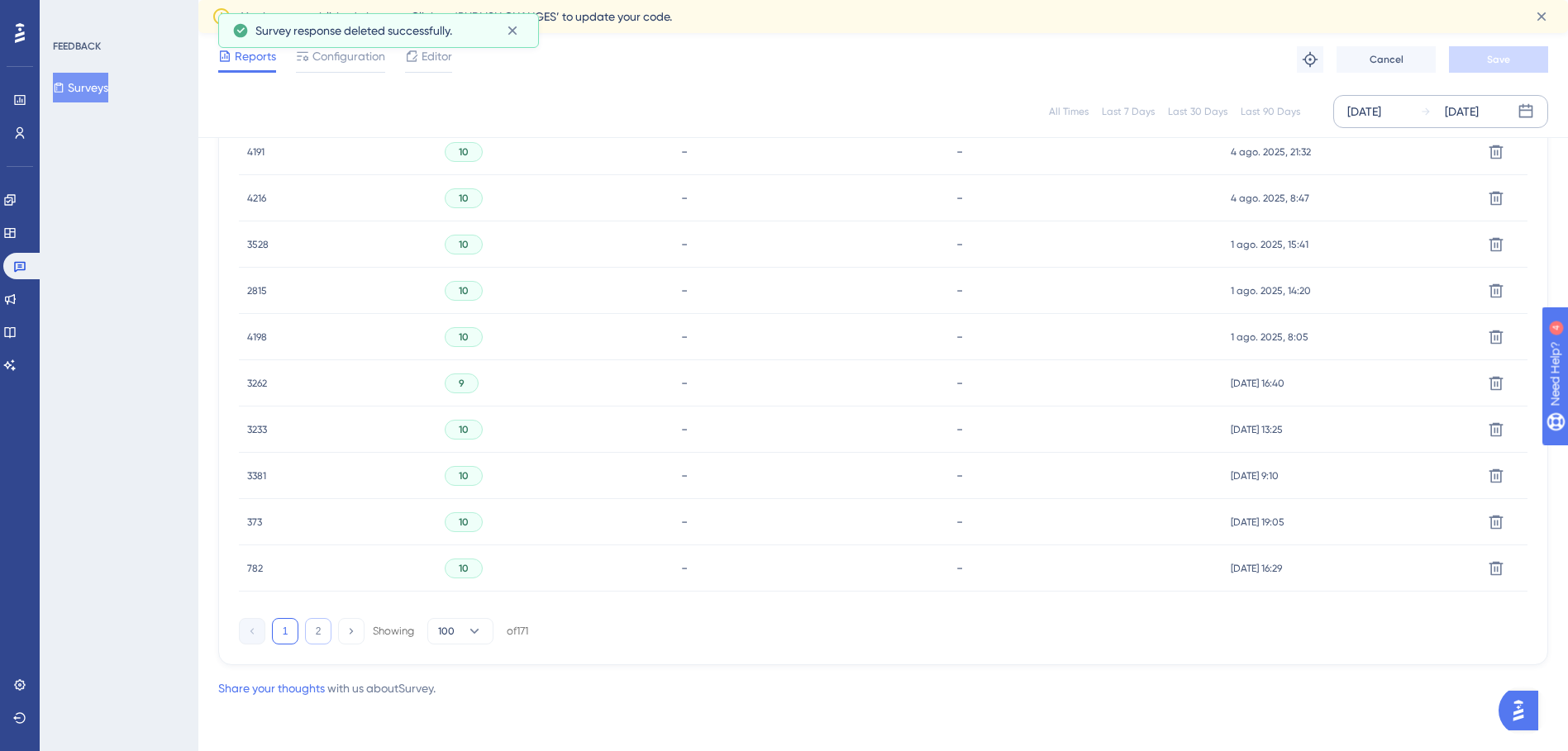
click at [326, 633] on button "2" at bounding box center [319, 632] width 27 height 27
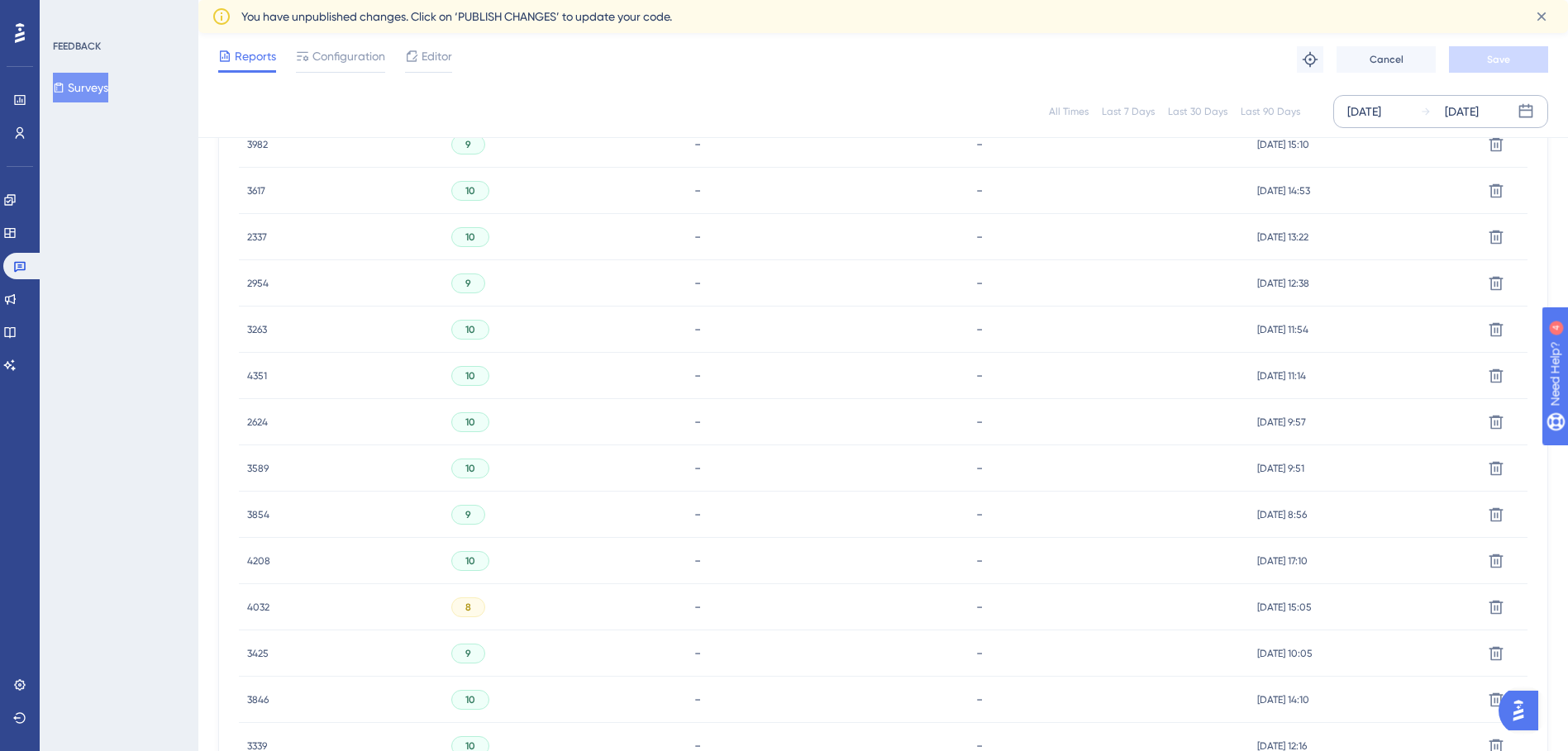
scroll to position [627, 0]
click at [1492, 105] on icon at bounding box center [1497, 98] width 14 height 14
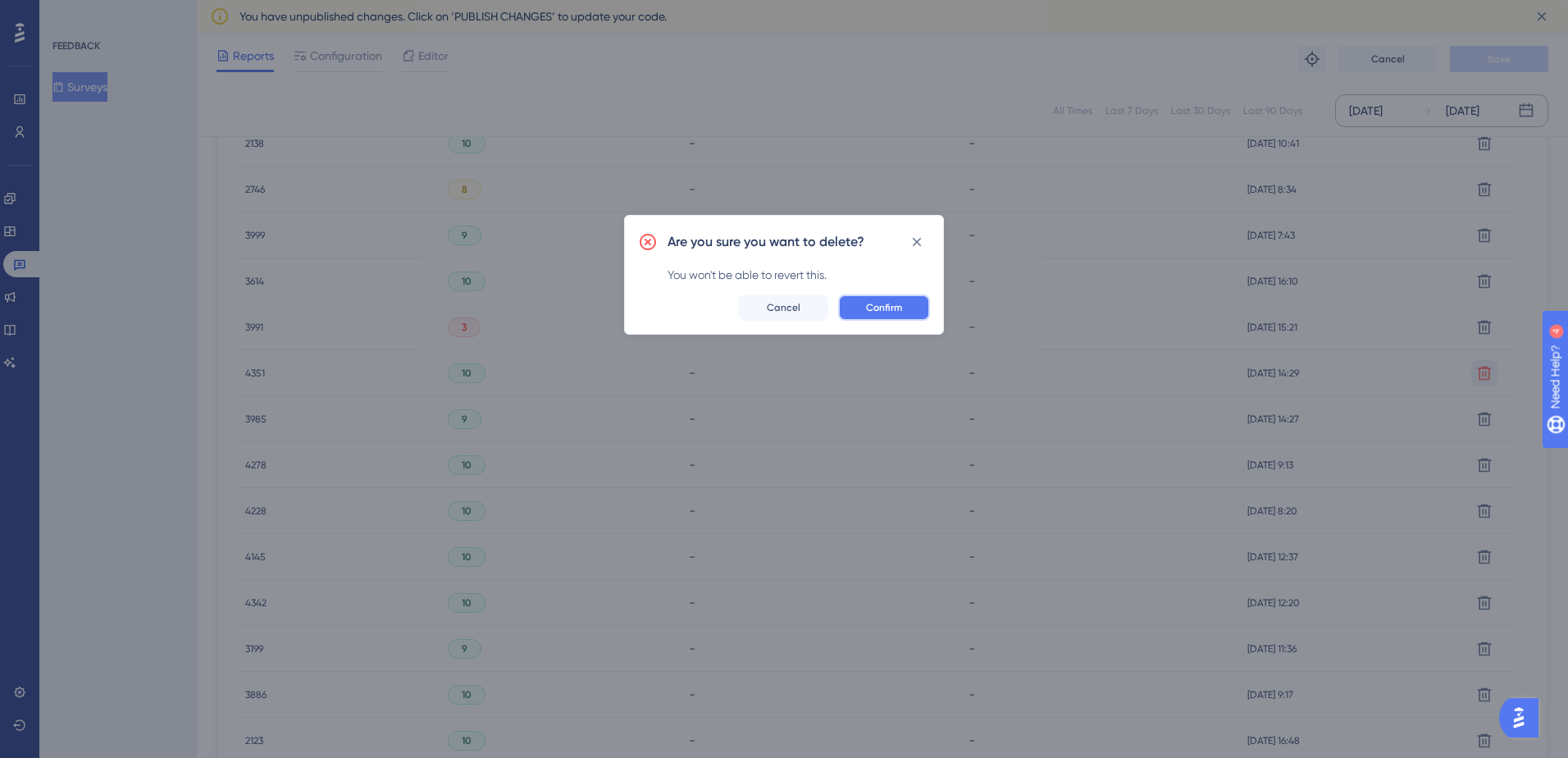
click at [880, 305] on span "Confirm" at bounding box center [884, 308] width 36 height 13
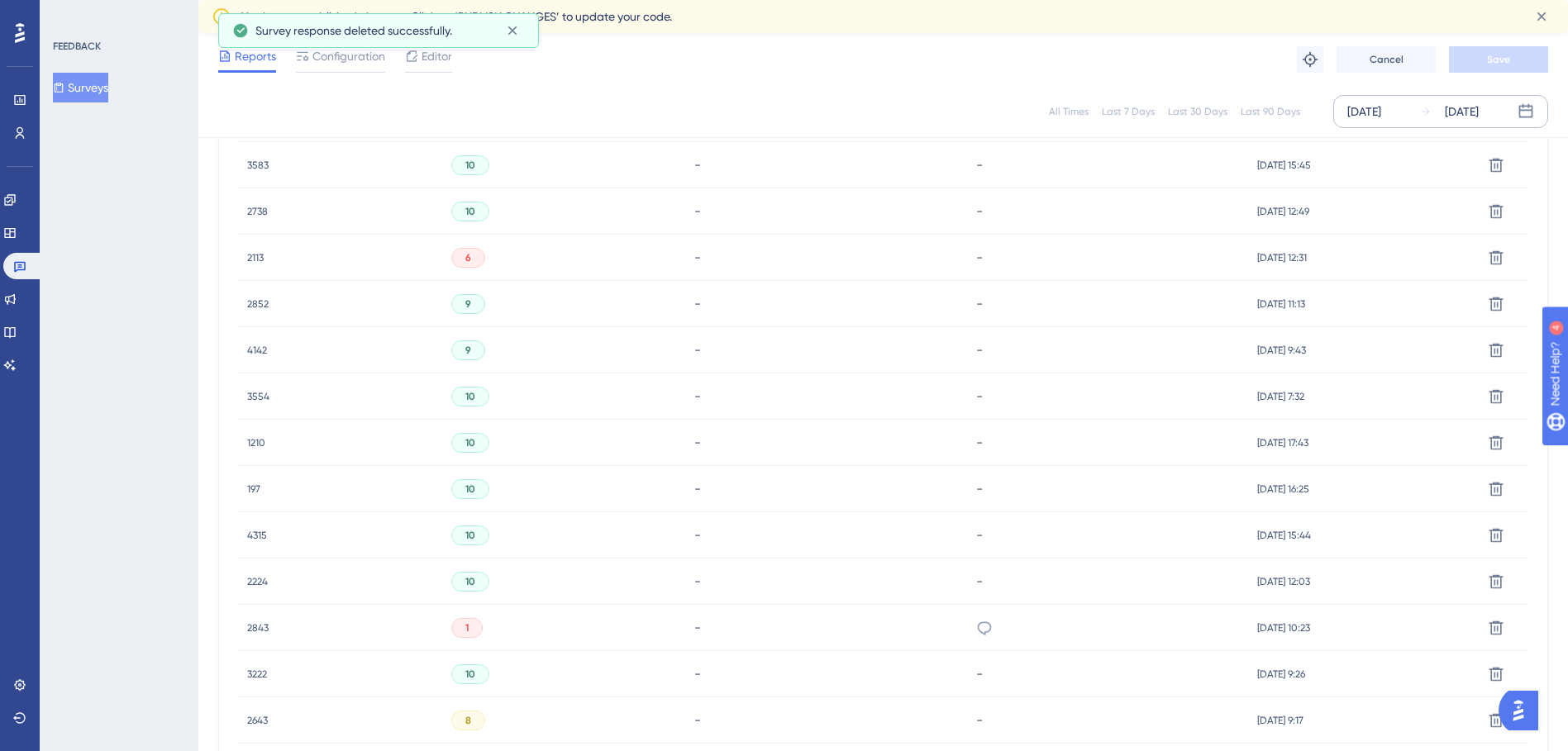
scroll to position [3350, 0]
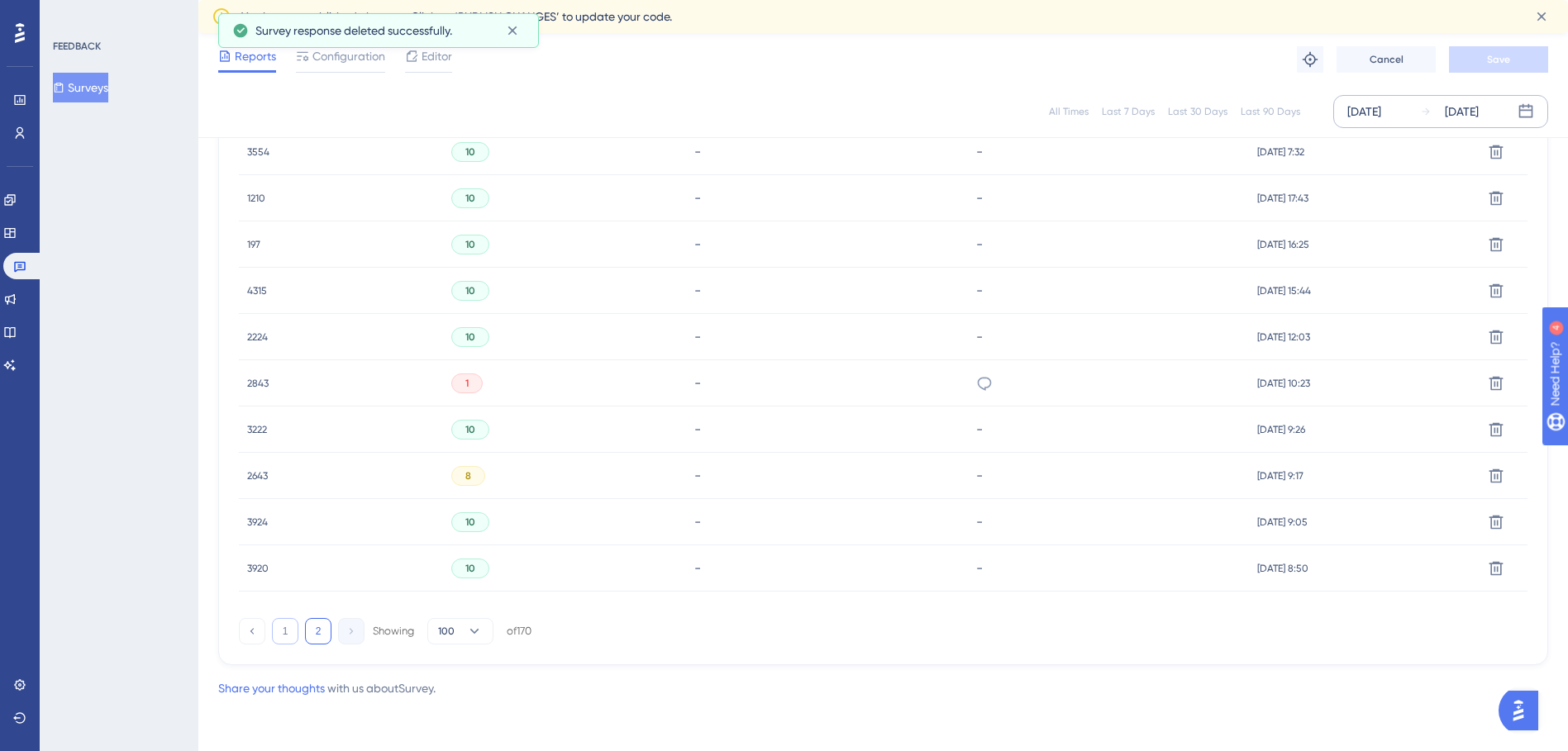
click at [288, 635] on button "1" at bounding box center [286, 632] width 27 height 27
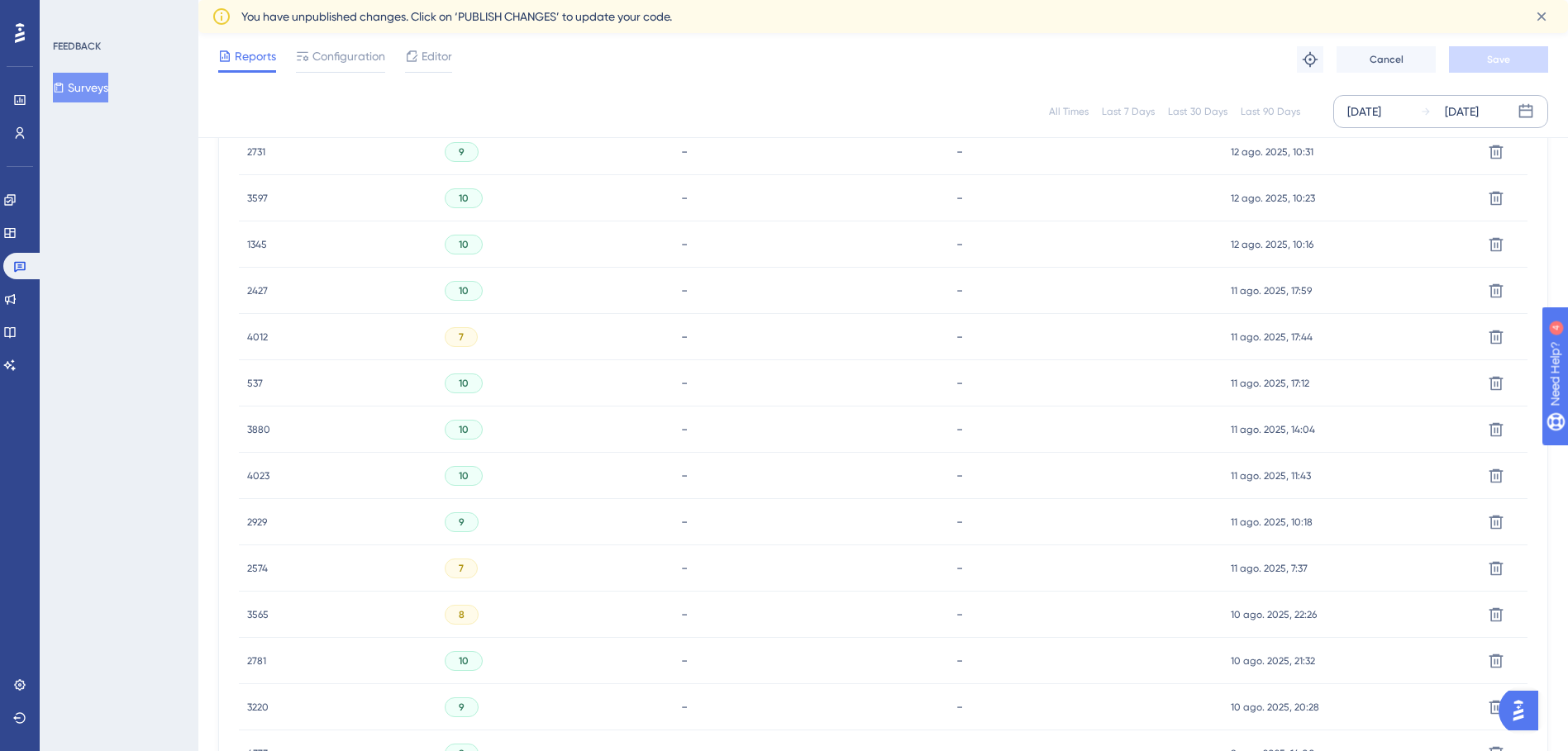
scroll to position [4236, 0]
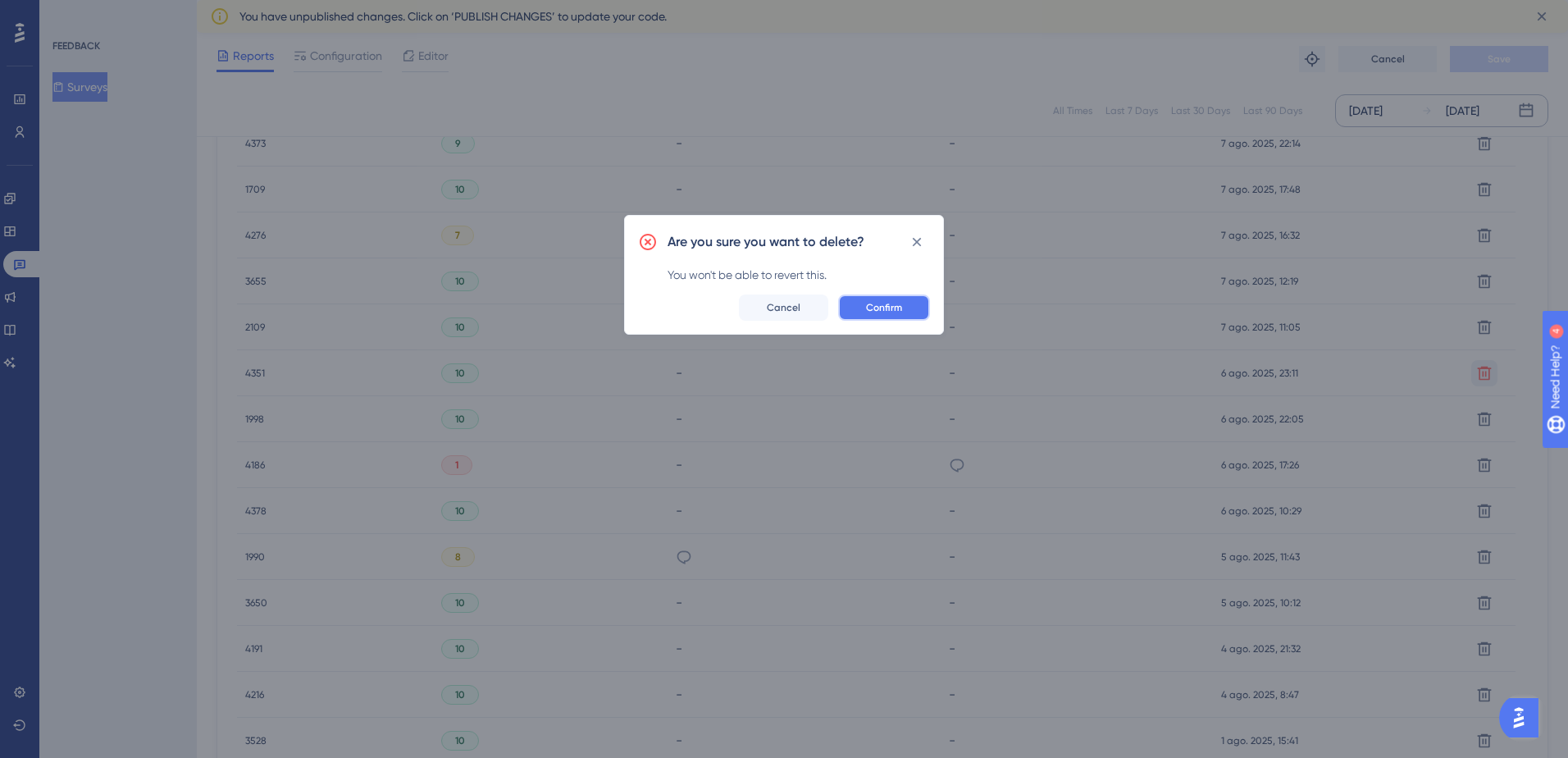
click at [914, 305] on button "Confirm" at bounding box center [884, 308] width 92 height 26
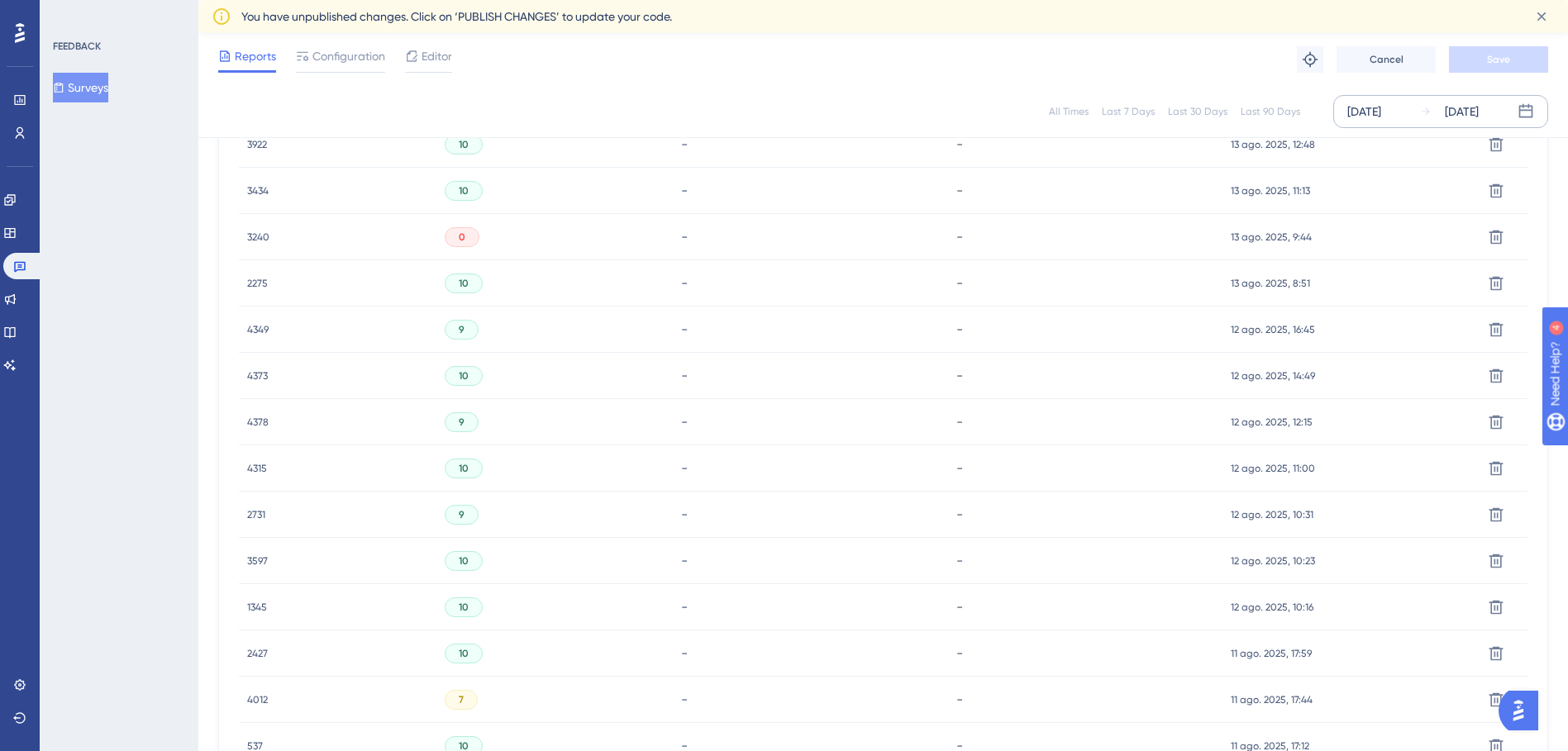
scroll to position [3728, 0]
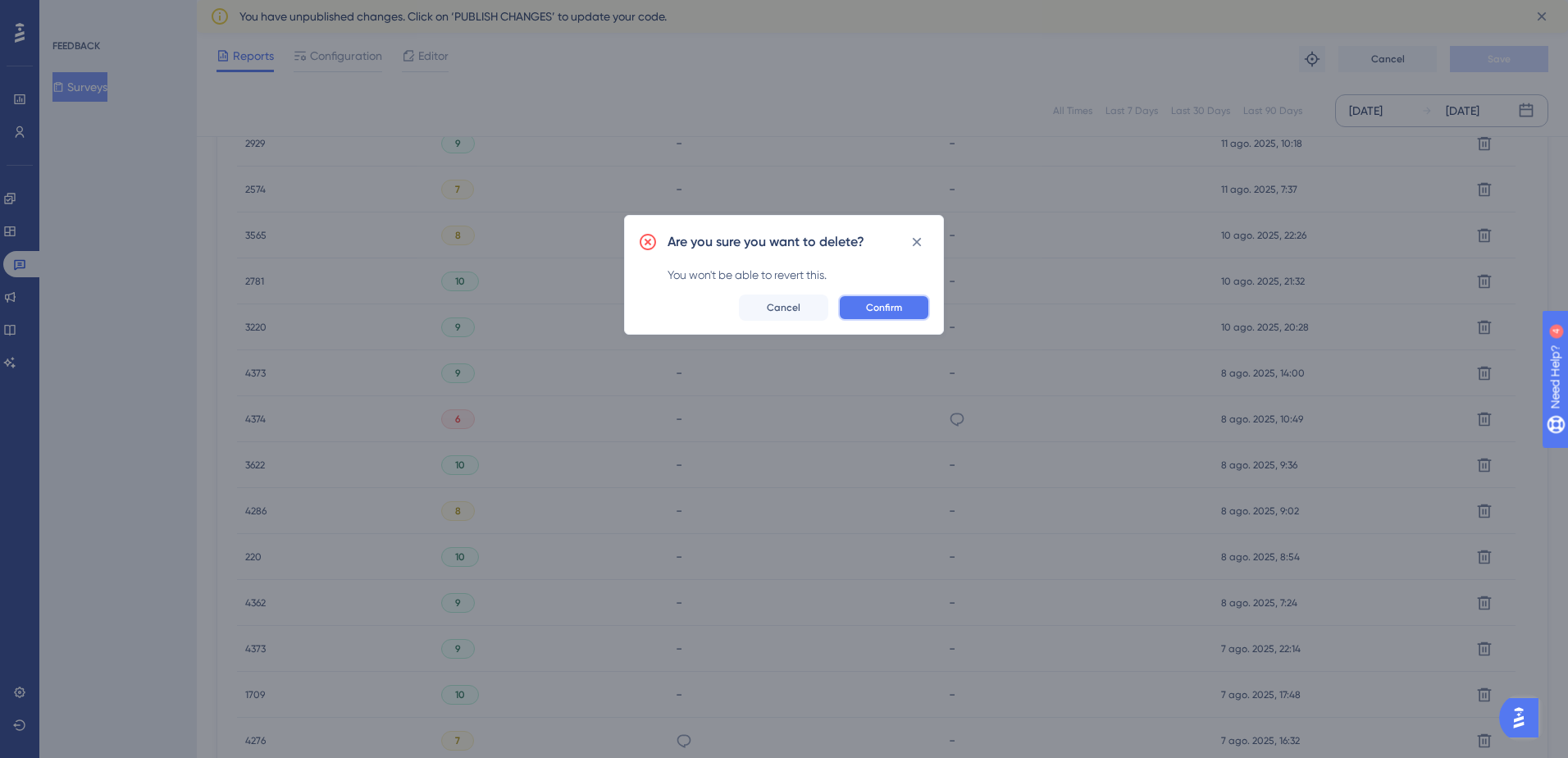
click at [874, 303] on span "Confirm" at bounding box center [884, 308] width 36 height 13
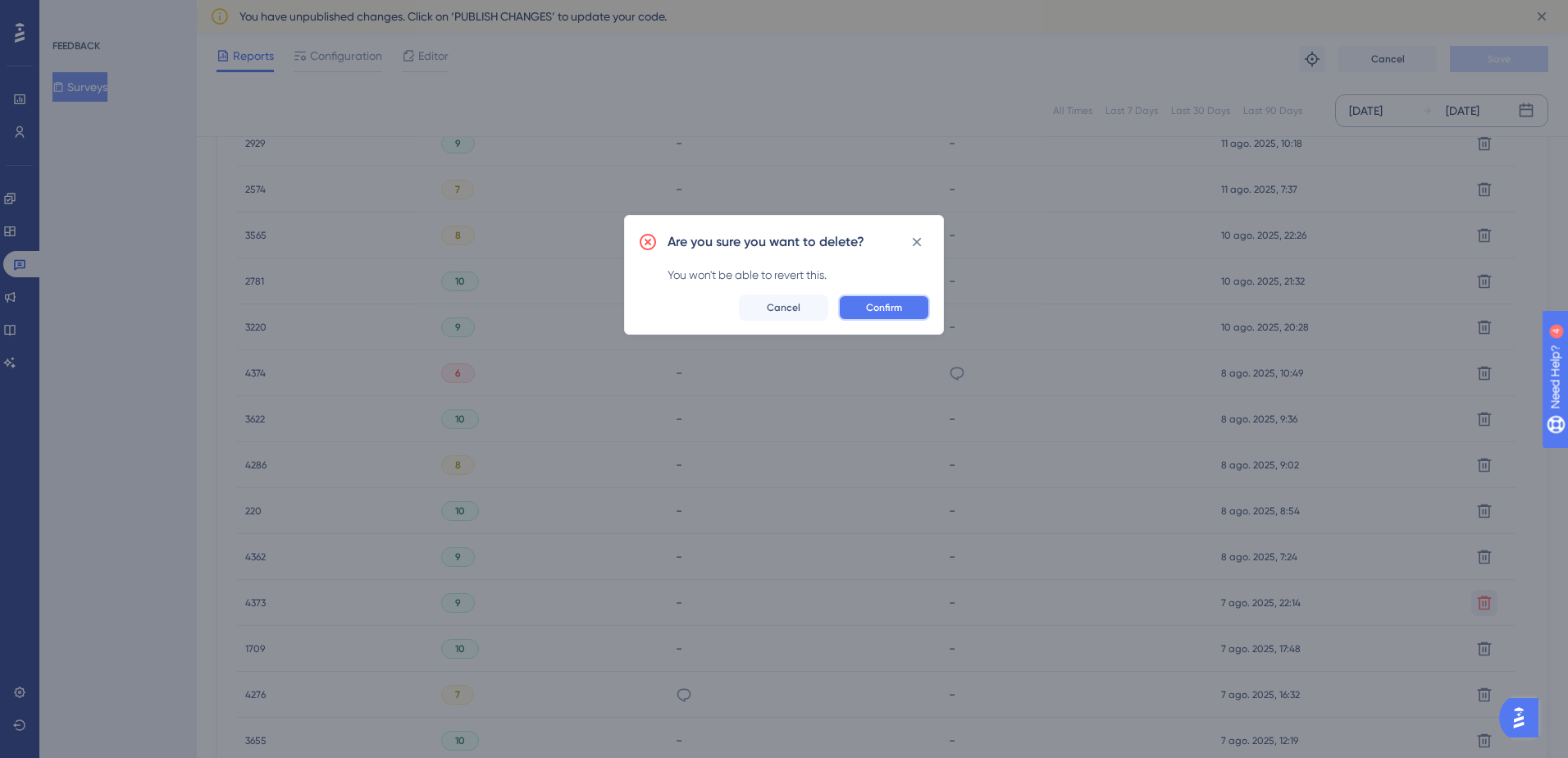
click at [875, 311] on span "Confirm" at bounding box center [884, 308] width 36 height 13
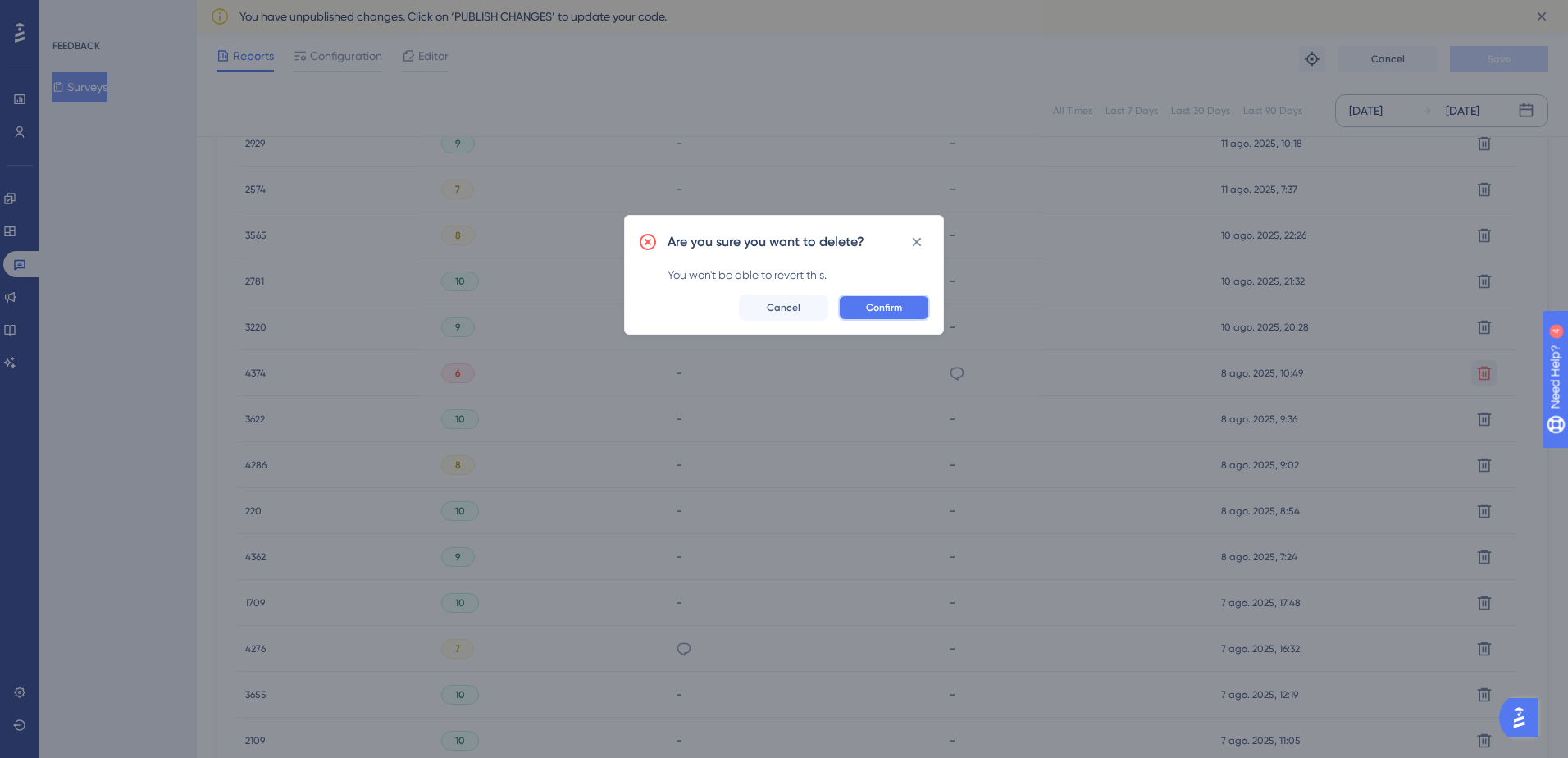
click at [863, 305] on button "Confirm" at bounding box center [884, 308] width 92 height 26
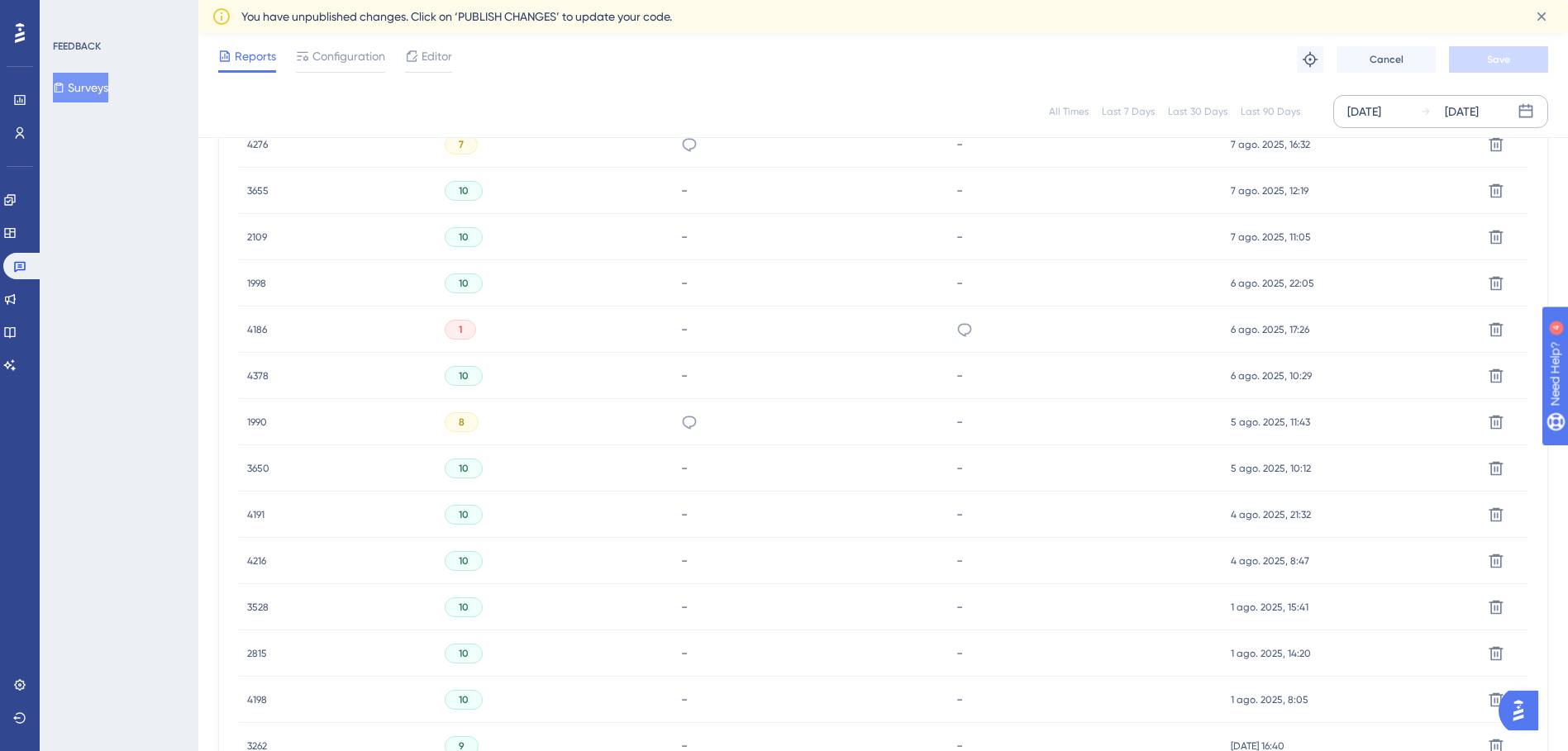
scroll to position [3033, 0]
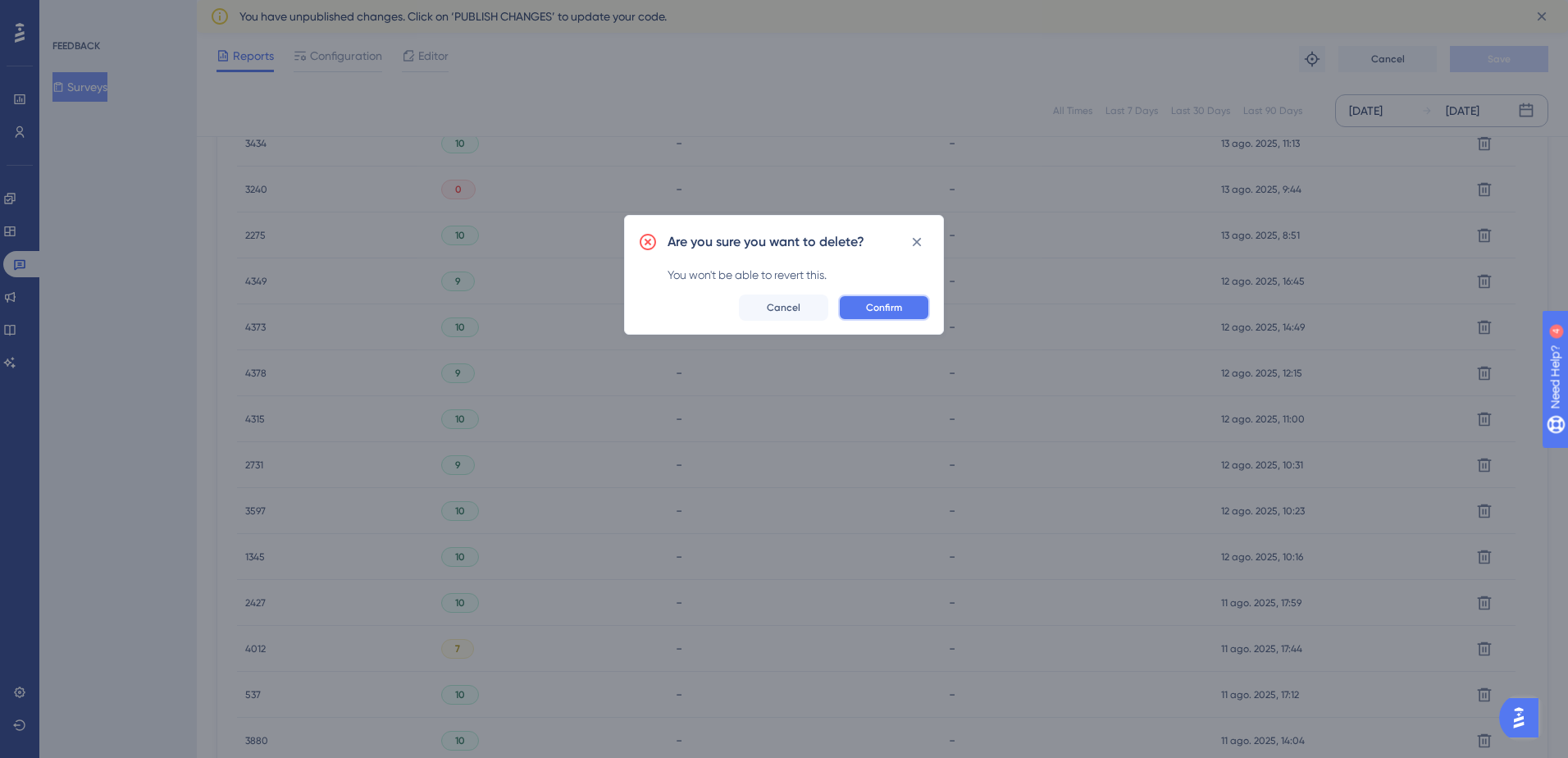
click at [888, 315] on button "Confirm" at bounding box center [884, 308] width 92 height 26
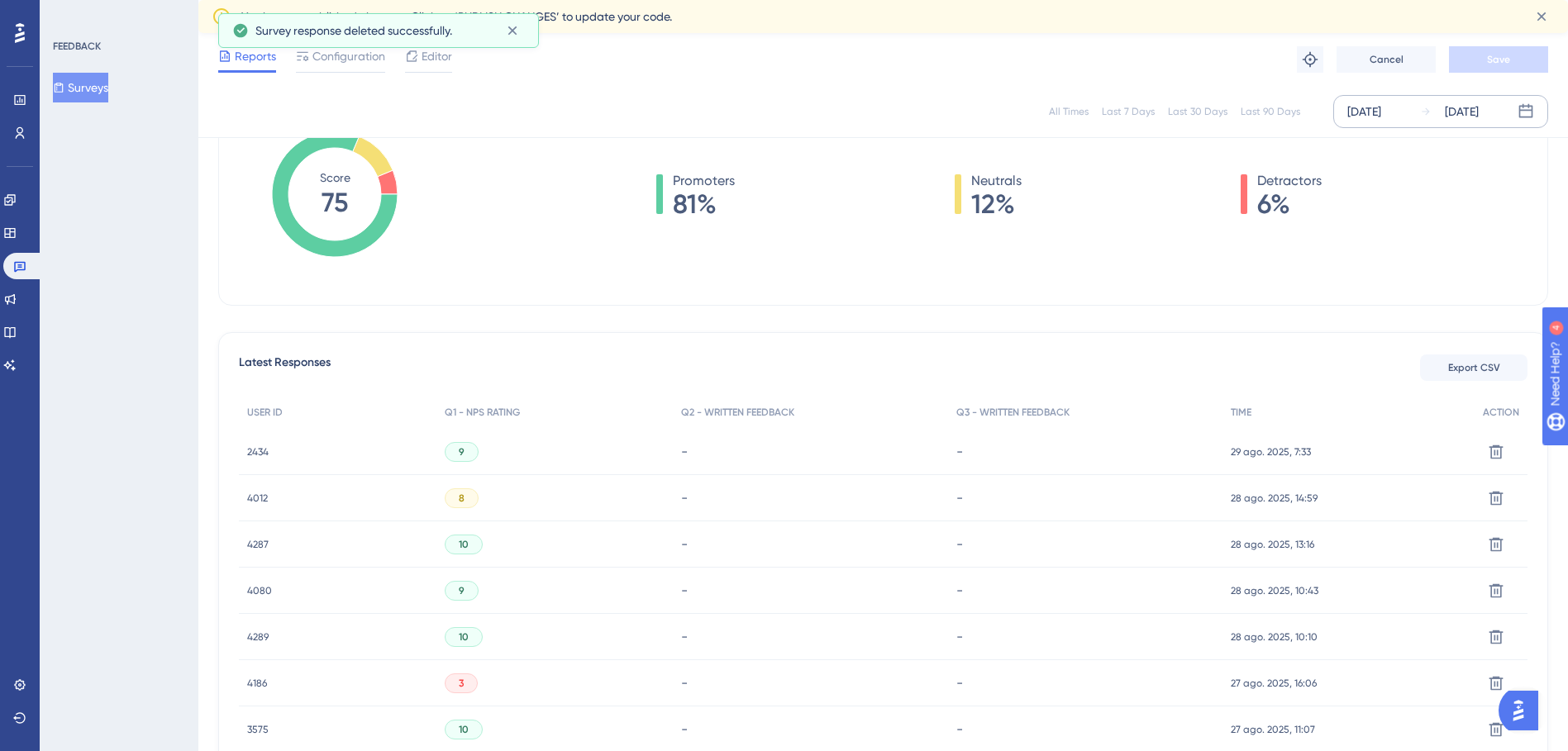
scroll to position [0, 0]
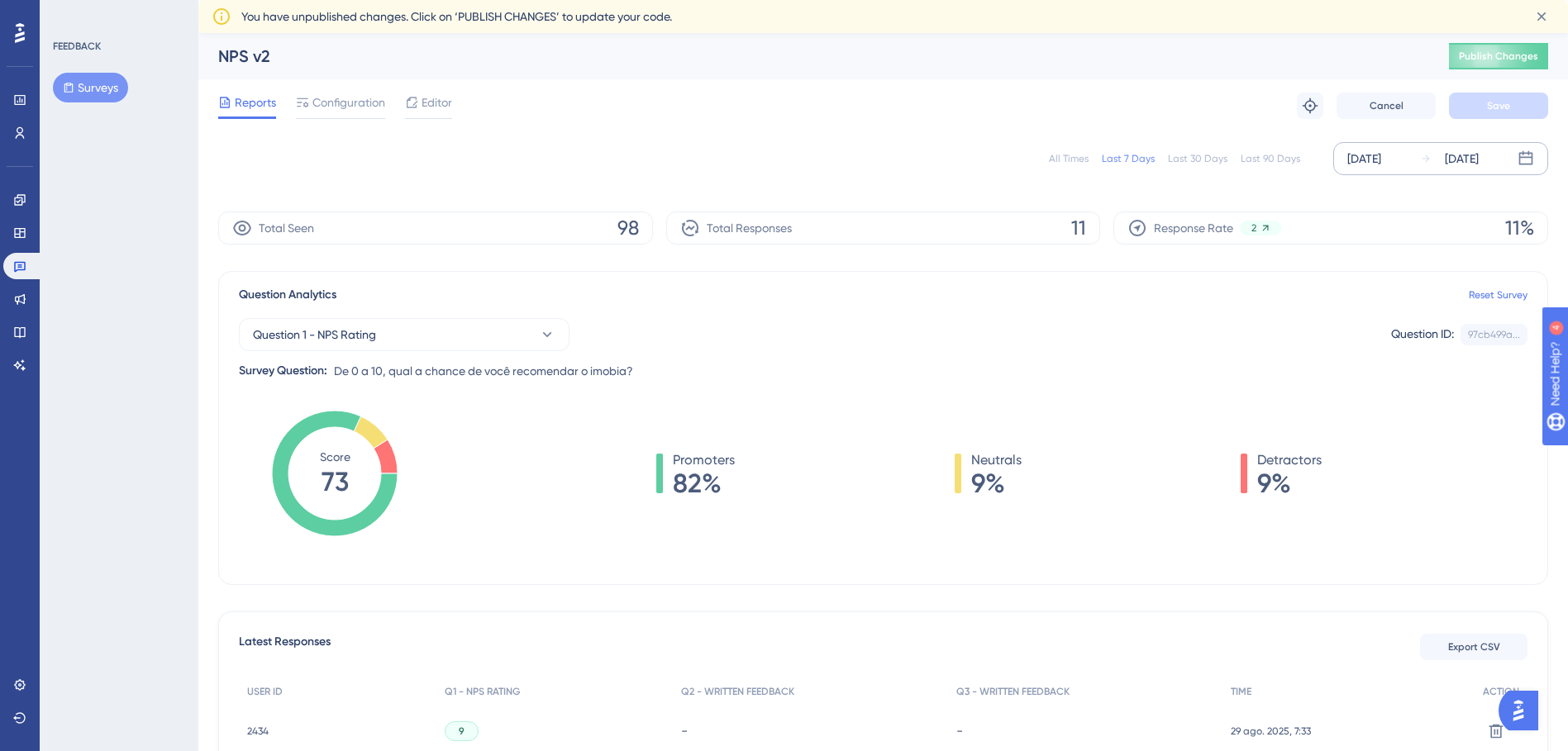
drag, startPoint x: 1360, startPoint y: 159, endPoint x: 1350, endPoint y: 165, distance: 11.7
click at [1360, 159] on div "[DATE]" at bounding box center [1364, 158] width 34 height 20
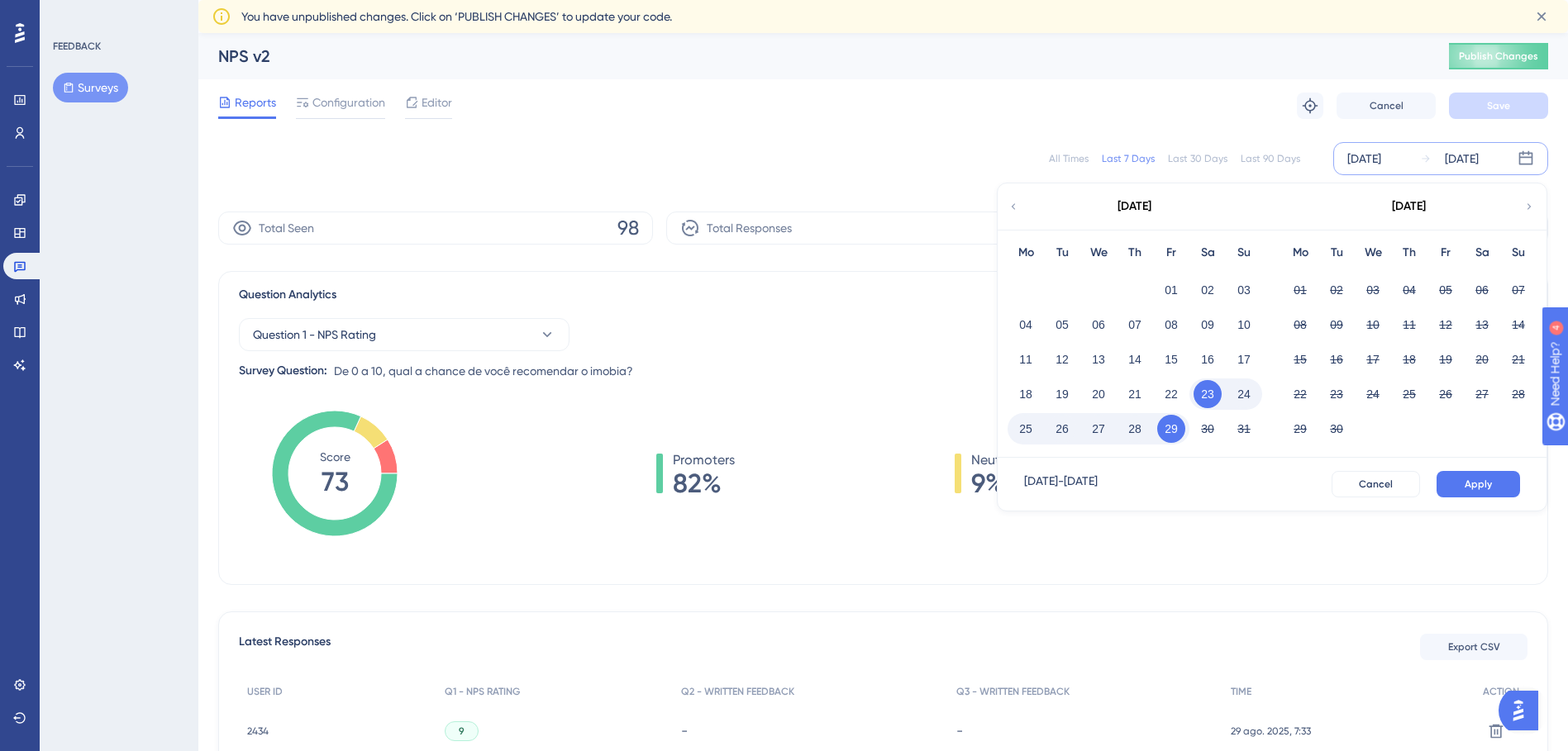
click at [1019, 207] on div "[DATE]" at bounding box center [1134, 207] width 273 height 46
click at [1025, 207] on div "[DATE]" at bounding box center [1134, 207] width 273 height 46
click at [1002, 203] on div "[DATE]" at bounding box center [1134, 207] width 273 height 46
click at [1010, 207] on icon at bounding box center [1014, 207] width 12 height 15
